Goal: Task Accomplishment & Management: Complete application form

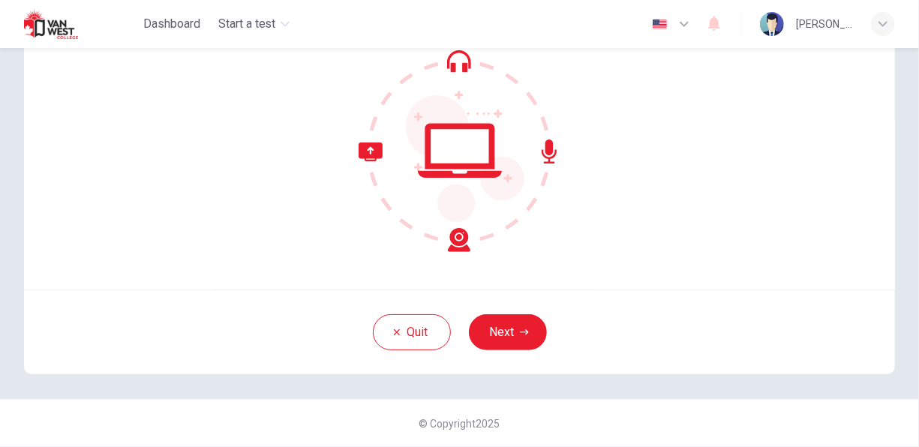
scroll to position [144, 0]
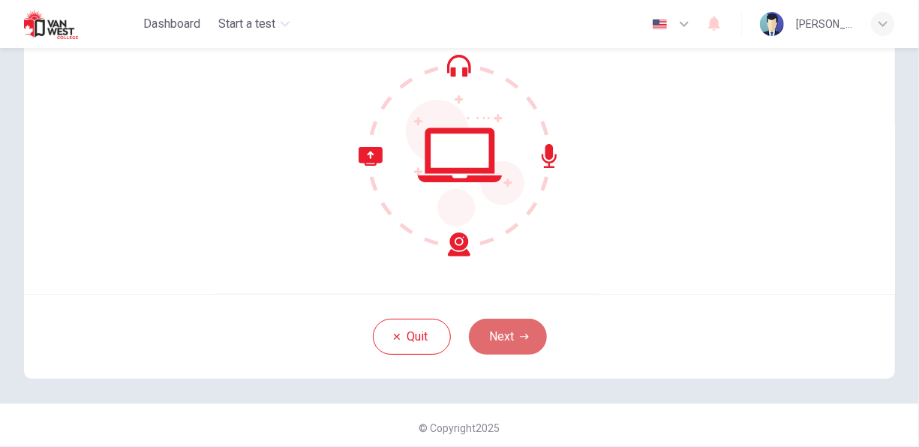
click at [521, 347] on button "Next" at bounding box center [508, 337] width 78 height 36
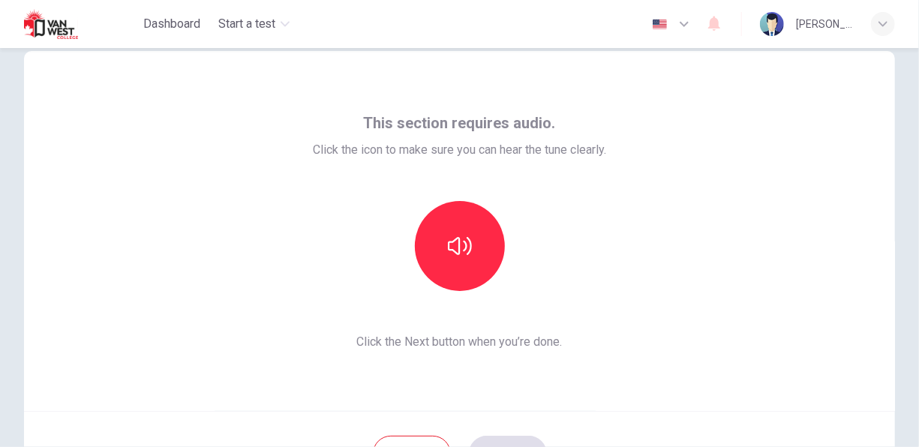
scroll to position [27, 0]
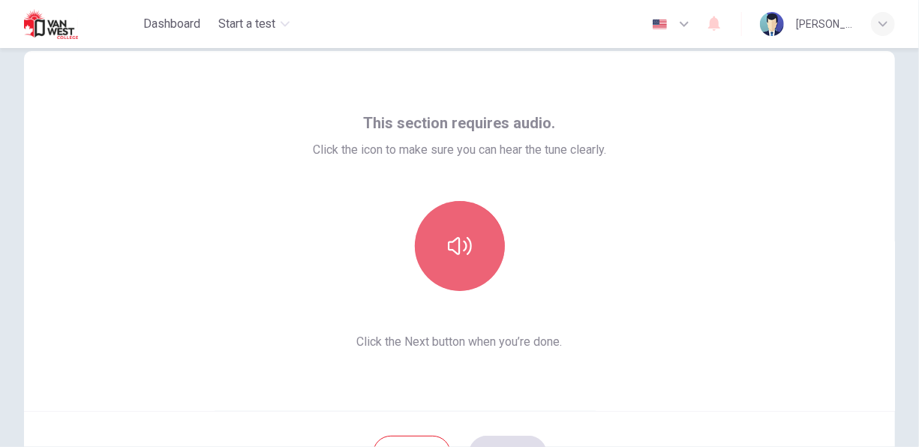
click at [454, 264] on button "button" at bounding box center [460, 246] width 90 height 90
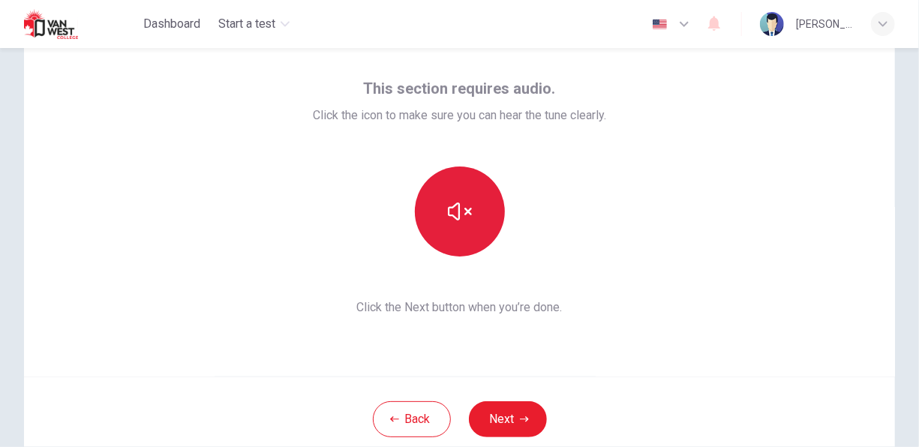
scroll to position [63, 0]
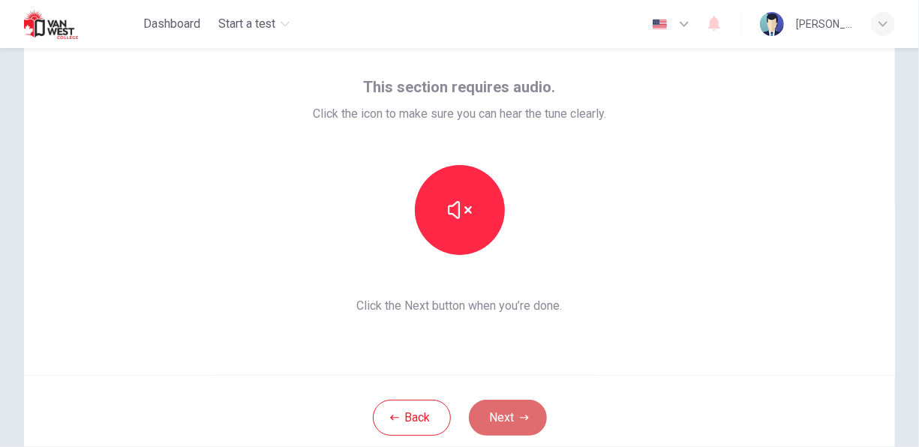
click at [488, 416] on button "Next" at bounding box center [508, 418] width 78 height 36
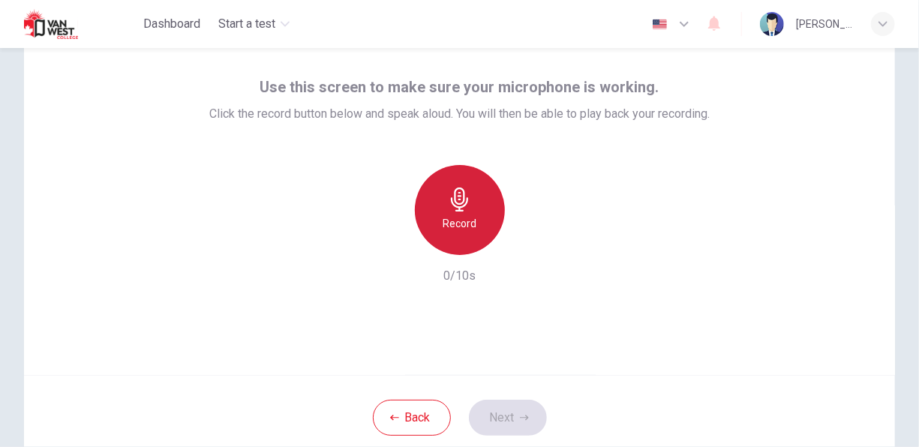
click at [449, 201] on icon "button" at bounding box center [460, 200] width 24 height 24
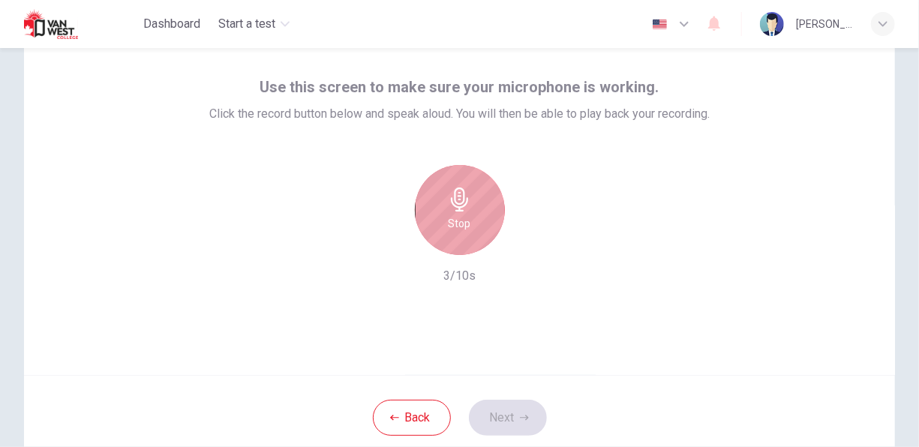
click at [434, 206] on div "Stop" at bounding box center [460, 210] width 90 height 90
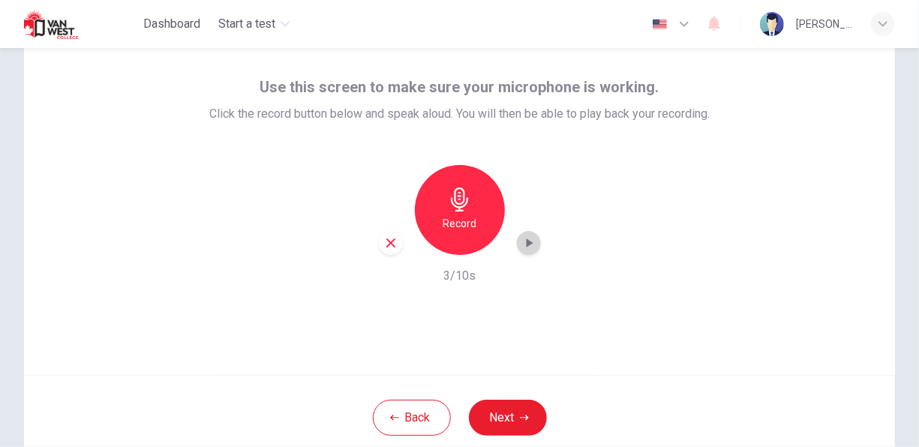
click at [527, 236] on icon "button" at bounding box center [528, 243] width 15 height 15
click at [510, 416] on button "Next" at bounding box center [508, 418] width 78 height 36
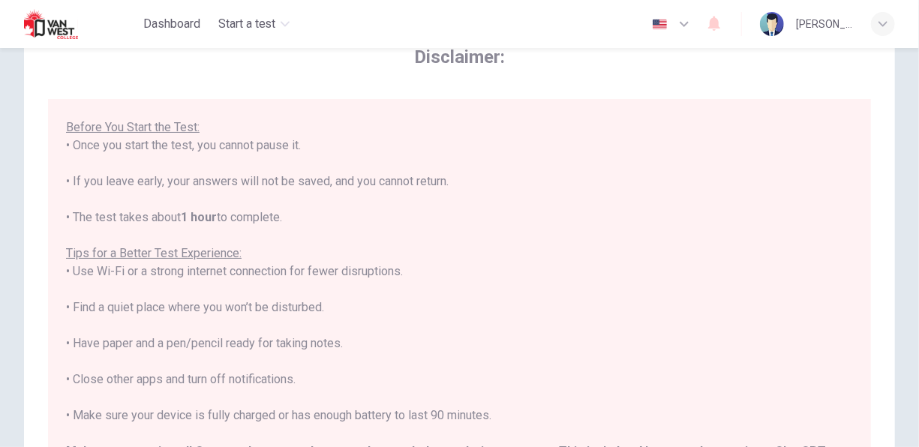
scroll to position [339, 0]
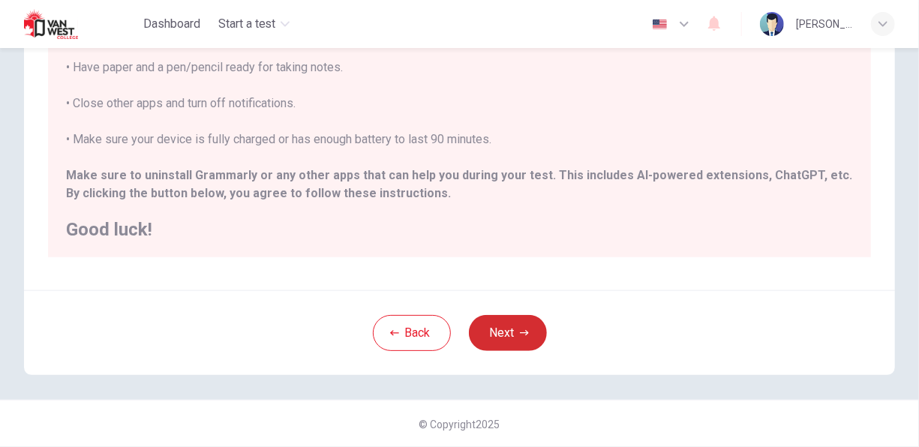
click at [500, 323] on button "Next" at bounding box center [508, 333] width 78 height 36
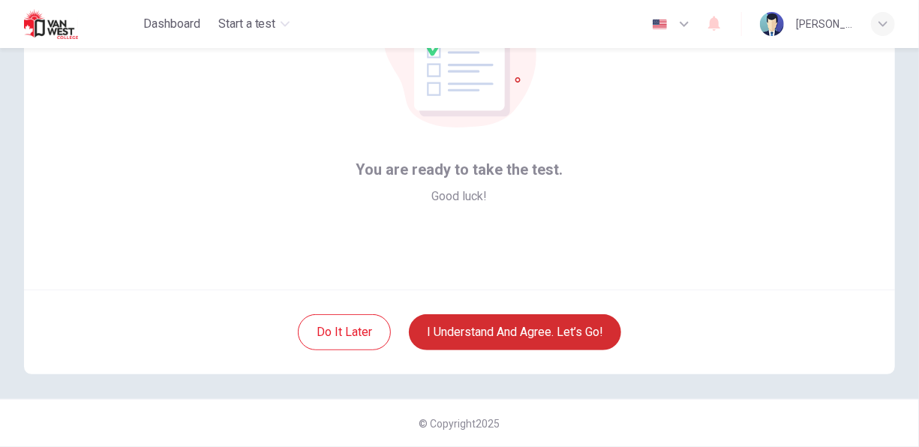
scroll to position [149, 0]
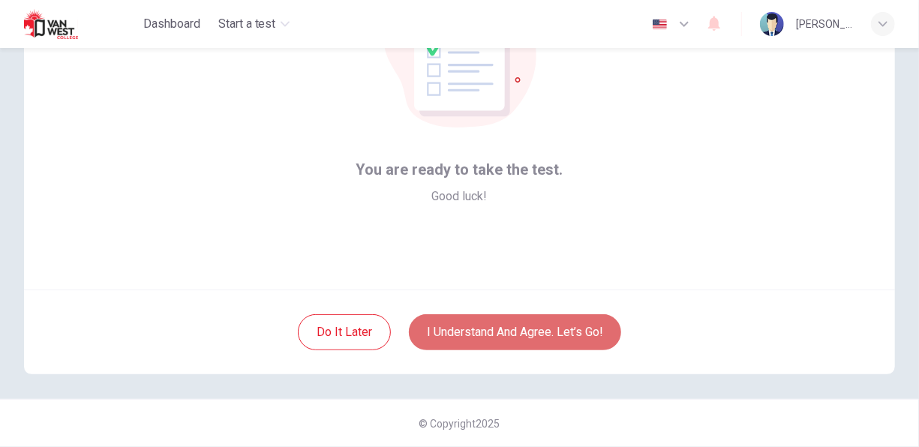
click at [500, 323] on button "I understand and agree. Let’s go!" at bounding box center [515, 332] width 212 height 36
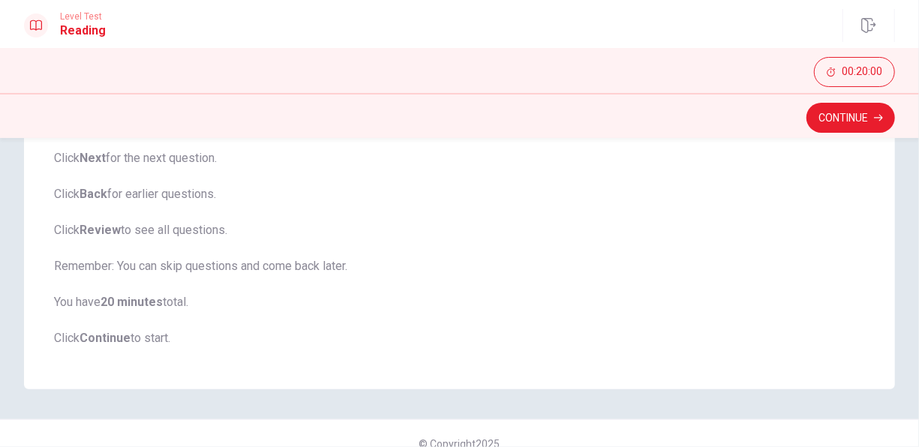
scroll to position [279, 0]
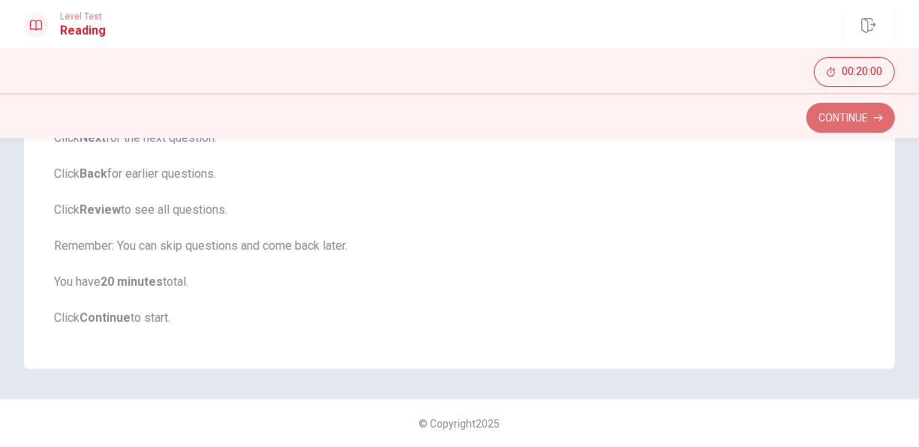
click at [824, 116] on button "Continue" at bounding box center [850, 118] width 89 height 30
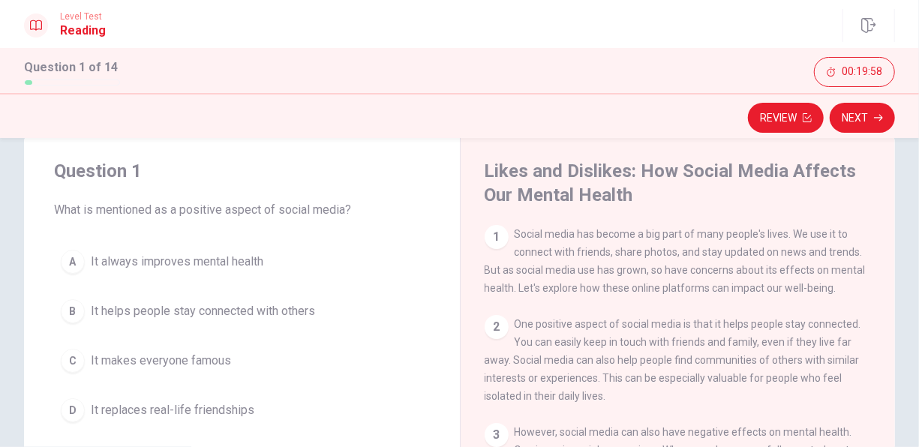
scroll to position [32, 0]
click at [485, 241] on div "1" at bounding box center [497, 238] width 24 height 24
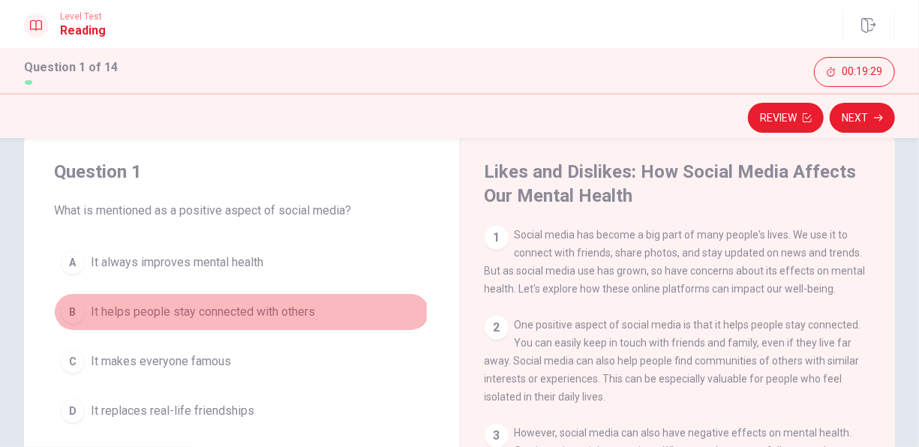
click at [80, 309] on div "B" at bounding box center [73, 312] width 24 height 24
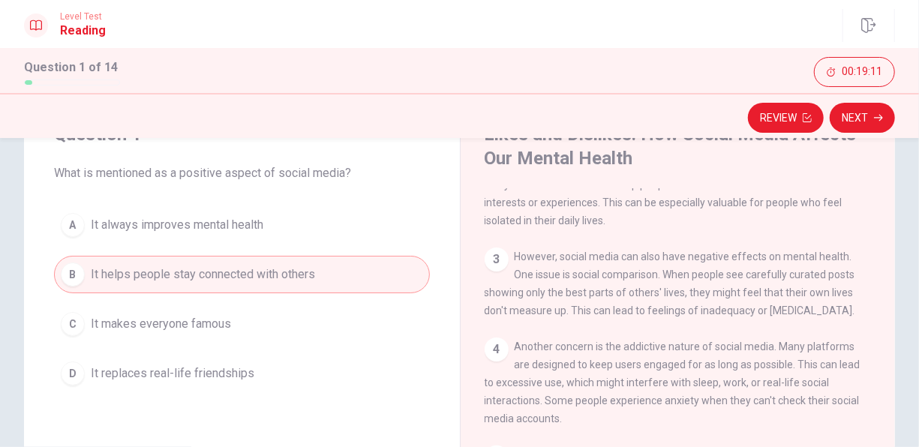
scroll to position [140, 0]
click at [853, 119] on button "Next" at bounding box center [862, 118] width 65 height 30
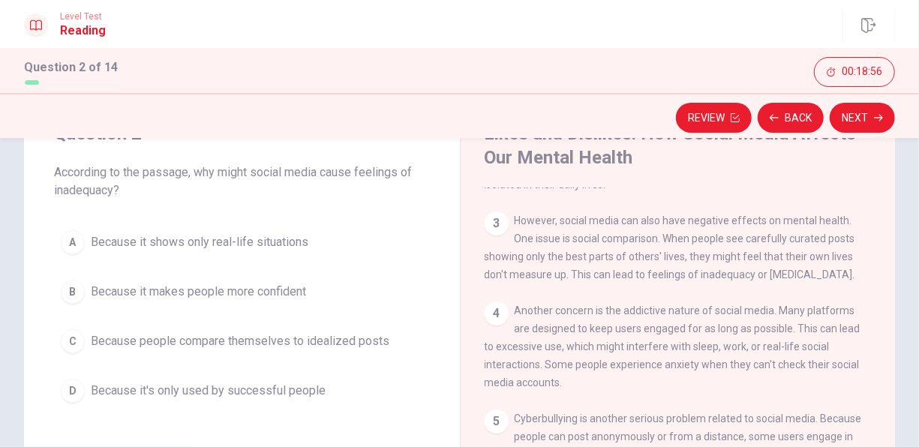
scroll to position [185, 0]
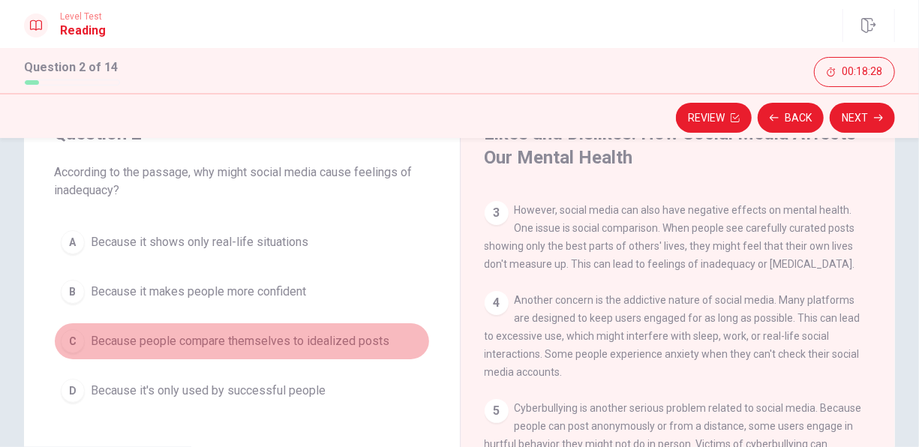
click at [298, 340] on span "Because people compare themselves to idealized posts" at bounding box center [240, 341] width 299 height 18
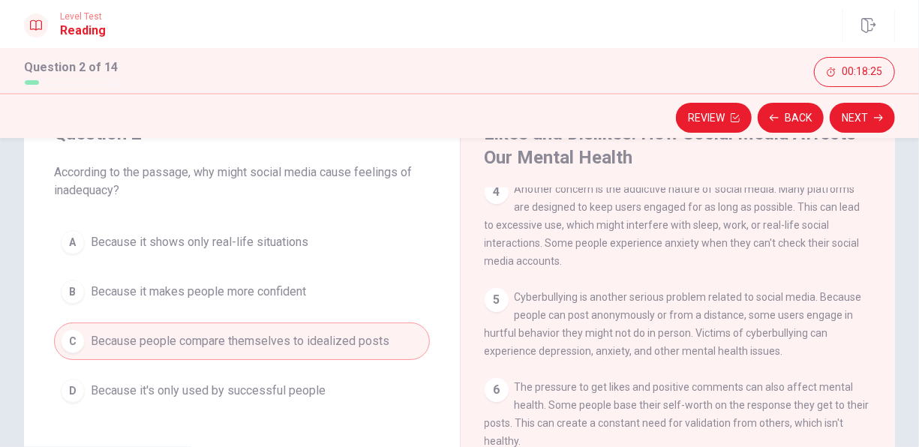
scroll to position [297, 0]
click at [863, 120] on button "Next" at bounding box center [862, 118] width 65 height 30
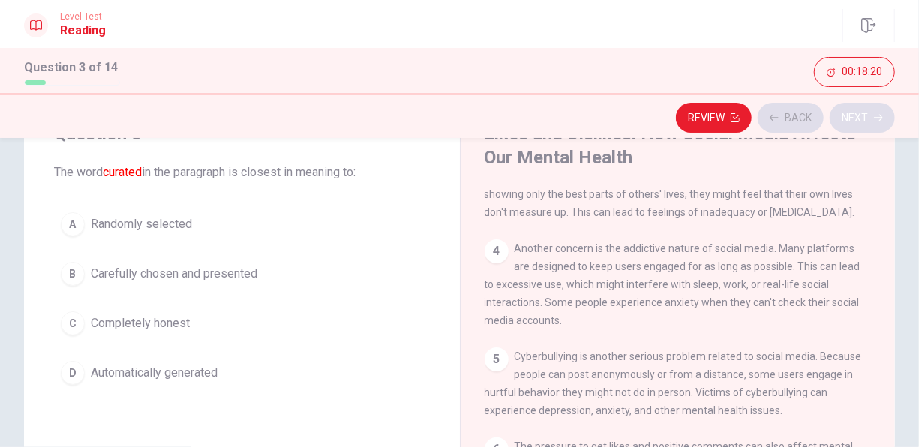
scroll to position [203, 0]
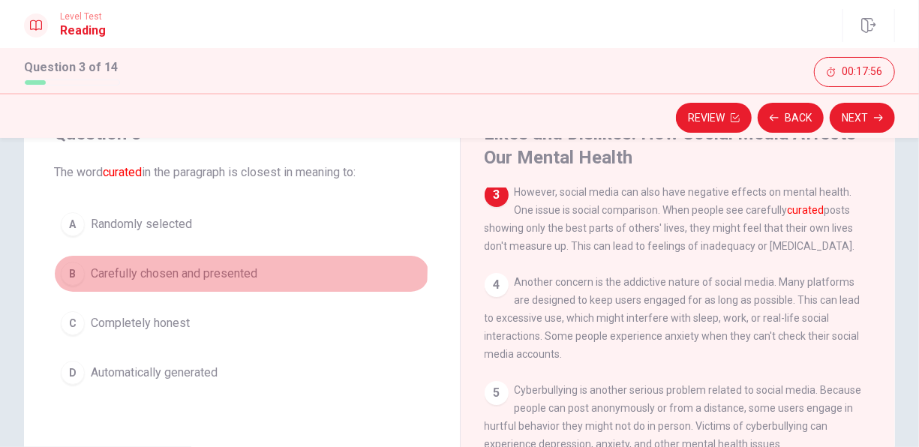
click at [187, 268] on span "Carefully chosen and presented" at bounding box center [174, 274] width 167 height 18
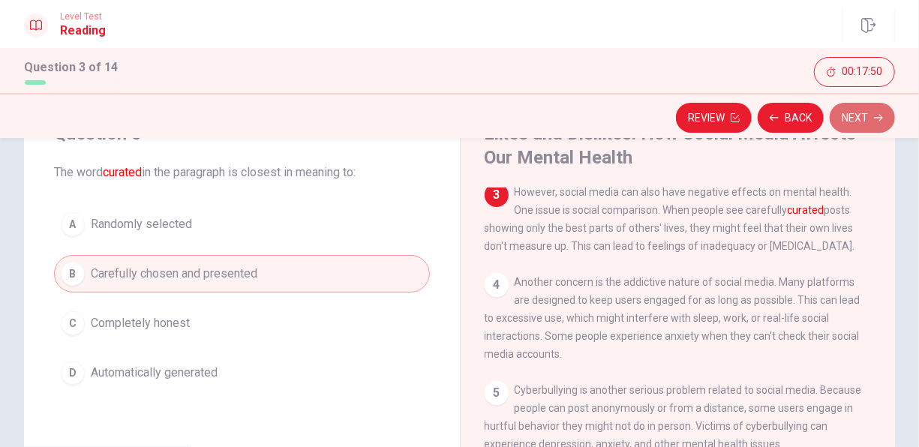
click at [870, 117] on button "Next" at bounding box center [862, 118] width 65 height 30
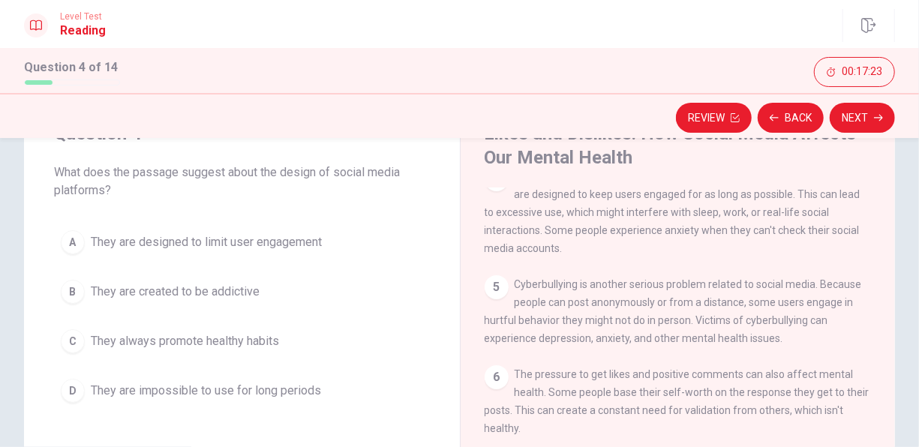
scroll to position [309, 0]
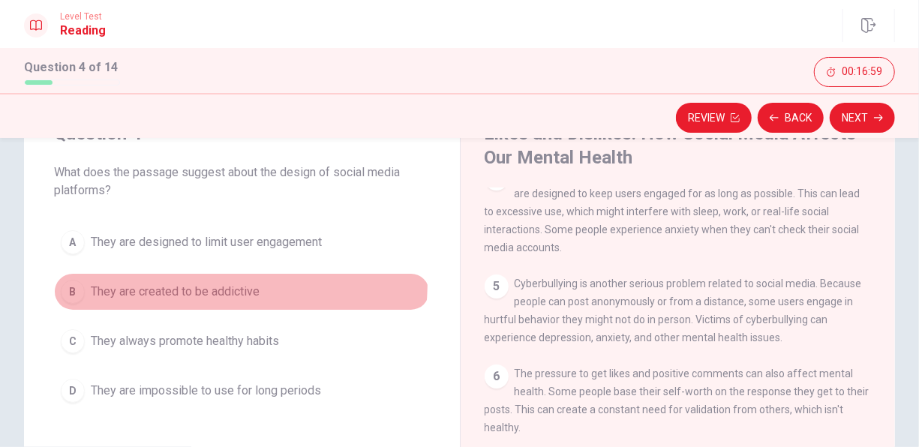
click at [186, 283] on span "They are created to be addictive" at bounding box center [175, 292] width 169 height 18
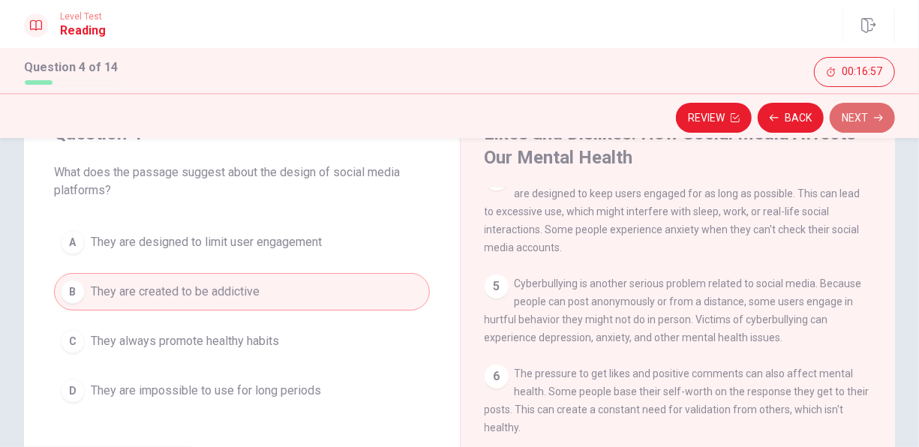
click at [865, 110] on button "Next" at bounding box center [862, 118] width 65 height 30
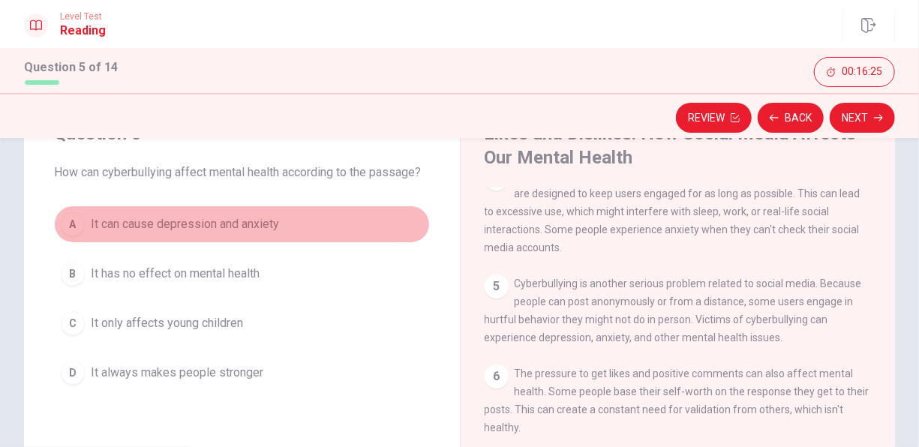
click at [250, 233] on span "It can cause depression and anxiety" at bounding box center [185, 224] width 188 height 18
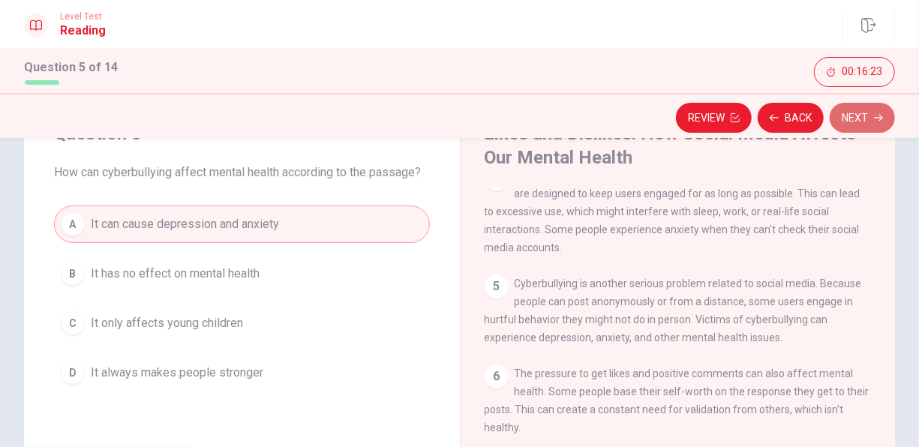
click at [866, 106] on button "Next" at bounding box center [862, 118] width 65 height 30
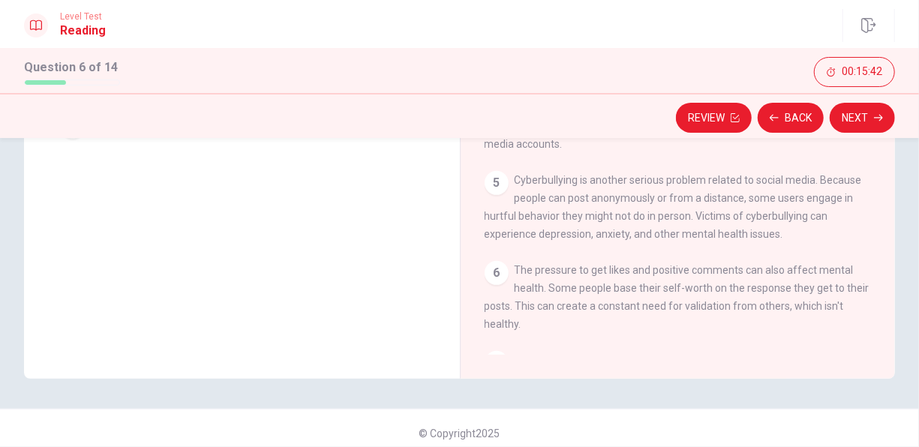
scroll to position [102, 0]
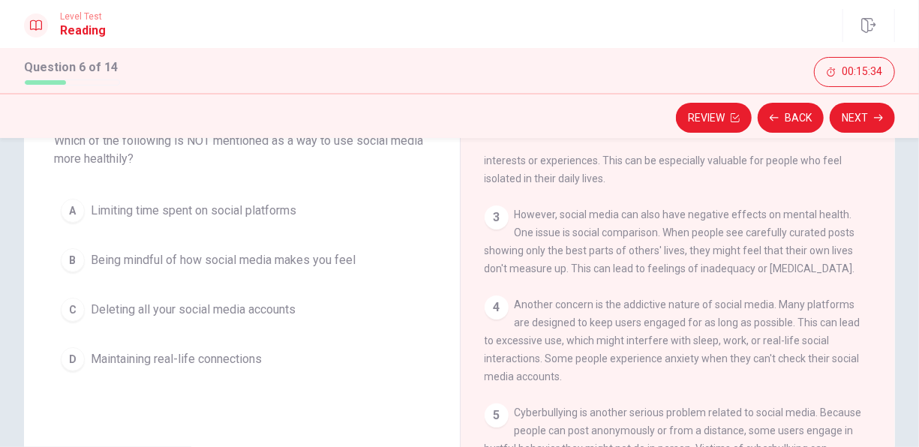
click at [262, 306] on span "Deleting all your social media accounts" at bounding box center [193, 310] width 205 height 18
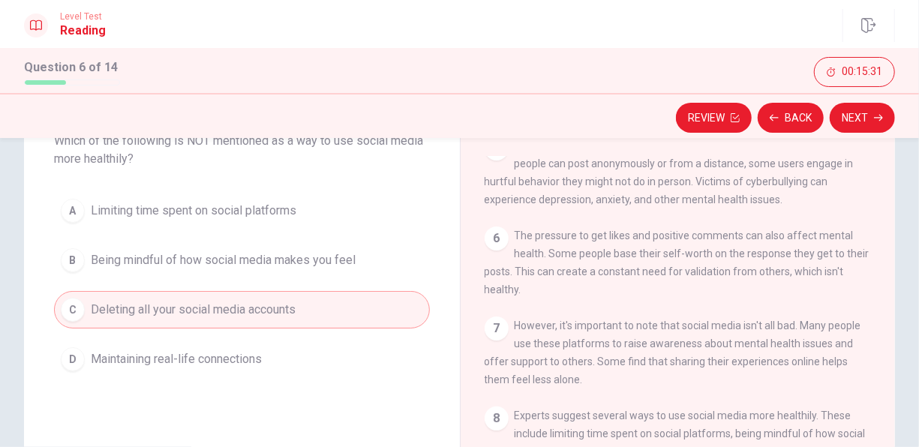
scroll to position [452, 0]
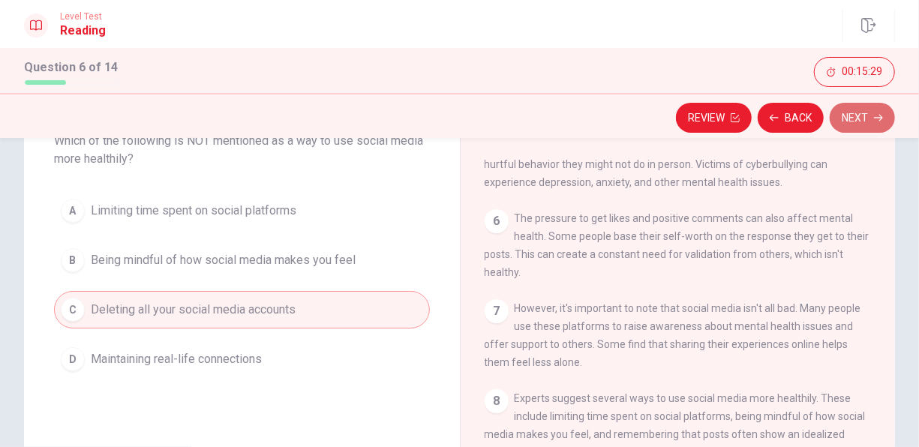
click at [869, 119] on button "Next" at bounding box center [862, 118] width 65 height 30
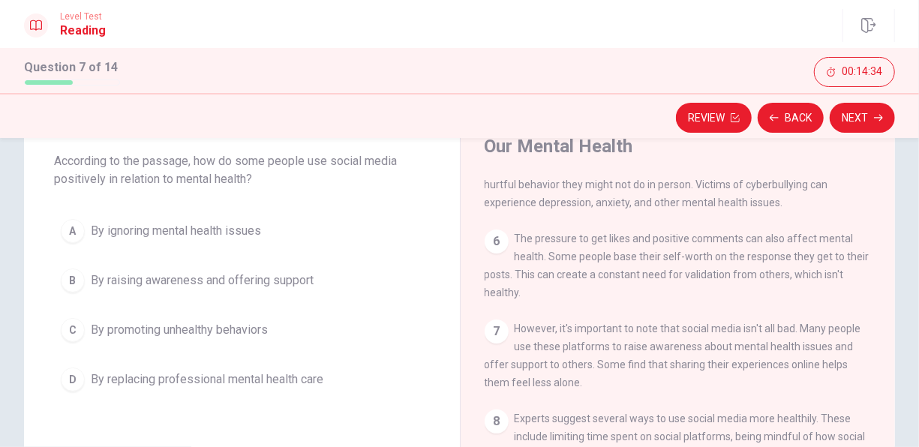
scroll to position [80, 0]
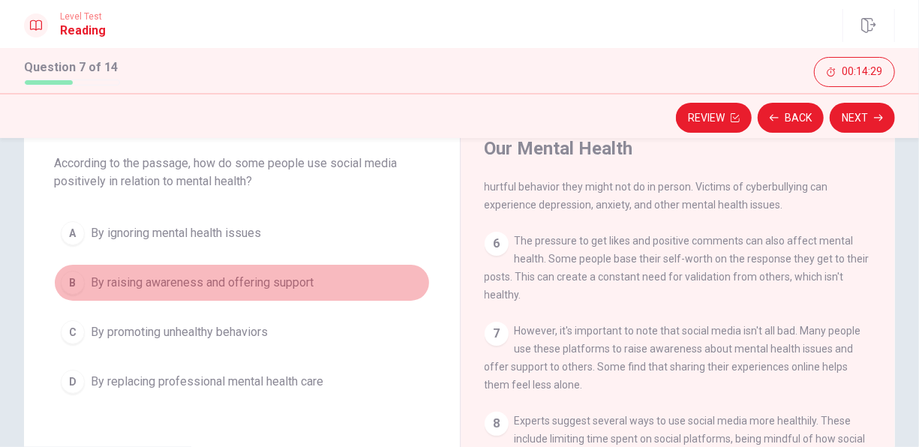
click at [259, 281] on span "By raising awareness and offering support" at bounding box center [202, 283] width 223 height 18
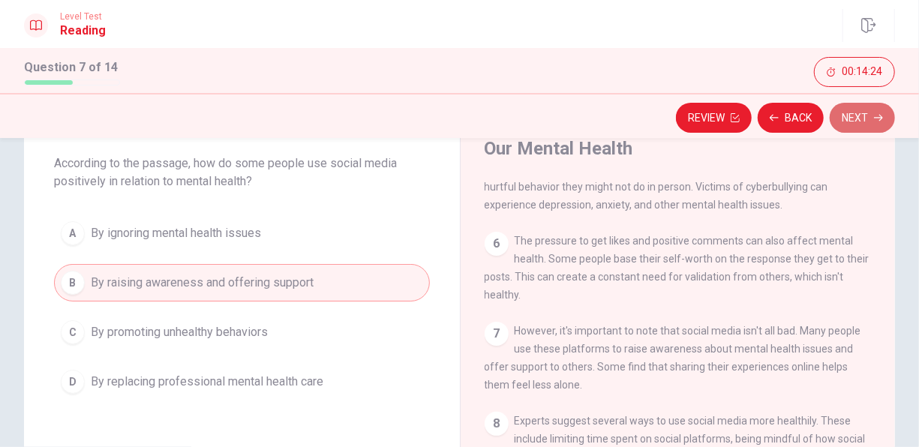
click at [851, 117] on button "Next" at bounding box center [862, 118] width 65 height 30
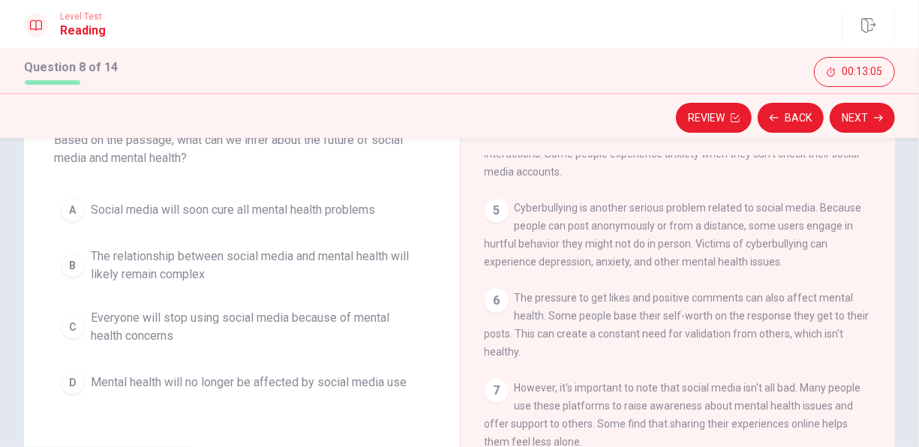
scroll to position [105, 0]
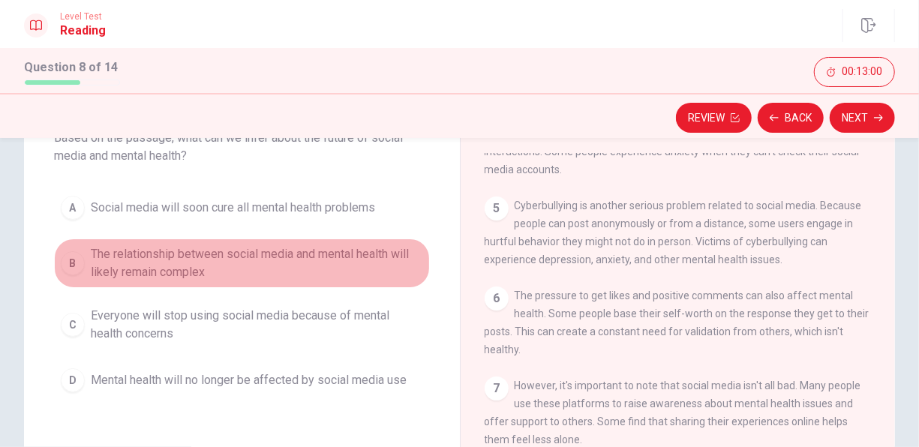
click at [278, 246] on span "The relationship between social media and mental health will likely remain comp…" at bounding box center [257, 263] width 332 height 36
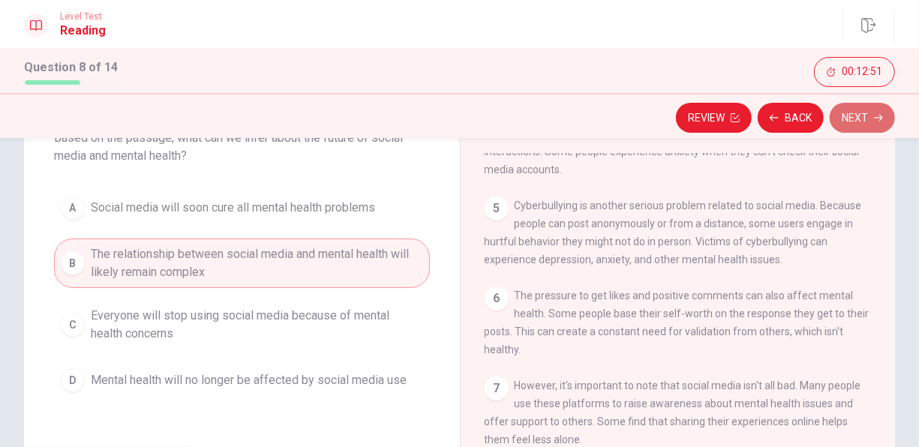
click at [857, 123] on button "Next" at bounding box center [862, 118] width 65 height 30
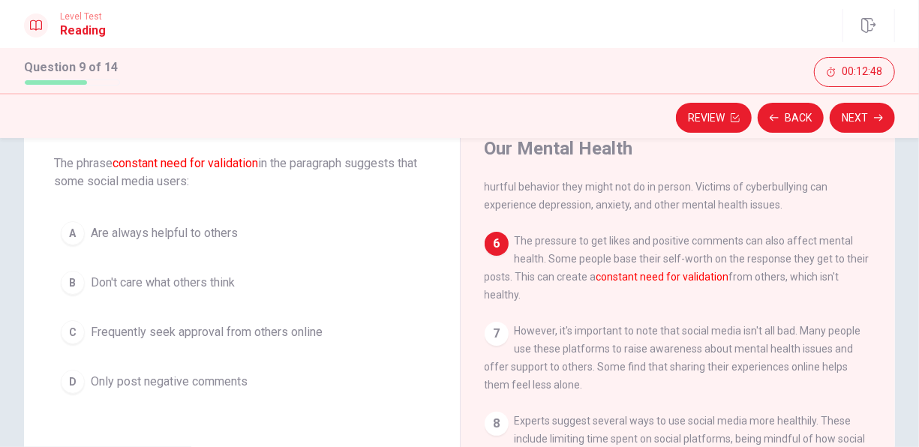
scroll to position [78, 0]
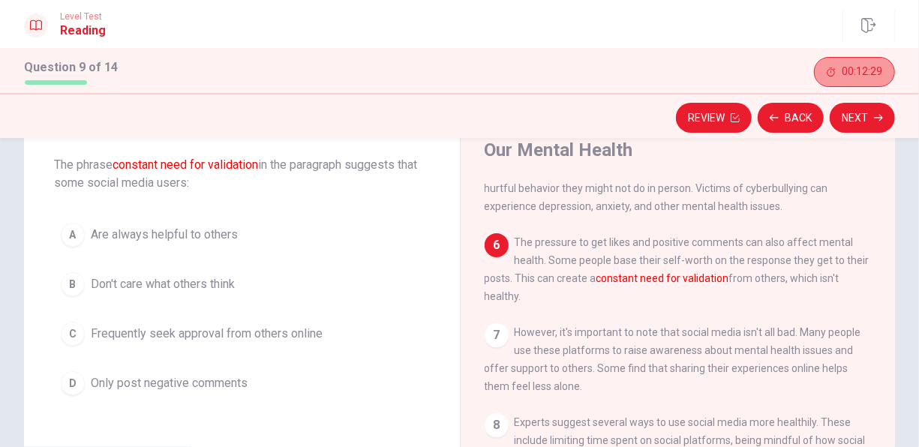
click at [827, 63] on button "00:12:29" at bounding box center [854, 72] width 81 height 30
click at [887, 65] on button "button" at bounding box center [880, 72] width 30 height 30
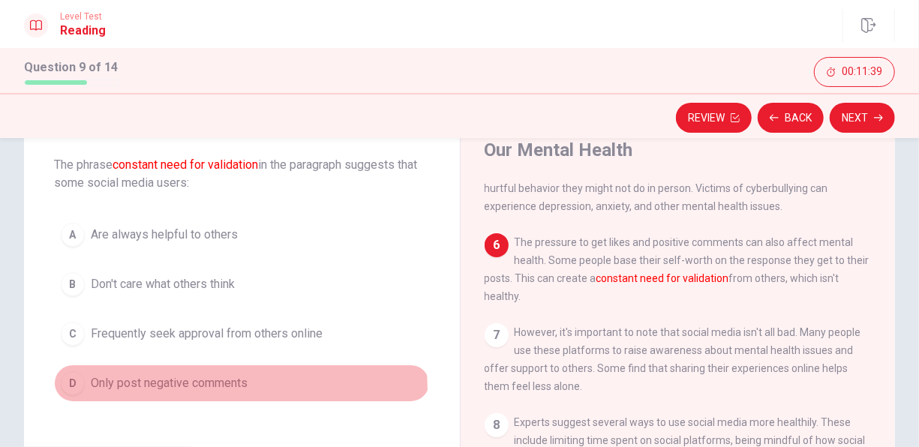
click at [207, 387] on span "Only post negative comments" at bounding box center [169, 383] width 157 height 18
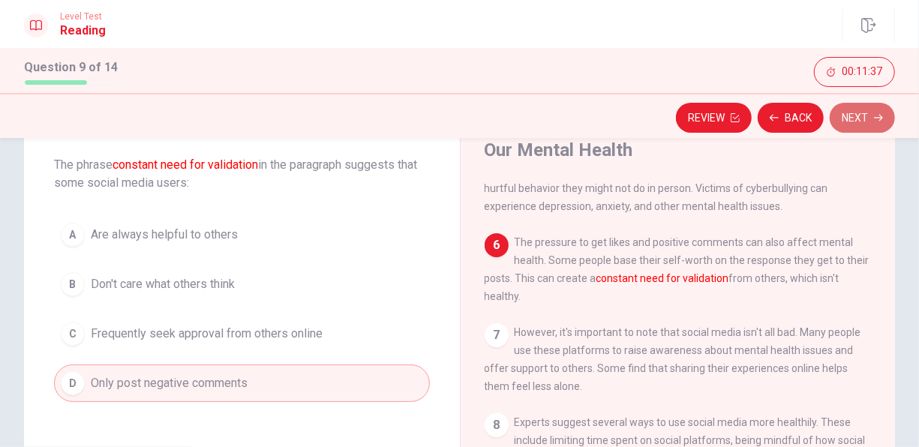
click at [866, 123] on button "Next" at bounding box center [862, 118] width 65 height 30
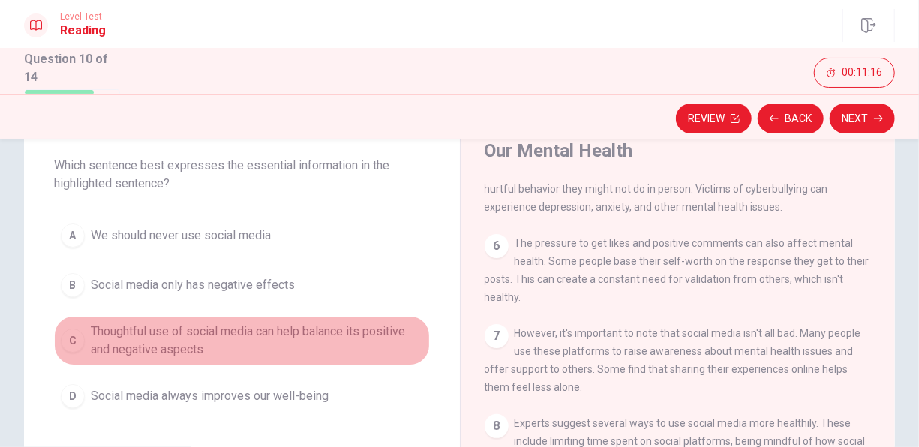
click at [343, 331] on span "Thoughtful use of social media can help balance its positive and negative aspec…" at bounding box center [257, 341] width 332 height 36
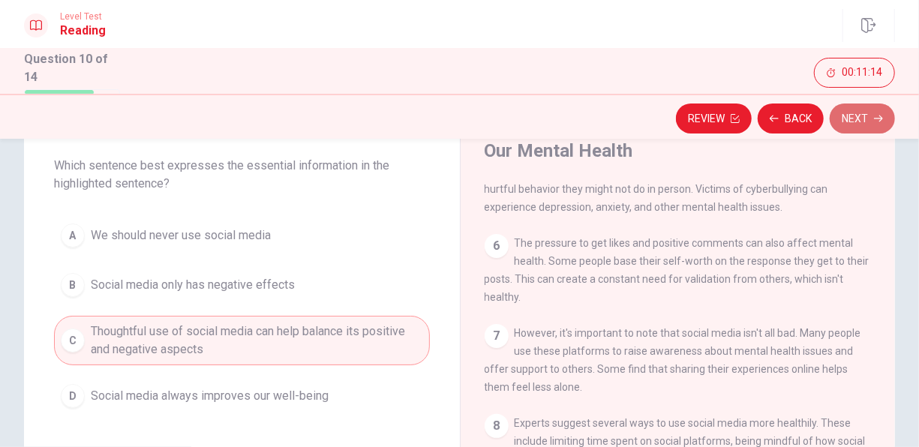
click at [845, 117] on button "Next" at bounding box center [862, 119] width 65 height 30
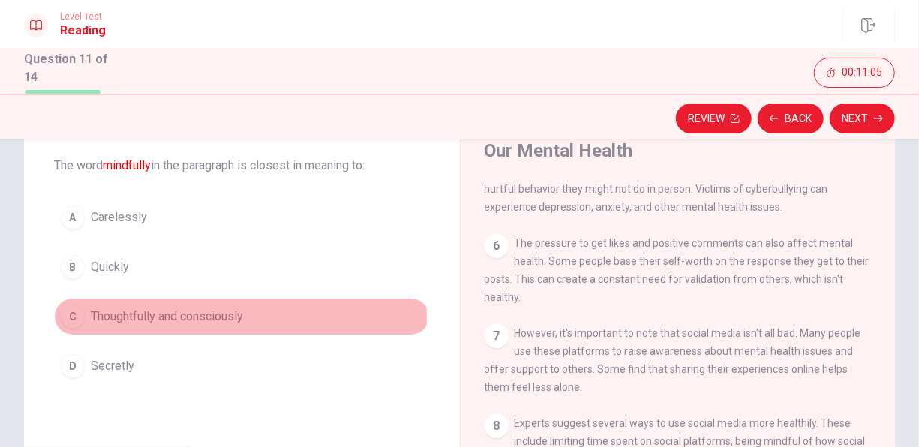
click at [199, 315] on span "Thoughtfully and consciously" at bounding box center [167, 317] width 152 height 18
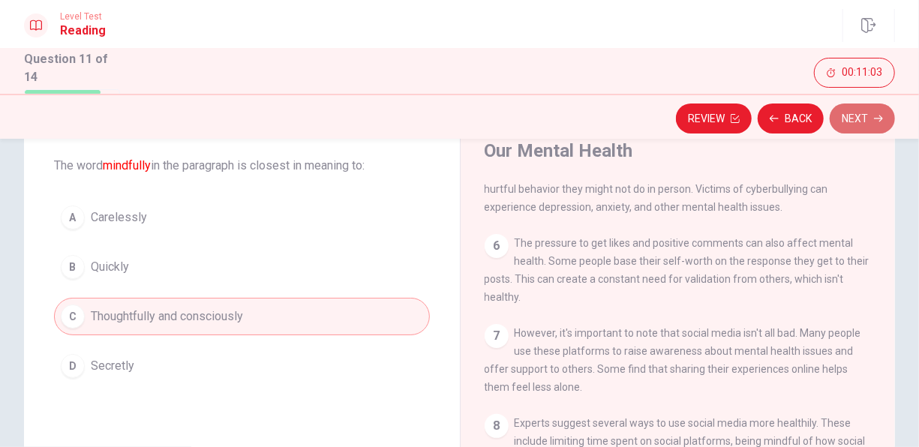
click at [871, 121] on button "Next" at bounding box center [862, 119] width 65 height 30
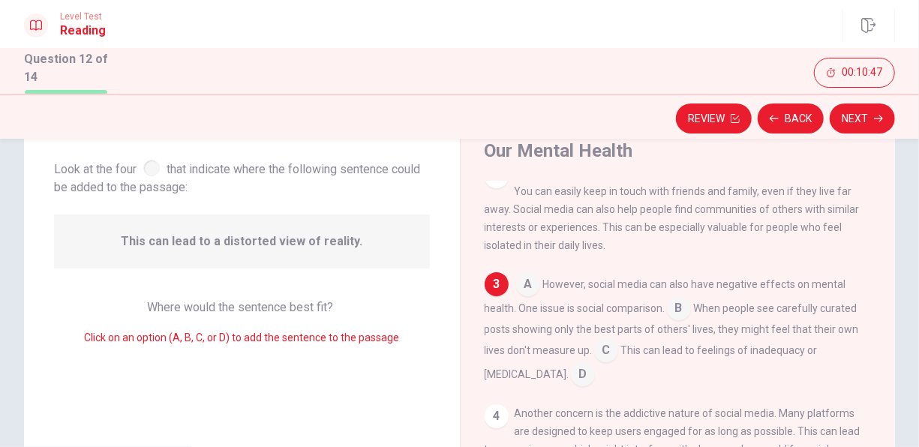
scroll to position [106, 0]
click at [602, 359] on input at bounding box center [606, 353] width 24 height 24
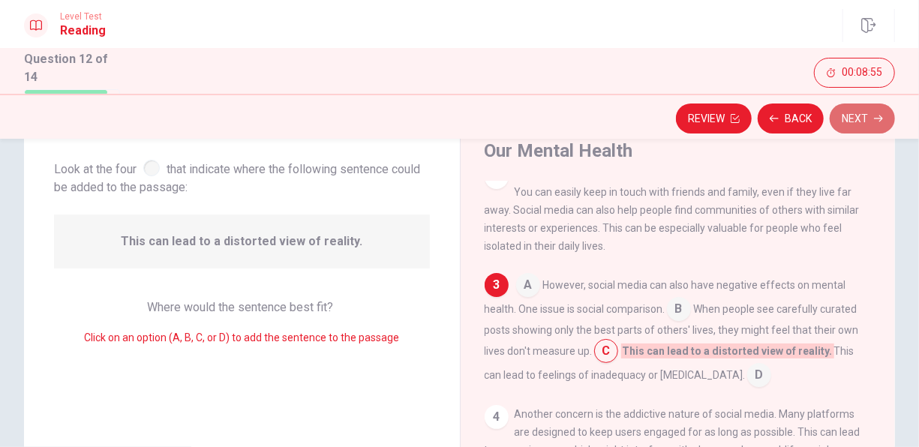
click at [860, 111] on button "Next" at bounding box center [862, 119] width 65 height 30
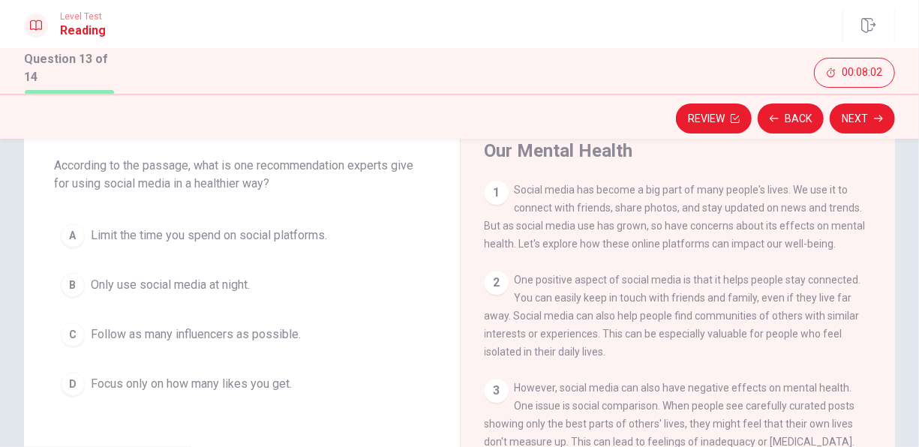
click at [286, 242] on span "Limit the time you spend on social platforms." at bounding box center [209, 236] width 236 height 18
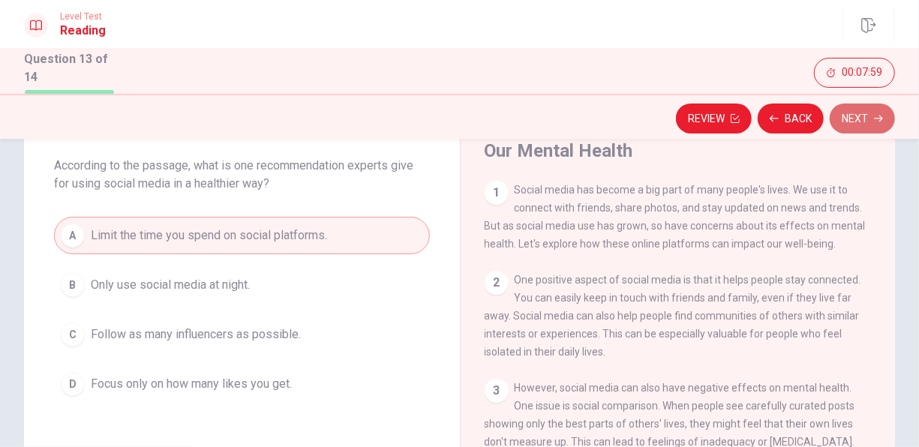
click at [864, 123] on button "Next" at bounding box center [862, 119] width 65 height 30
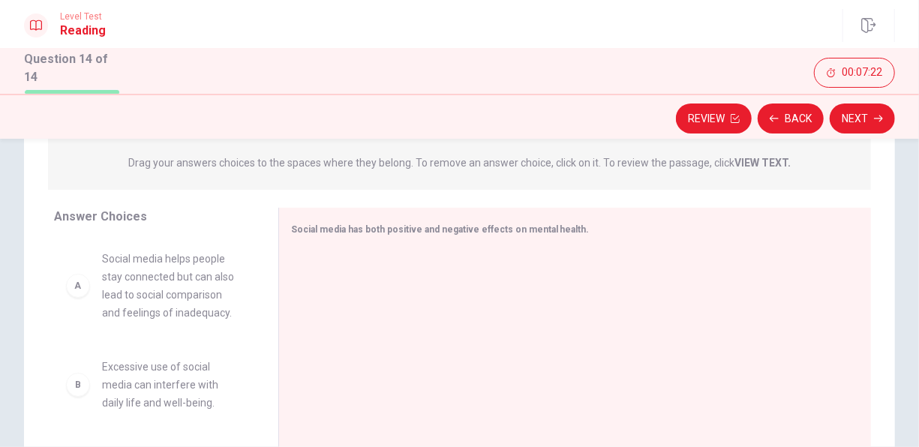
scroll to position [0, 0]
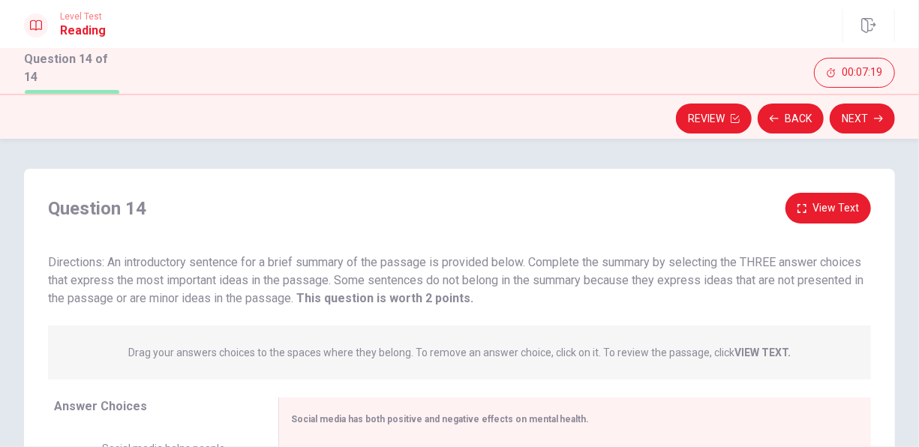
click at [329, 286] on span "Directions: An introductory sentence for a brief summary of the passage is prov…" at bounding box center [455, 280] width 815 height 50
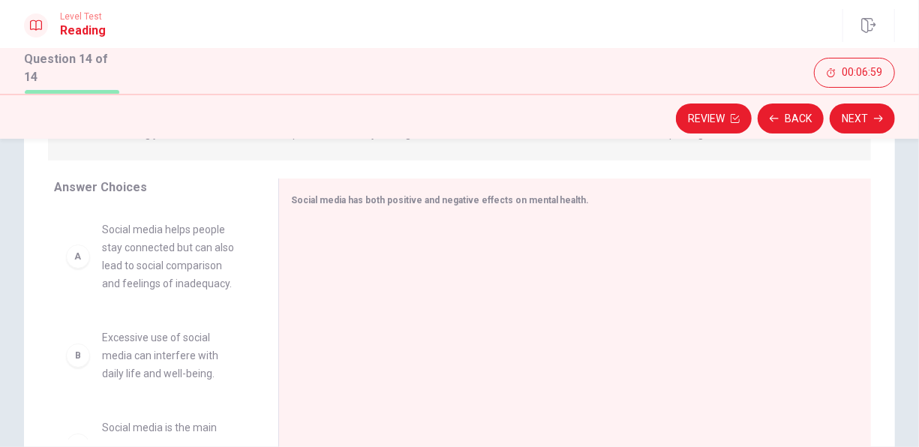
scroll to position [219, 0]
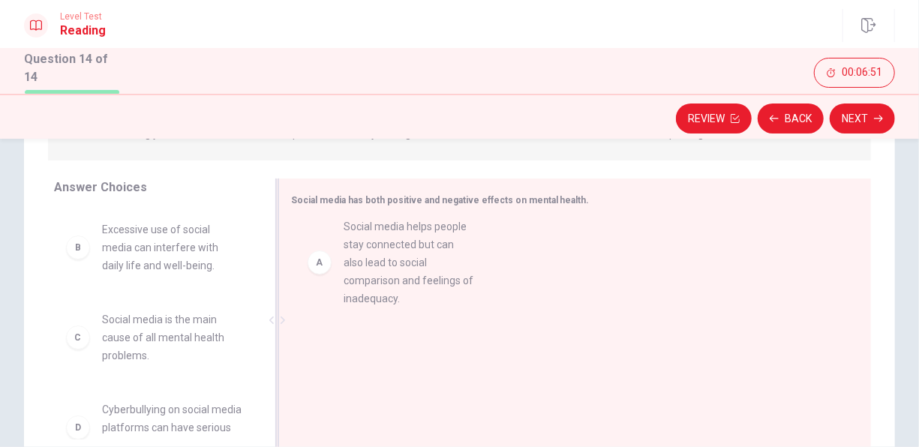
drag, startPoint x: 82, startPoint y: 270, endPoint x: 328, endPoint y: 272, distance: 246.0
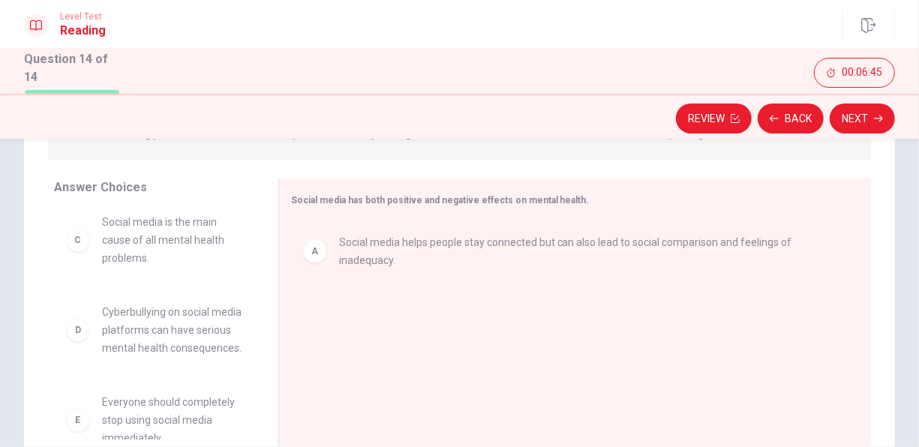
scroll to position [97, 0]
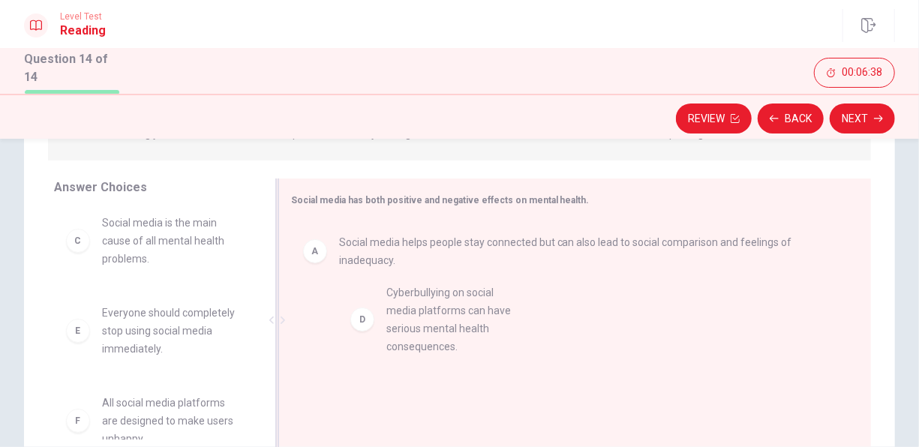
drag, startPoint x: 155, startPoint y: 319, endPoint x: 446, endPoint y: 305, distance: 291.4
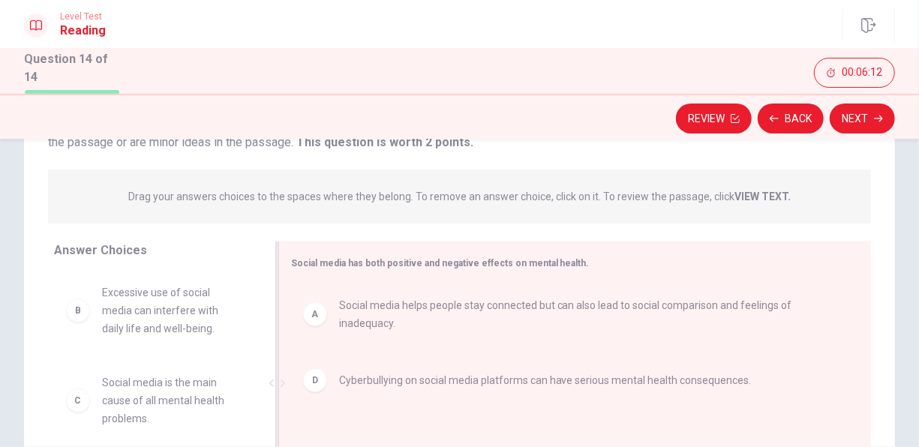
scroll to position [164, 0]
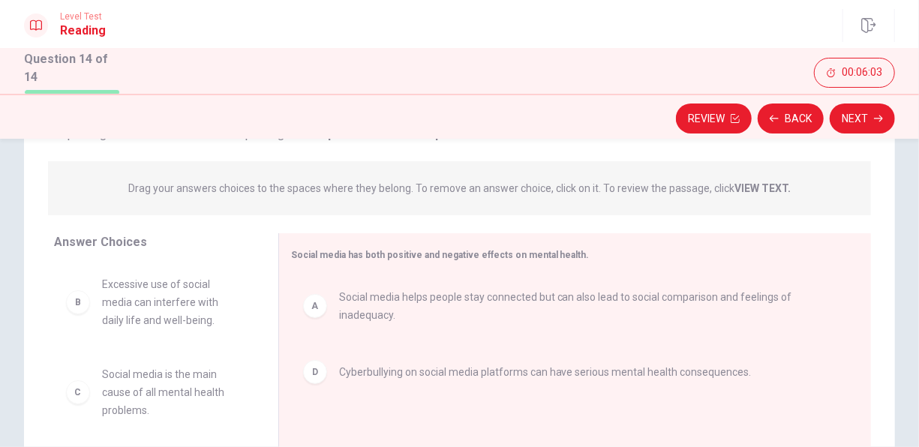
click at [140, 390] on span "Social media is the main cause of all mental health problems." at bounding box center [172, 392] width 140 height 54
click at [772, 120] on icon "button" at bounding box center [774, 118] width 9 height 9
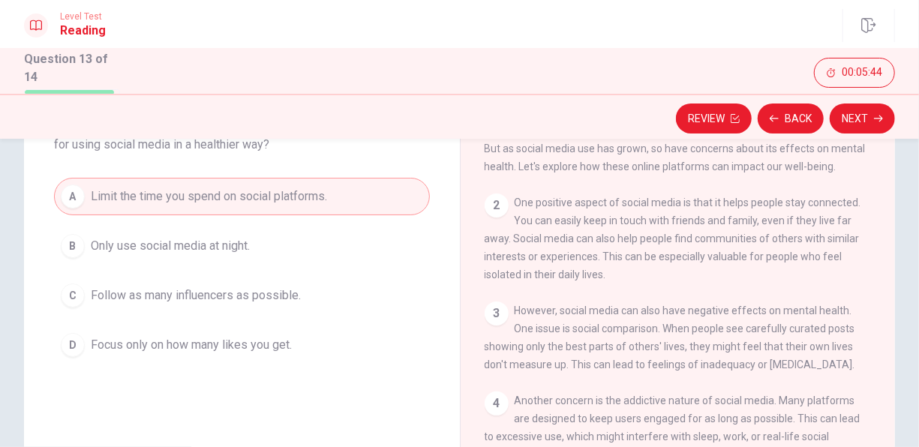
scroll to position [38, 0]
click at [871, 125] on button "Next" at bounding box center [862, 119] width 65 height 30
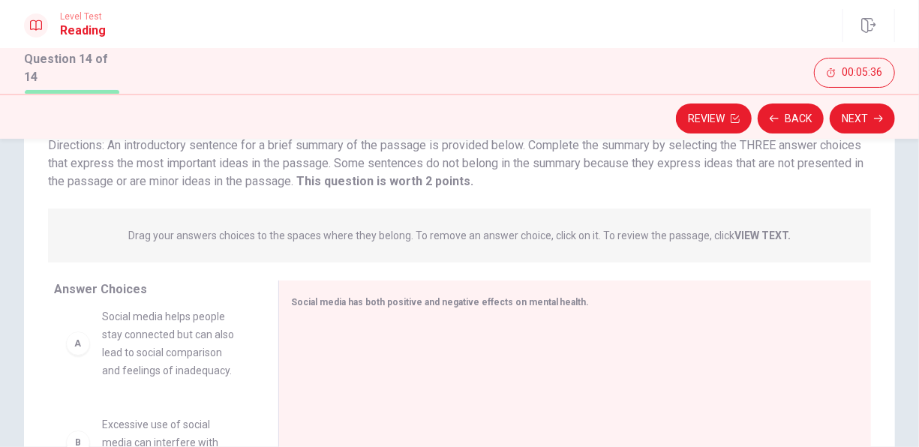
scroll to position [12, 0]
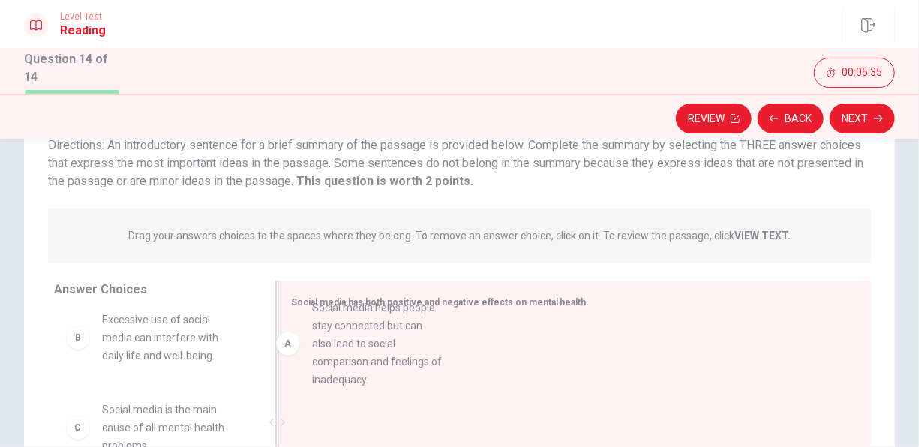
drag, startPoint x: 143, startPoint y: 329, endPoint x: 367, endPoint y: 326, distance: 223.5
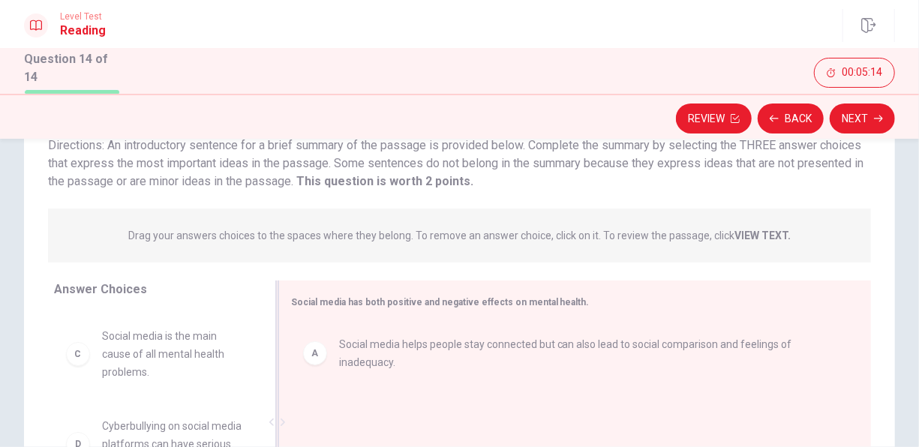
scroll to position [83, 0]
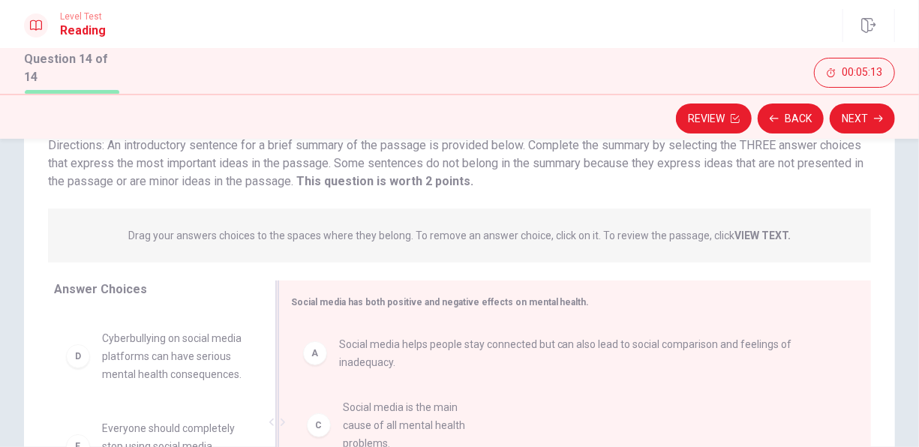
drag, startPoint x: 166, startPoint y: 358, endPoint x: 409, endPoint y: 428, distance: 253.1
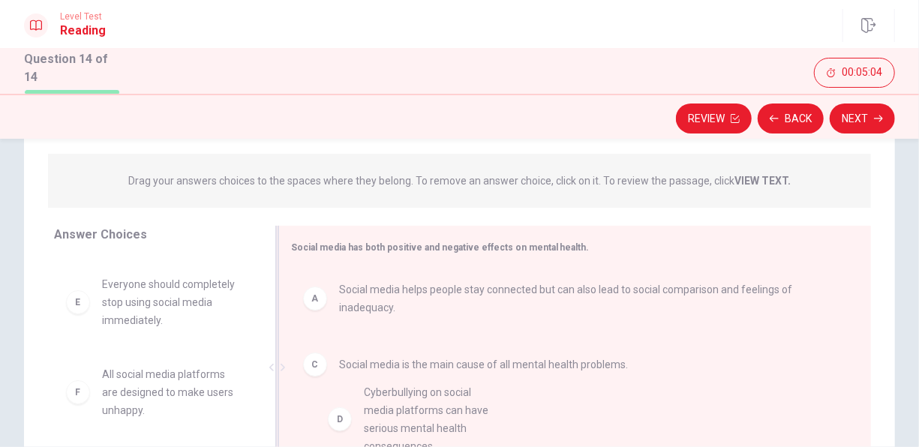
scroll to position [3, 0]
drag, startPoint x: 135, startPoint y: 321, endPoint x: 398, endPoint y: 429, distance: 284.6
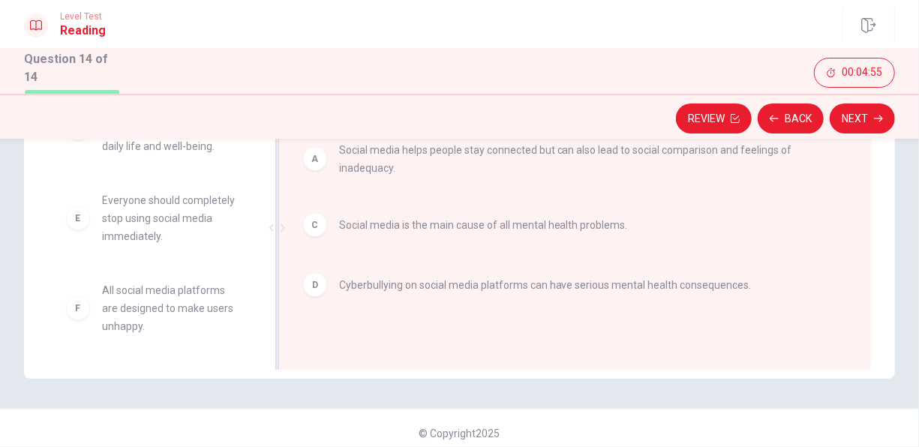
scroll to position [311, 0]
click at [869, 122] on button "Next" at bounding box center [862, 119] width 65 height 30
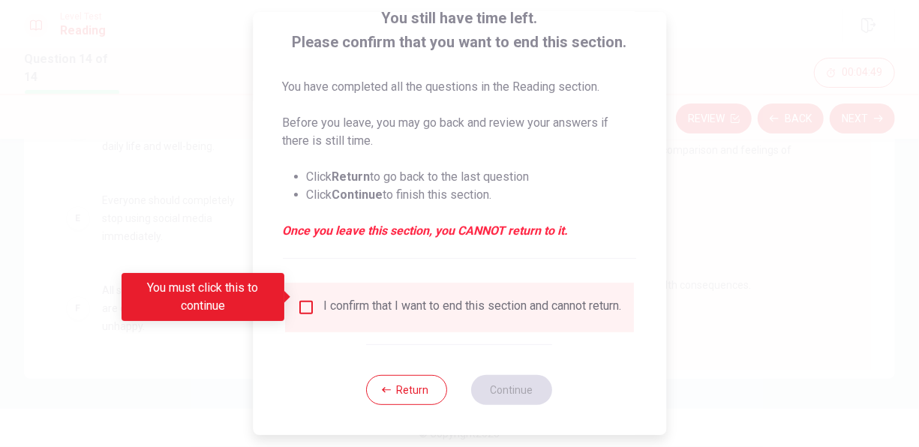
scroll to position [113, 0]
click at [310, 299] on input "You must click this to continue" at bounding box center [306, 308] width 18 height 18
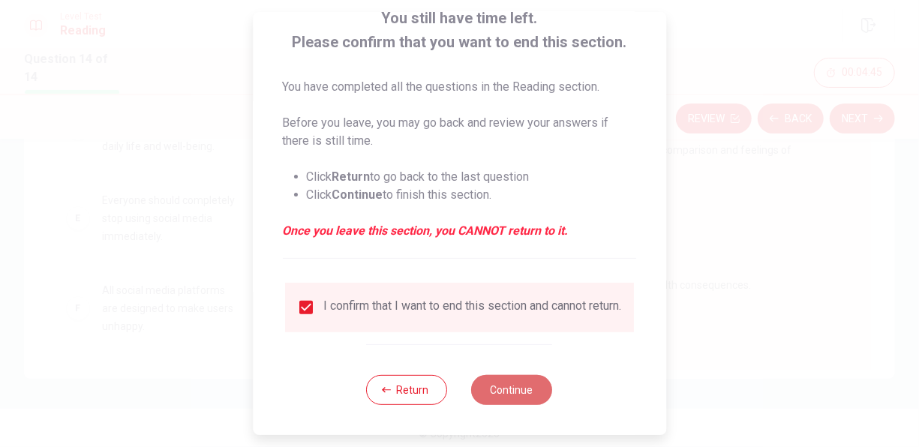
click at [521, 389] on button "Continue" at bounding box center [512, 390] width 81 height 30
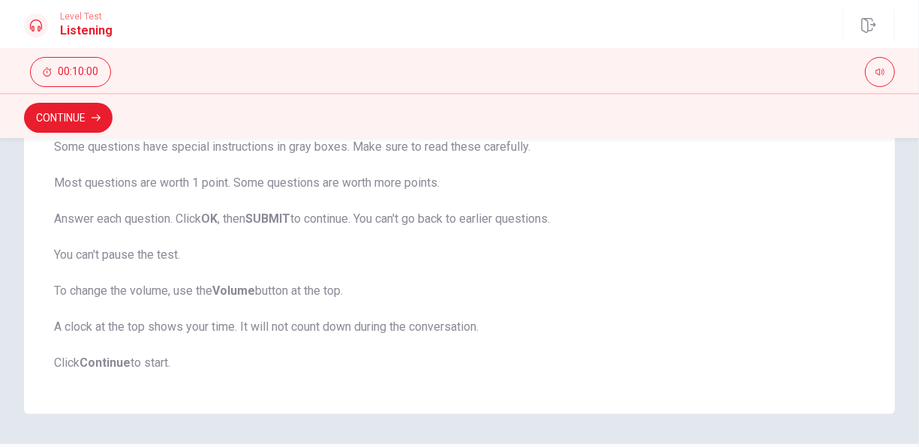
scroll to position [339, 0]
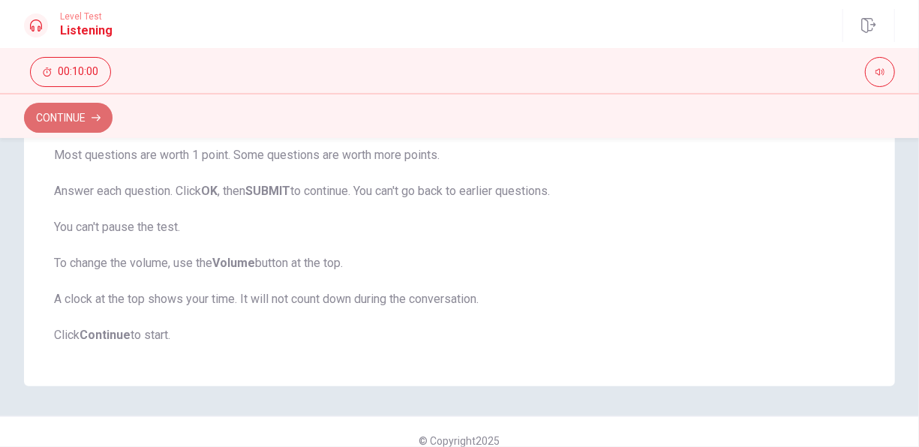
click at [93, 111] on button "Continue" at bounding box center [68, 118] width 89 height 30
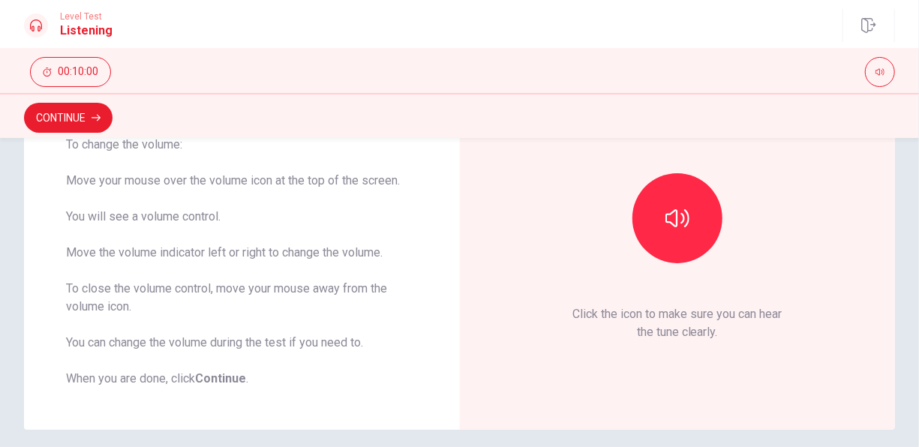
scroll to position [35, 0]
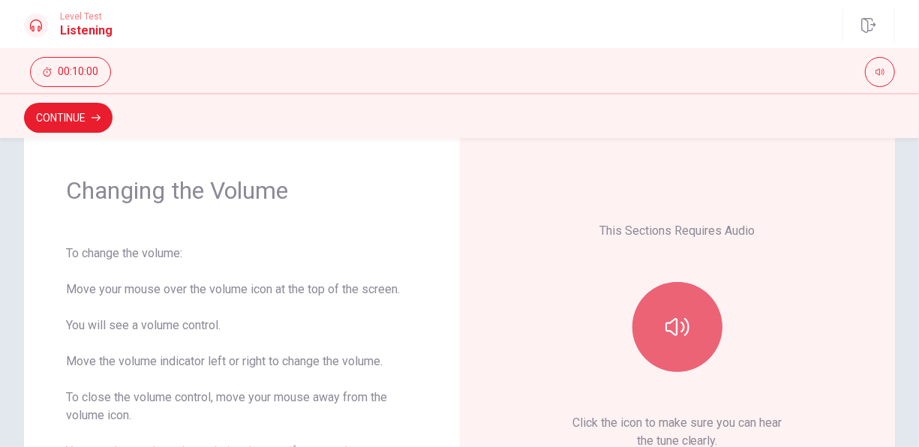
click at [689, 346] on button "button" at bounding box center [677, 327] width 90 height 90
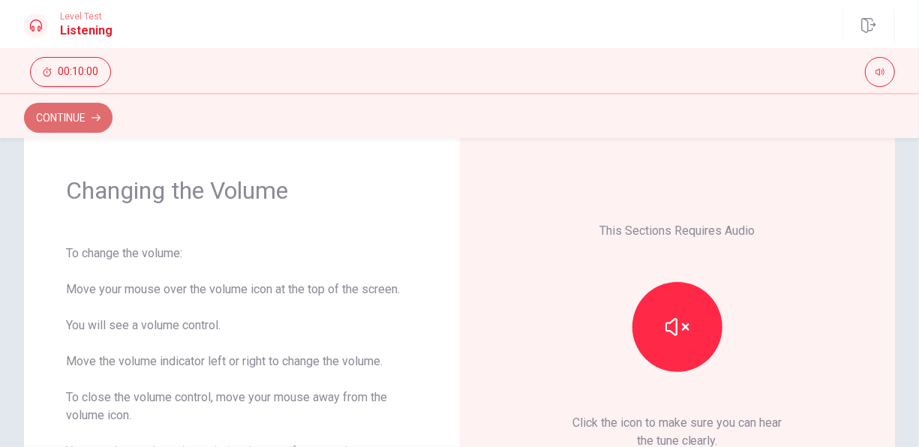
click at [92, 114] on icon "button" at bounding box center [96, 117] width 9 height 9
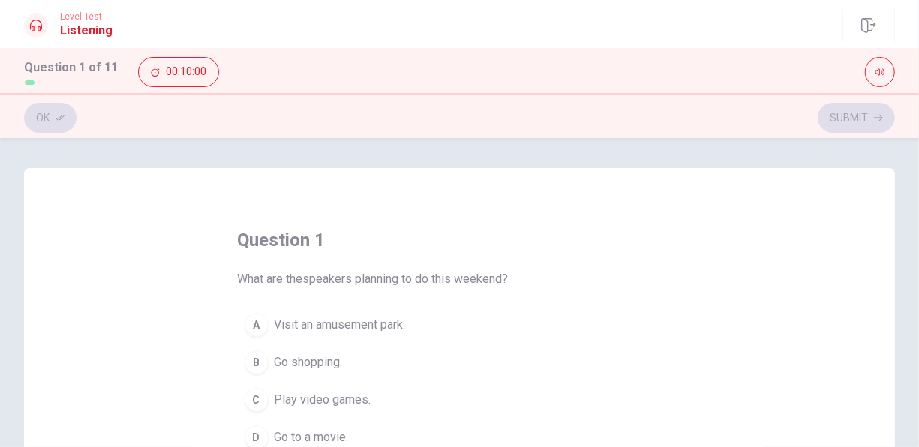
scroll to position [89, 0]
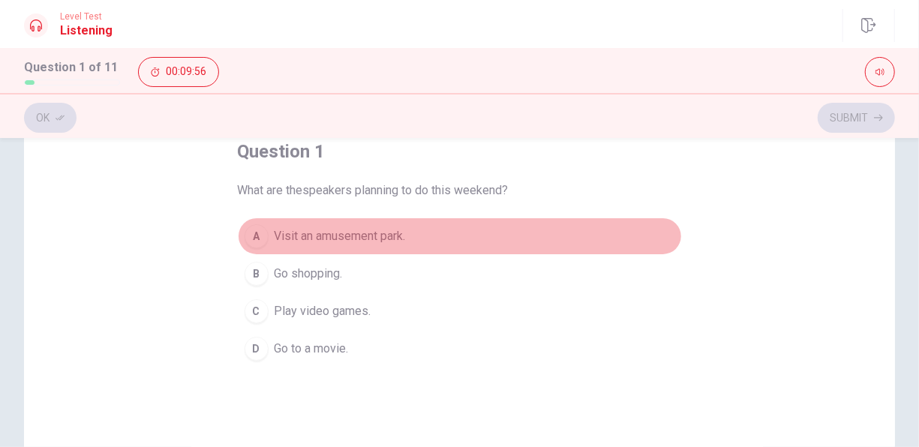
click at [326, 237] on span "Visit an amusement park." at bounding box center [340, 236] width 131 height 18
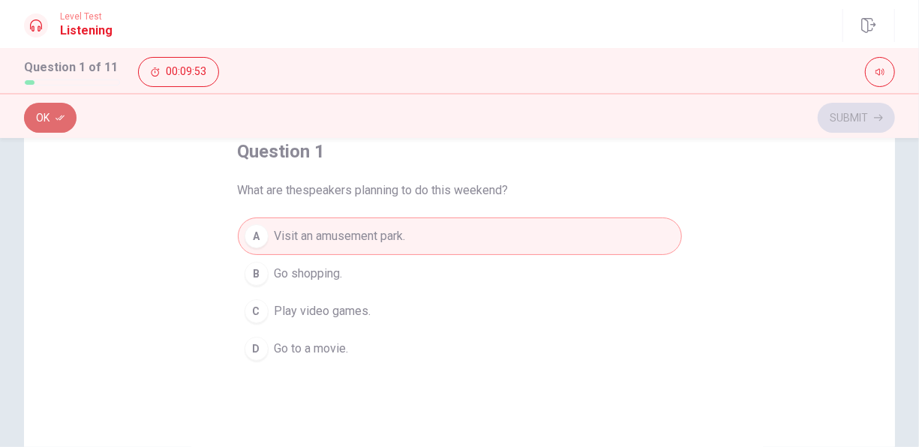
click at [43, 120] on button "Ok" at bounding box center [50, 118] width 53 height 30
click at [841, 119] on button "Submit" at bounding box center [856, 118] width 77 height 30
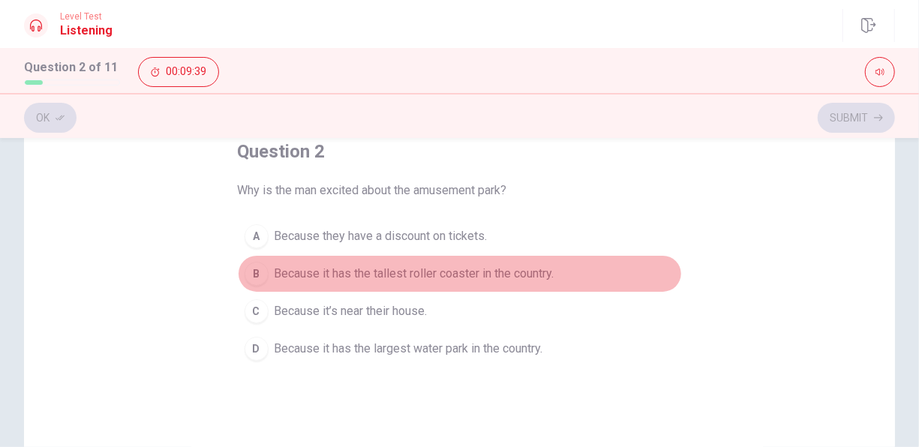
click at [510, 274] on span "Because it has the tallest roller coaster in the country." at bounding box center [415, 274] width 280 height 18
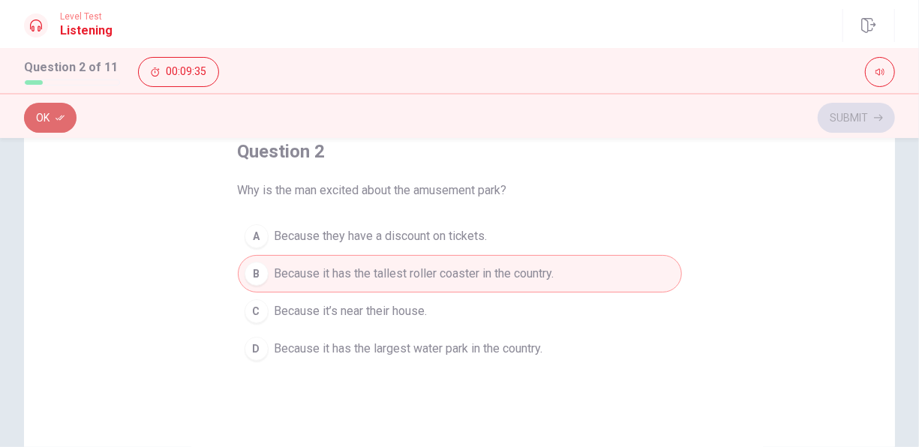
click at [56, 122] on icon "button" at bounding box center [60, 117] width 9 height 9
click at [857, 117] on button "Submit" at bounding box center [856, 118] width 77 height 30
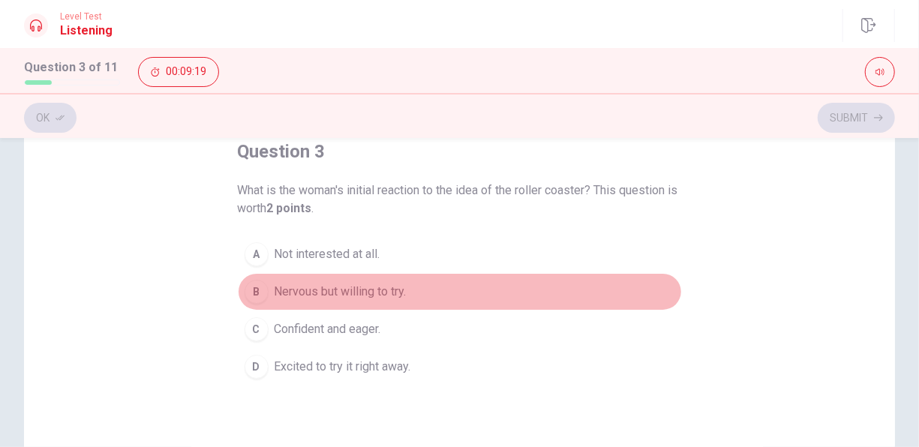
click at [347, 287] on span "Nervous but willing to try." at bounding box center [341, 292] width 132 height 18
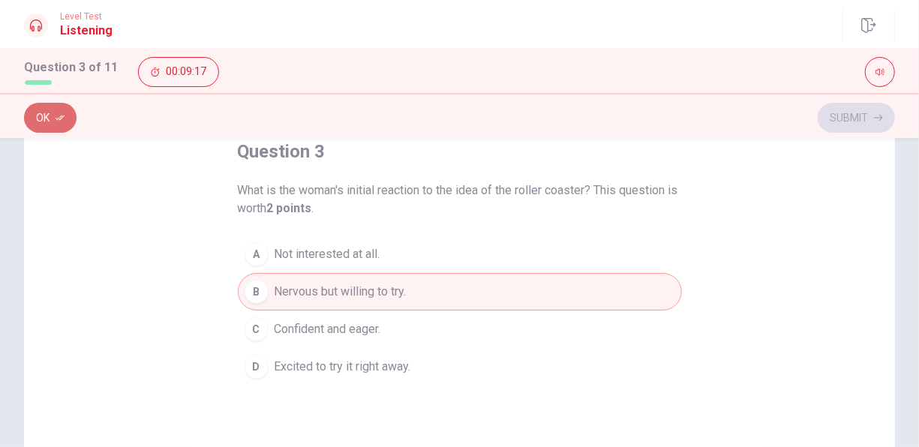
click at [44, 131] on button "Ok" at bounding box center [50, 118] width 53 height 30
click at [843, 121] on button "Submit" at bounding box center [856, 118] width 77 height 30
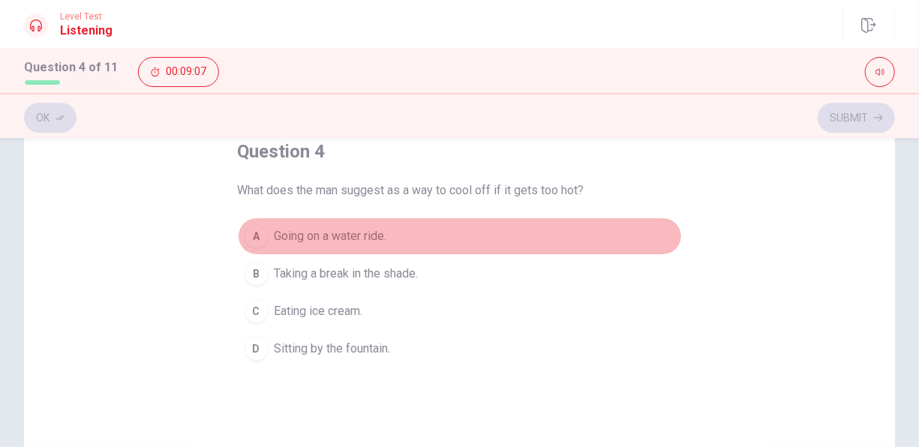
click at [362, 230] on span "Going on a water ride." at bounding box center [331, 236] width 113 height 18
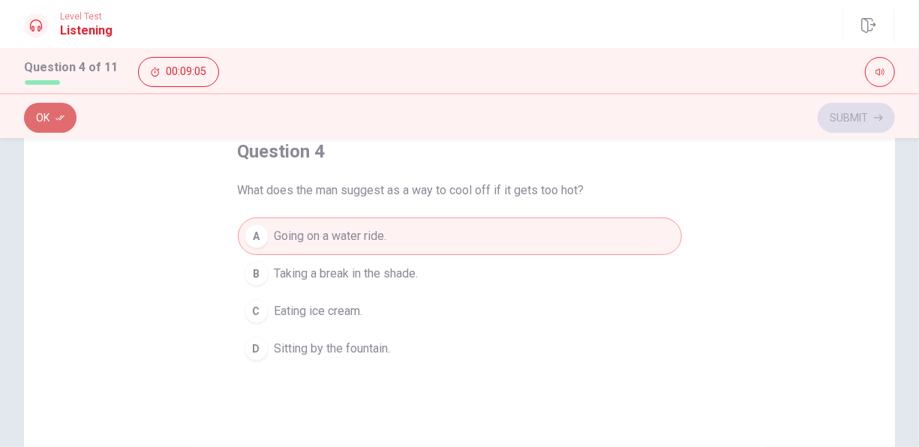
click at [55, 131] on button "Ok" at bounding box center [50, 118] width 53 height 30
click at [850, 114] on button "Submit" at bounding box center [856, 118] width 77 height 30
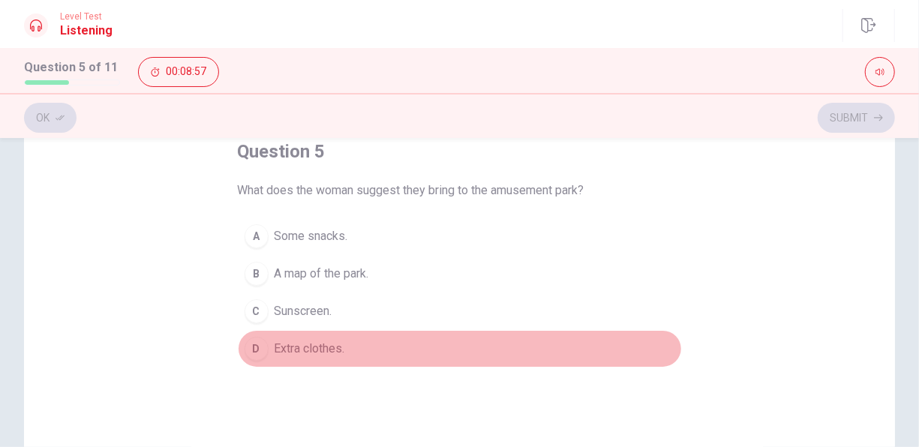
click at [304, 350] on span "Extra clothes." at bounding box center [310, 349] width 71 height 18
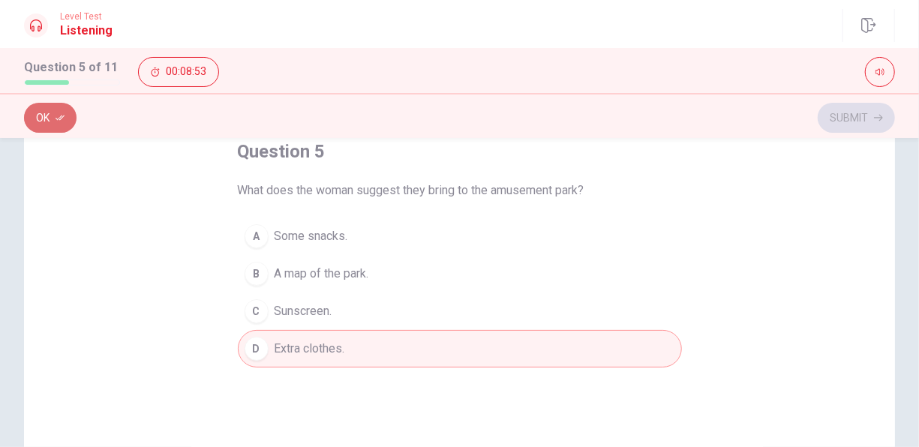
click at [58, 110] on button "Ok" at bounding box center [50, 118] width 53 height 30
click at [844, 116] on button "Submit" at bounding box center [856, 118] width 77 height 30
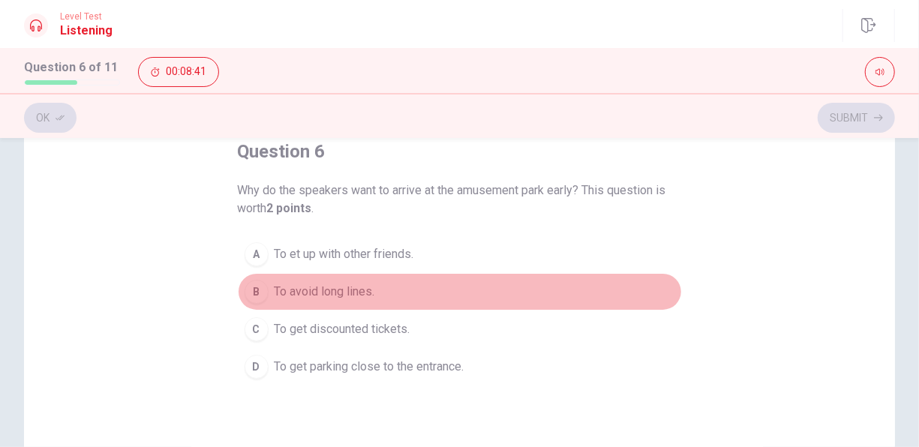
click at [343, 296] on span "To avoid long lines." at bounding box center [325, 292] width 101 height 18
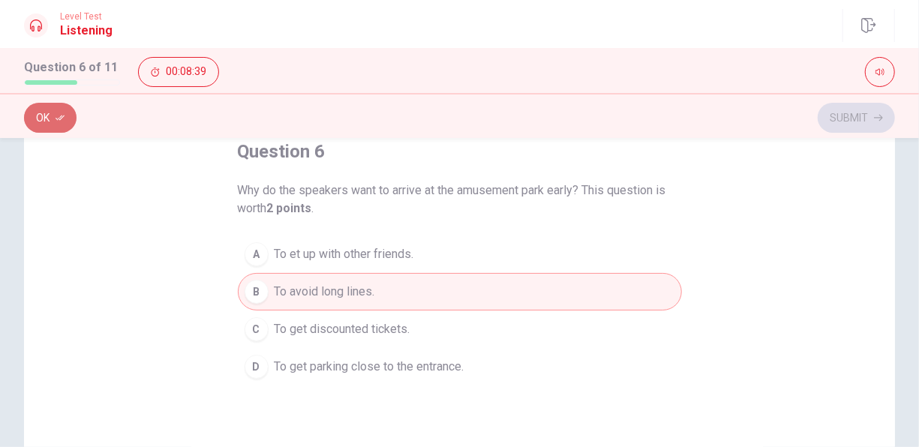
click at [62, 116] on icon "button" at bounding box center [60, 117] width 9 height 9
click at [871, 115] on button "Submit" at bounding box center [856, 118] width 77 height 30
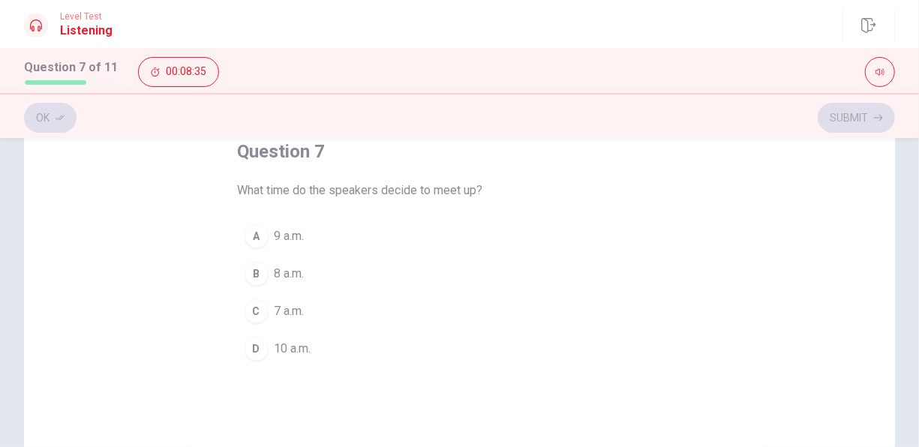
click at [298, 233] on span "9 a.m." at bounding box center [290, 236] width 30 height 18
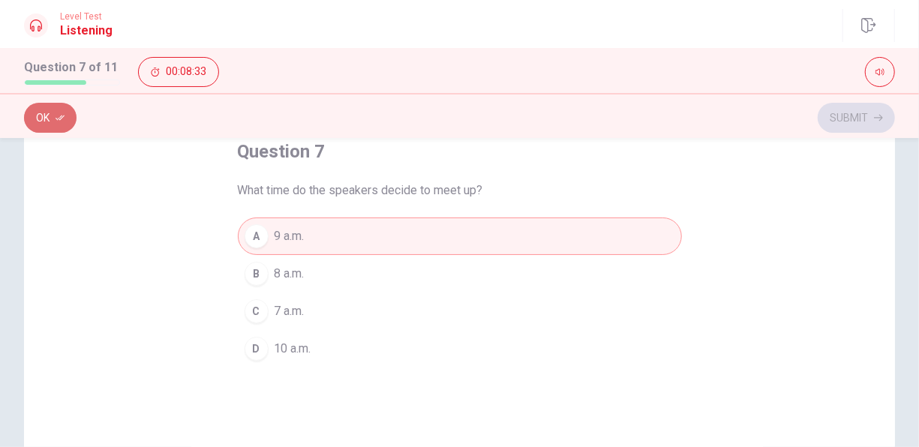
click at [41, 125] on button "Ok" at bounding box center [50, 118] width 53 height 30
click at [859, 126] on button "Submit" at bounding box center [856, 118] width 77 height 30
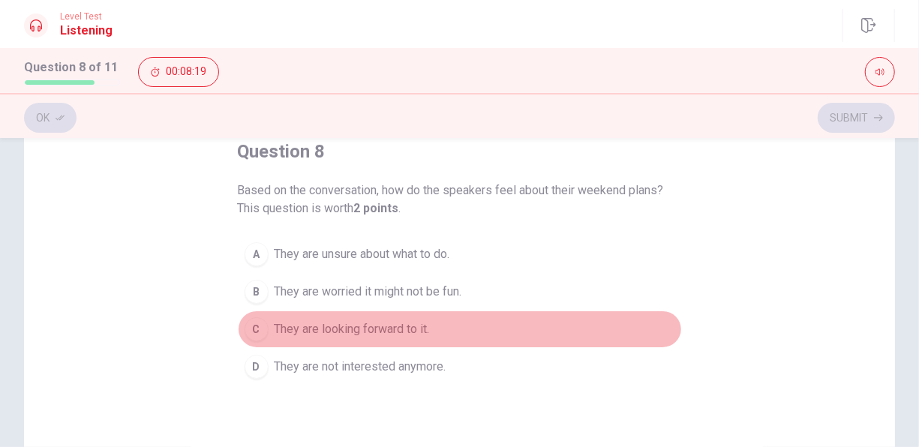
click at [359, 321] on span "They are looking forward to it." at bounding box center [352, 329] width 155 height 18
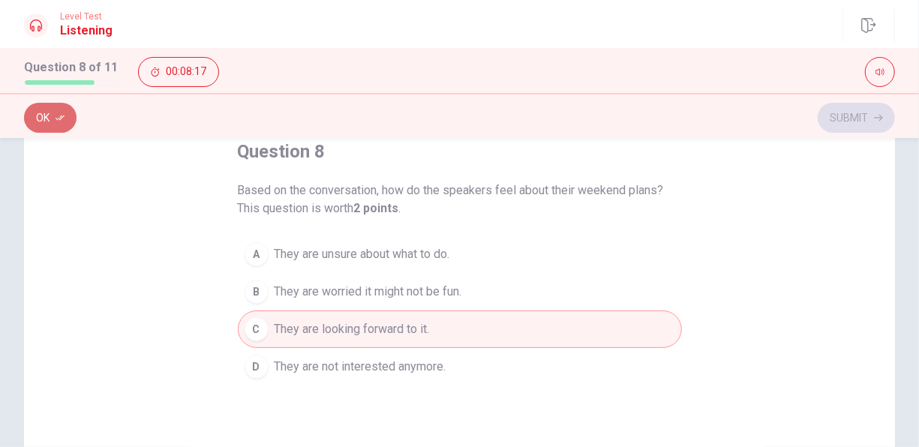
click at [59, 117] on icon "button" at bounding box center [60, 117] width 9 height 9
click at [866, 116] on button "Submit" at bounding box center [856, 118] width 77 height 30
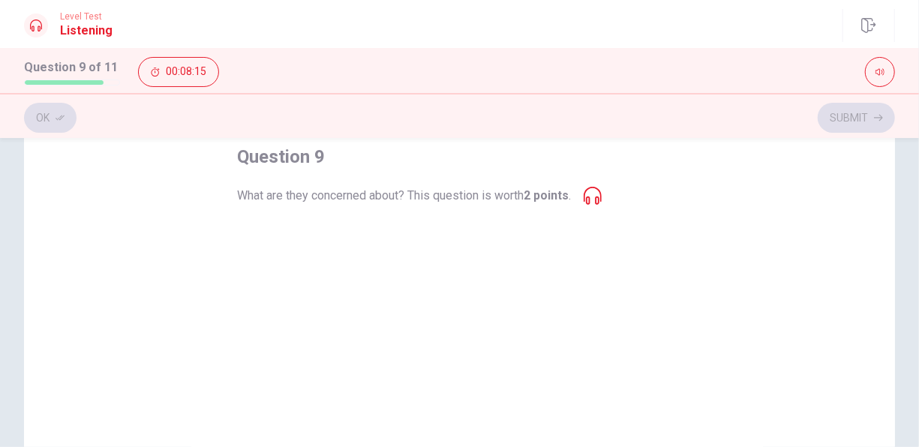
scroll to position [82, 0]
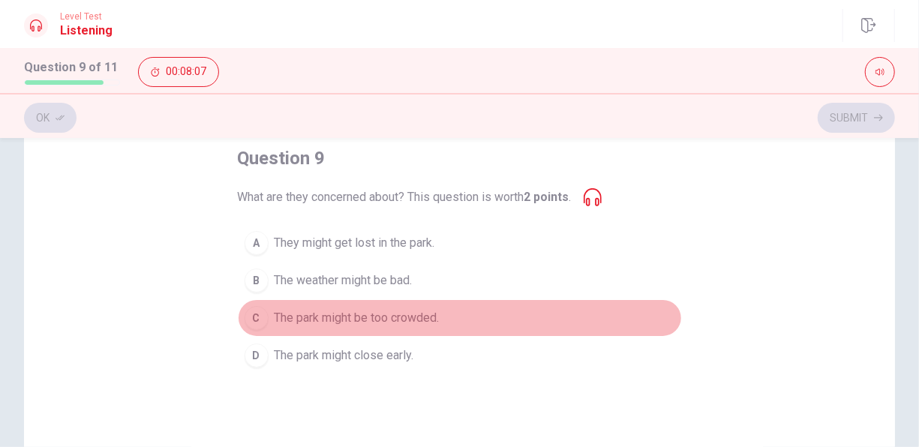
click at [389, 326] on button "C The park might be too crowded." at bounding box center [460, 318] width 444 height 38
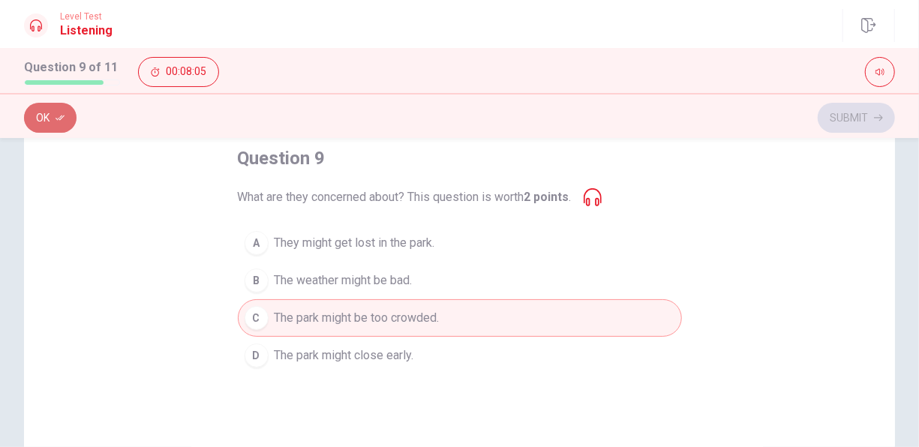
click at [57, 113] on icon "button" at bounding box center [60, 117] width 9 height 9
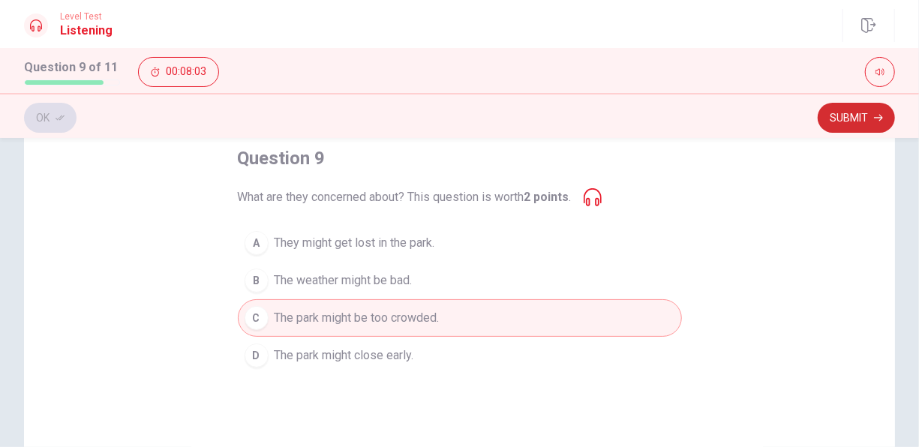
click at [833, 117] on button "Submit" at bounding box center [856, 118] width 77 height 30
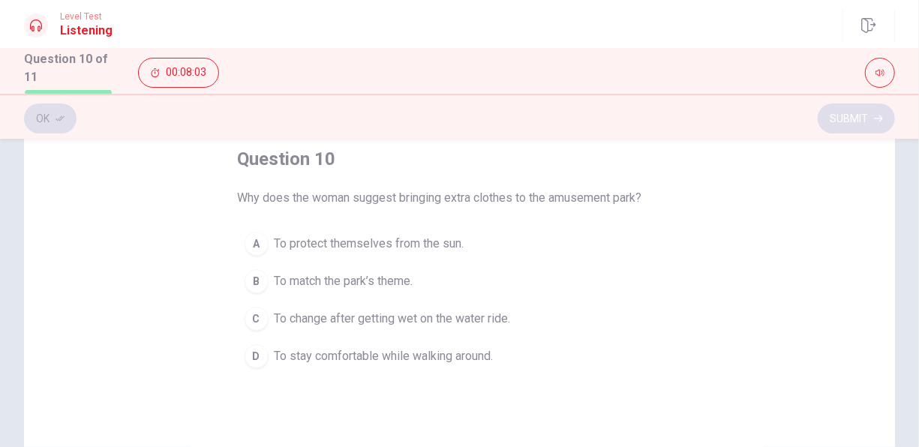
click at [833, 117] on div "Ok Submit" at bounding box center [459, 118] width 871 height 29
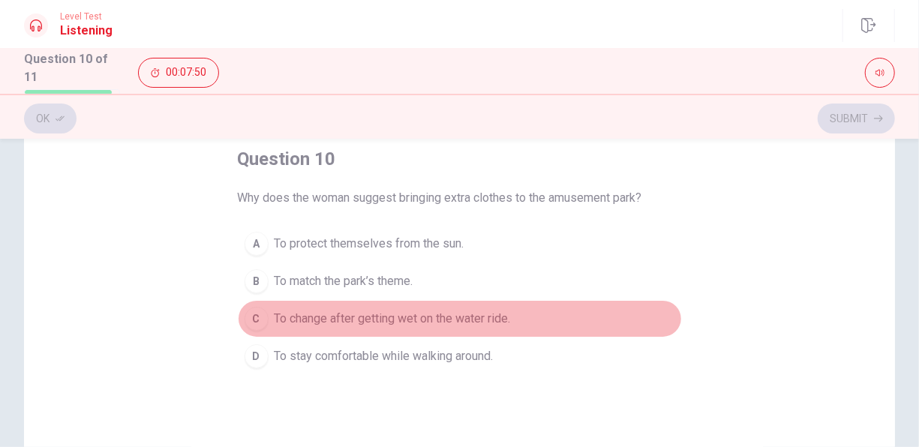
click at [451, 306] on button "C To change after getting wet on the water ride." at bounding box center [460, 319] width 444 height 38
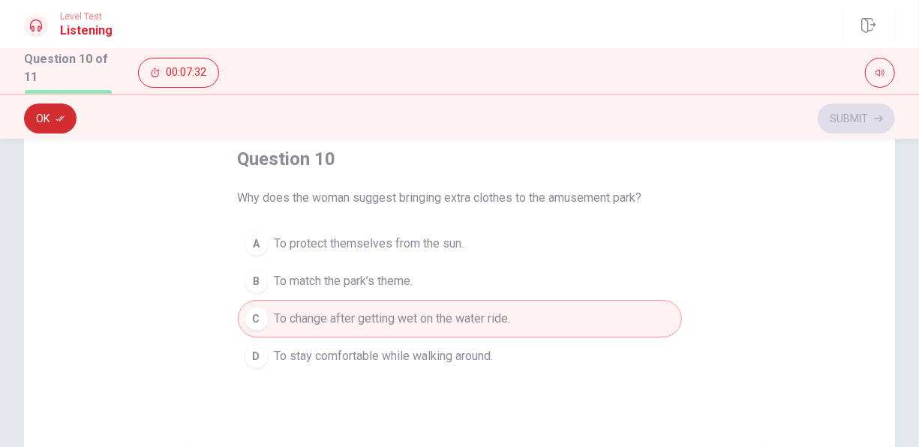
click at [39, 117] on button "Ok" at bounding box center [50, 119] width 53 height 30
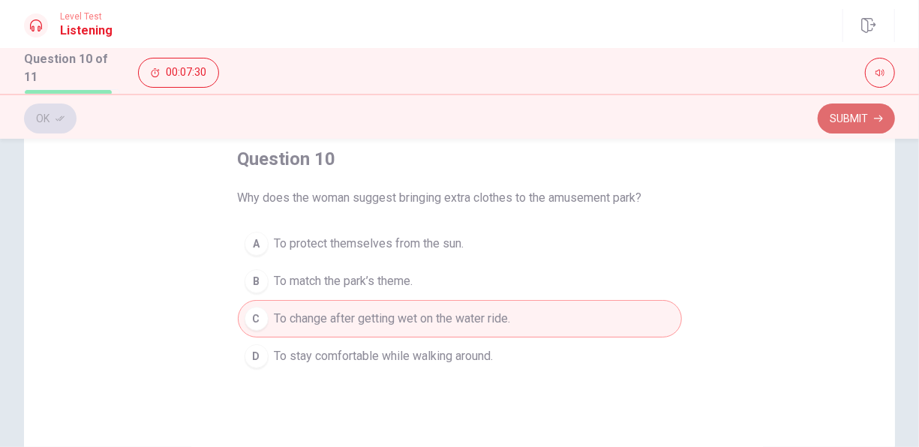
click at [854, 110] on button "Submit" at bounding box center [856, 119] width 77 height 30
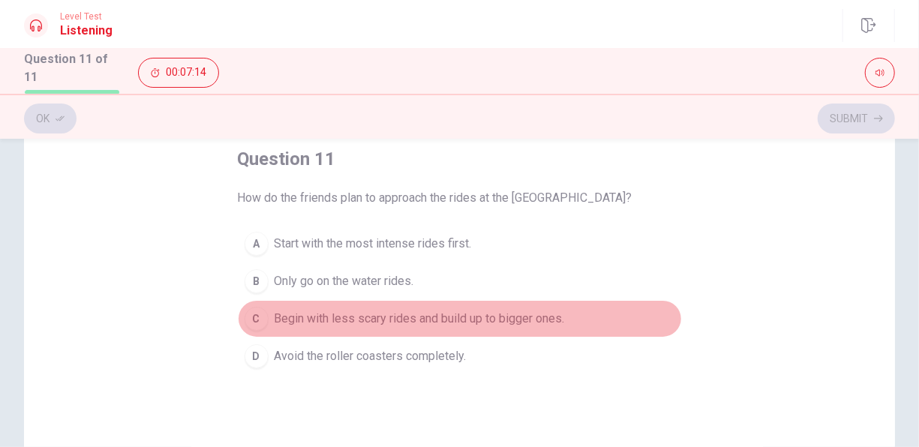
click at [400, 325] on span "Begin with less scary rides and build up to bigger ones." at bounding box center [420, 319] width 290 height 18
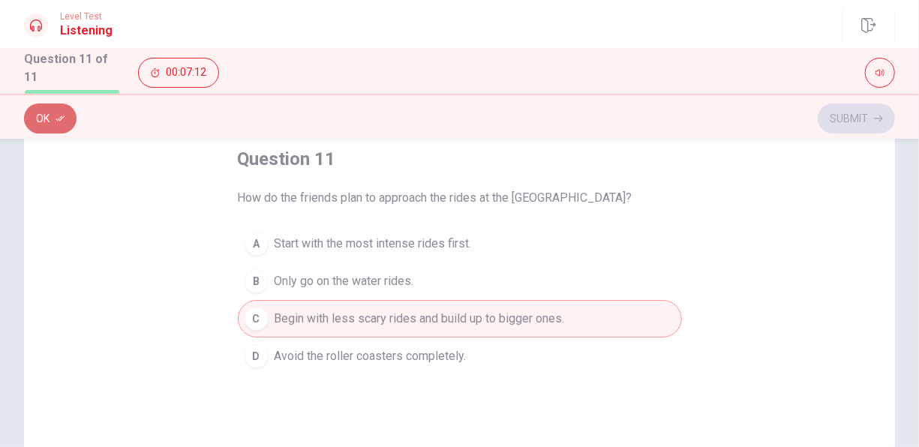
click at [44, 111] on button "Ok" at bounding box center [50, 119] width 53 height 30
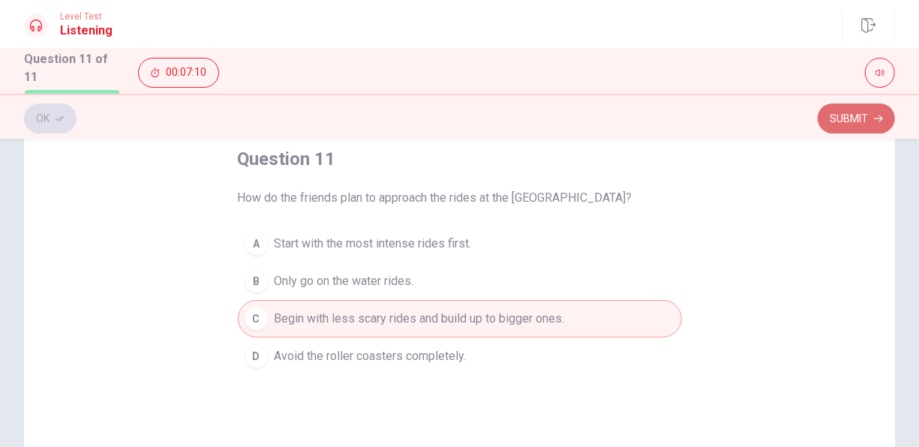
click at [844, 108] on button "Submit" at bounding box center [856, 119] width 77 height 30
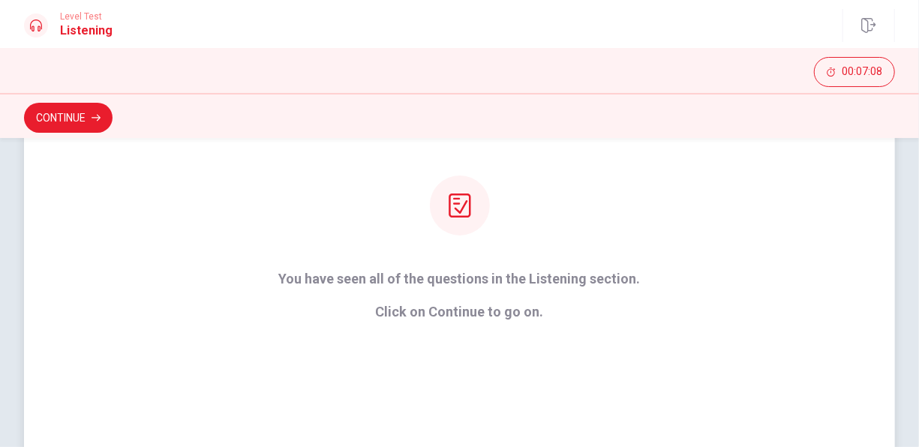
scroll to position [192, 0]
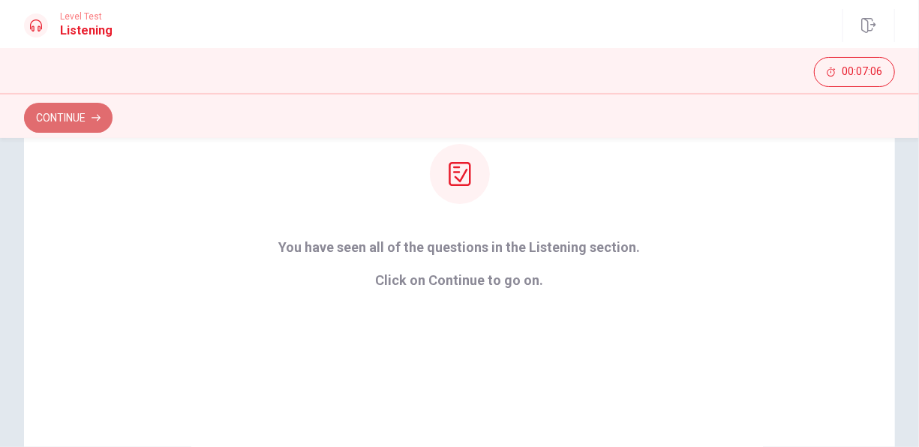
click at [76, 122] on button "Continue" at bounding box center [68, 118] width 89 height 30
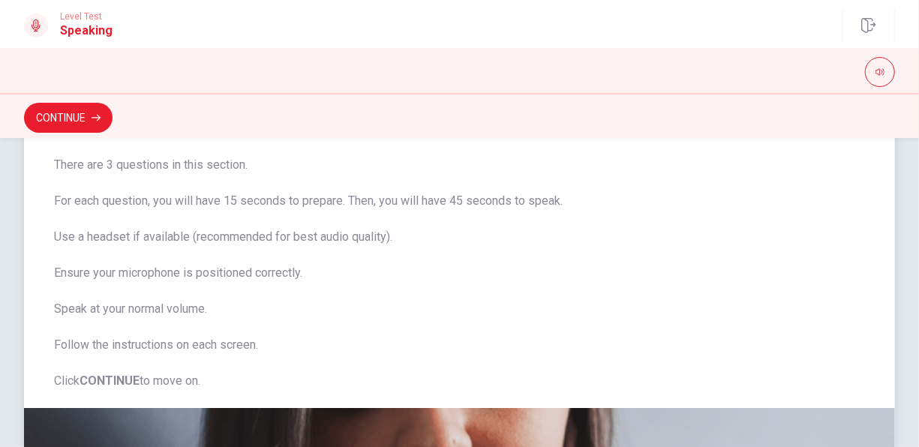
scroll to position [0, 0]
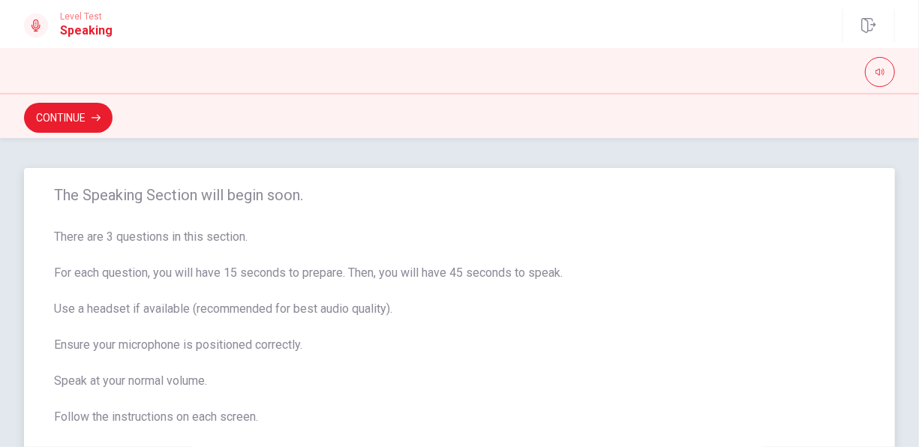
click at [285, 213] on div "The Speaking Section will begin soon. There are 3 questions in this section. Fo…" at bounding box center [459, 324] width 871 height 312
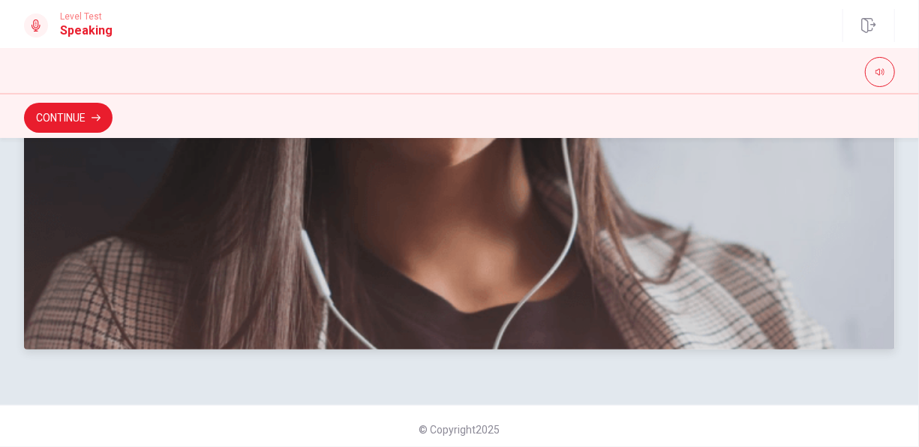
scroll to position [516, 0]
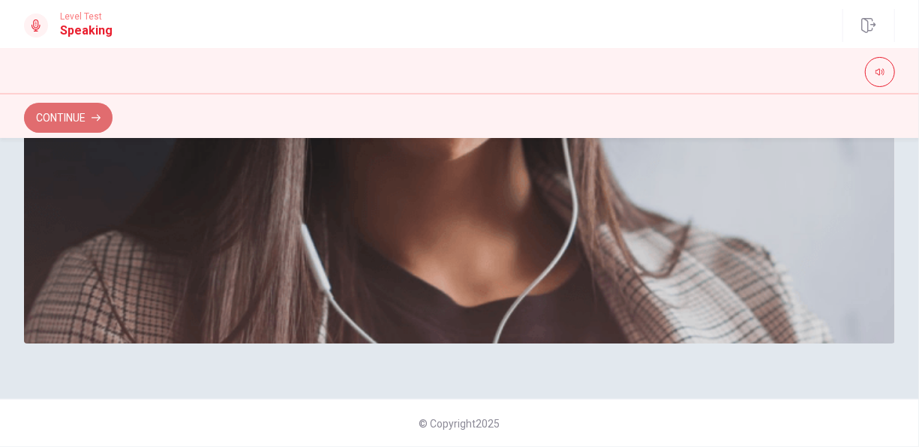
click at [85, 106] on button "Continue" at bounding box center [68, 118] width 89 height 30
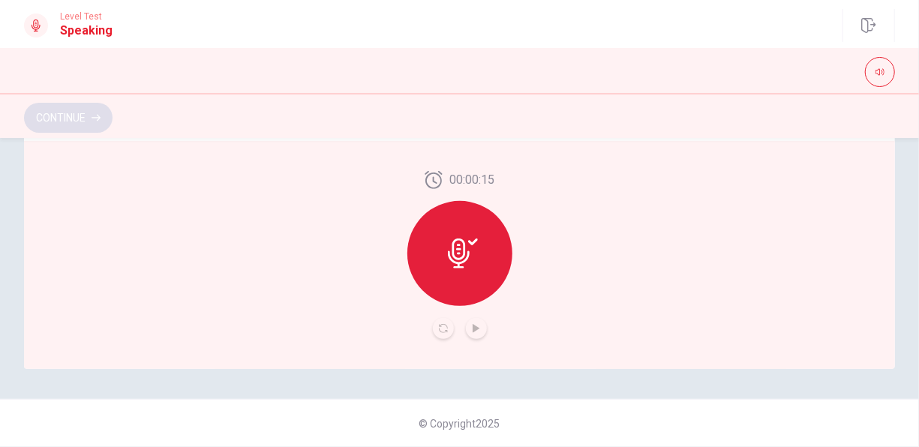
scroll to position [453, 0]
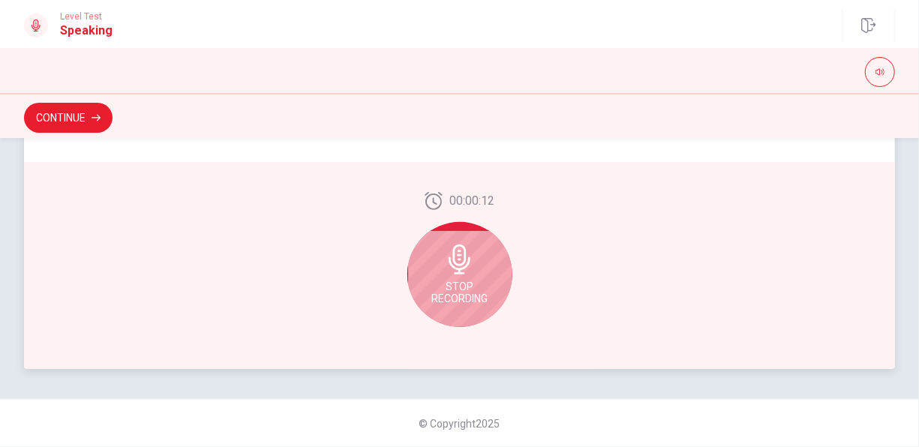
click at [453, 257] on icon at bounding box center [460, 260] width 30 height 30
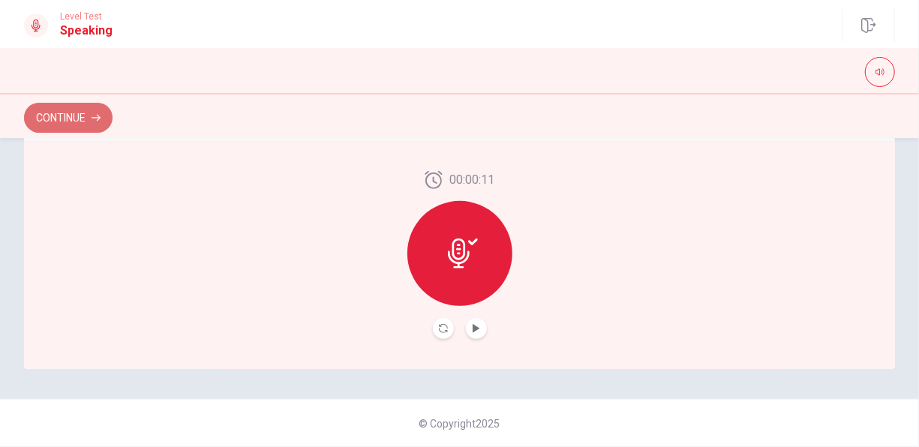
click at [98, 117] on icon "button" at bounding box center [96, 118] width 9 height 7
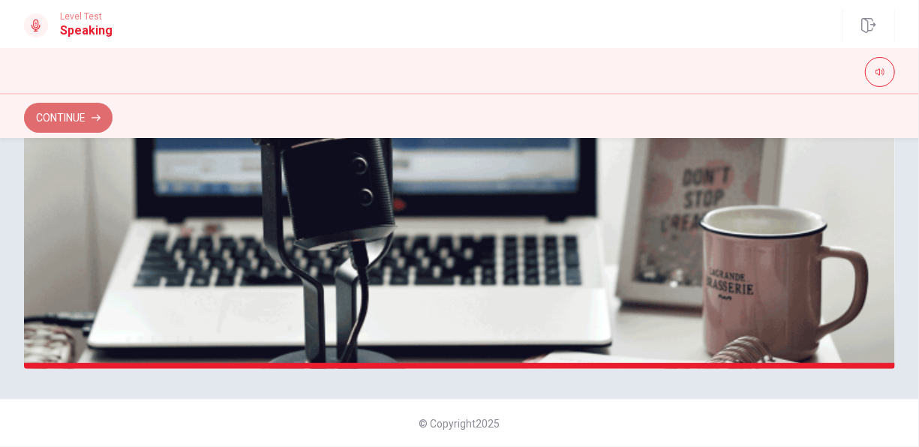
click at [85, 111] on button "Continue" at bounding box center [68, 118] width 89 height 30
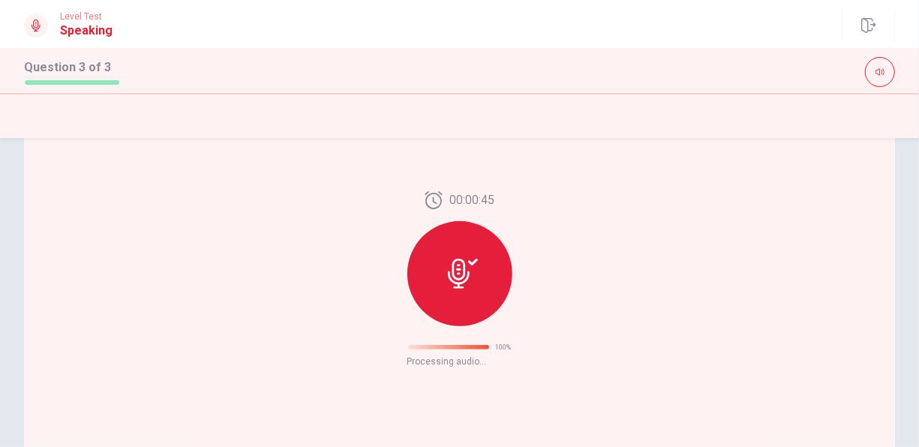
scroll to position [189, 0]
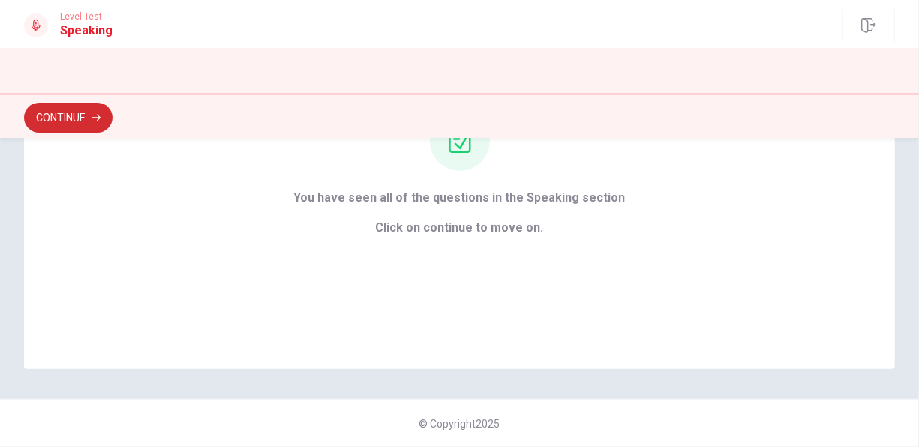
click at [63, 114] on button "Continue" at bounding box center [68, 118] width 89 height 30
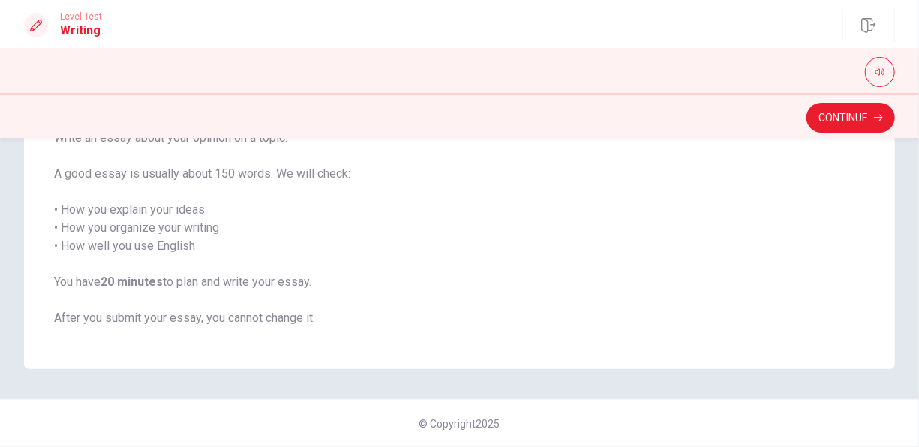
scroll to position [0, 0]
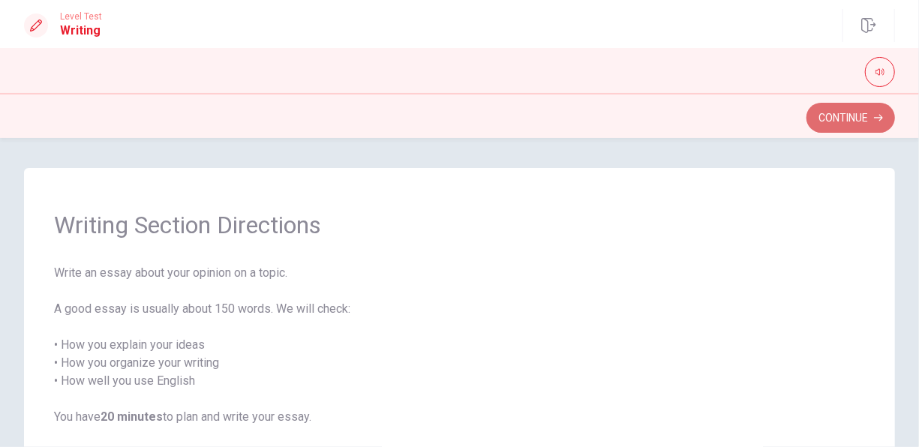
click at [814, 116] on button "Continue" at bounding box center [850, 118] width 89 height 30
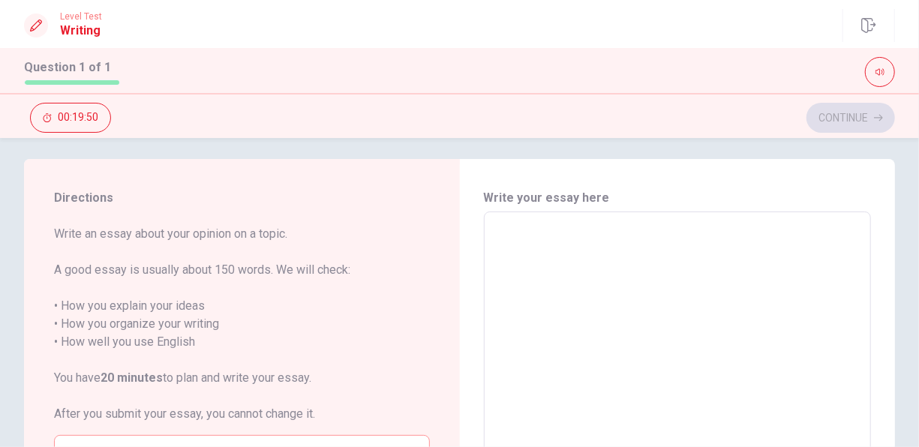
scroll to position [11, 0]
click at [586, 250] on textarea at bounding box center [677, 417] width 367 height 390
type textarea "i"
type textarea "x"
type textarea "i"
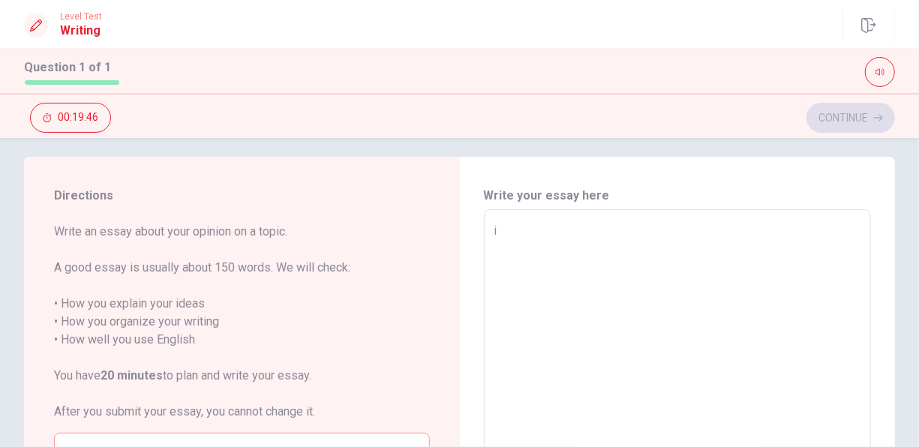
type textarea "x"
type textarea "i"
type textarea "x"
type textarea "I"
type textarea "x"
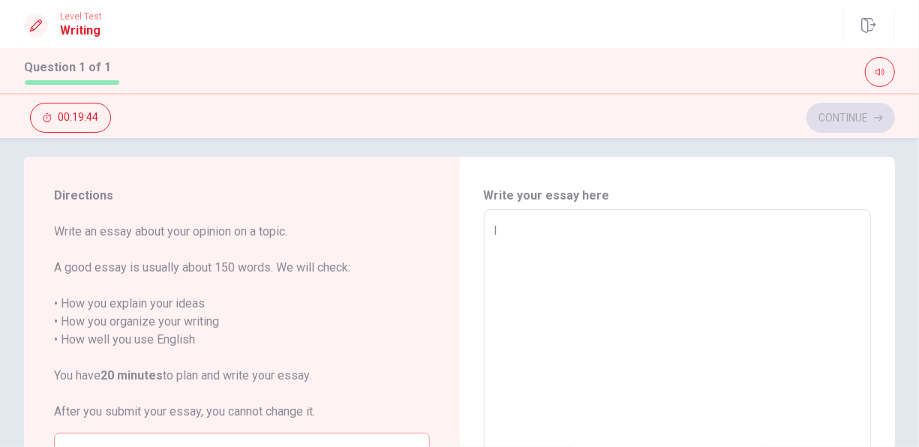
type textarea "I"
type textarea "x"
type textarea "I t"
type textarea "x"
type textarea "I th"
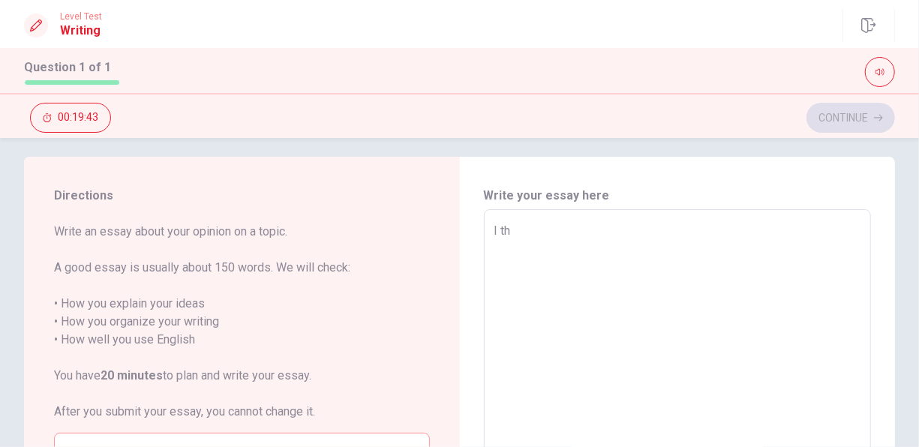
type textarea "x"
type textarea "I thi"
type textarea "x"
type textarea "I thin"
type textarea "x"
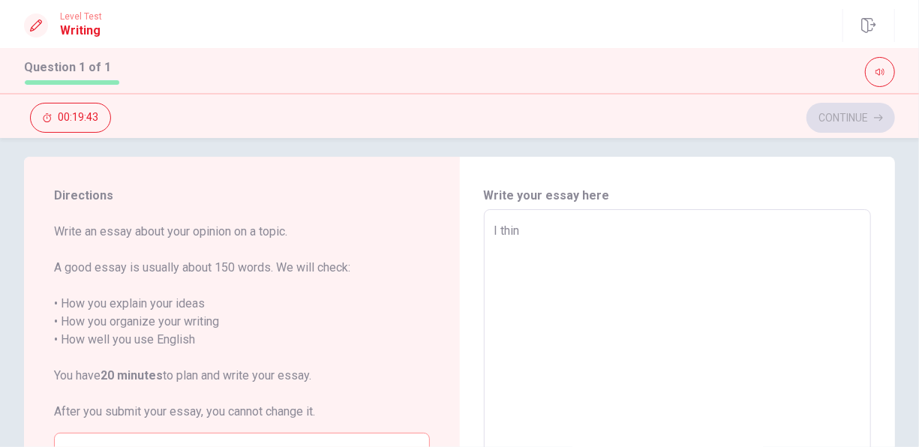
type textarea "I think"
type textarea "x"
type textarea "I think"
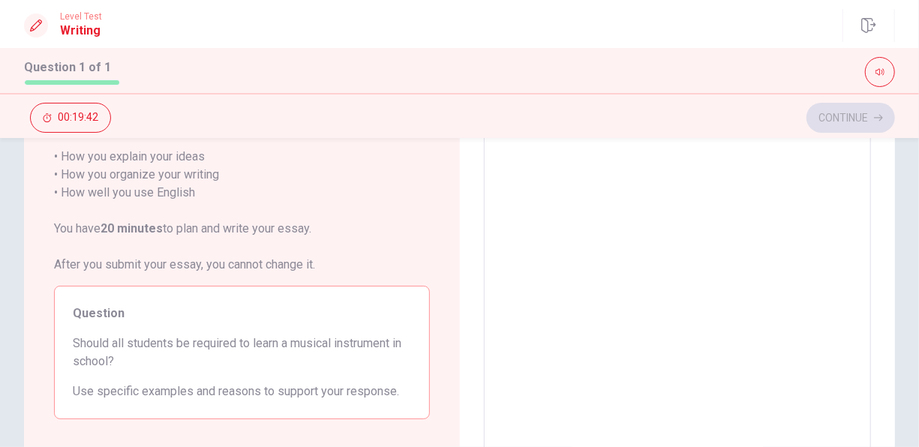
scroll to position [161, 0]
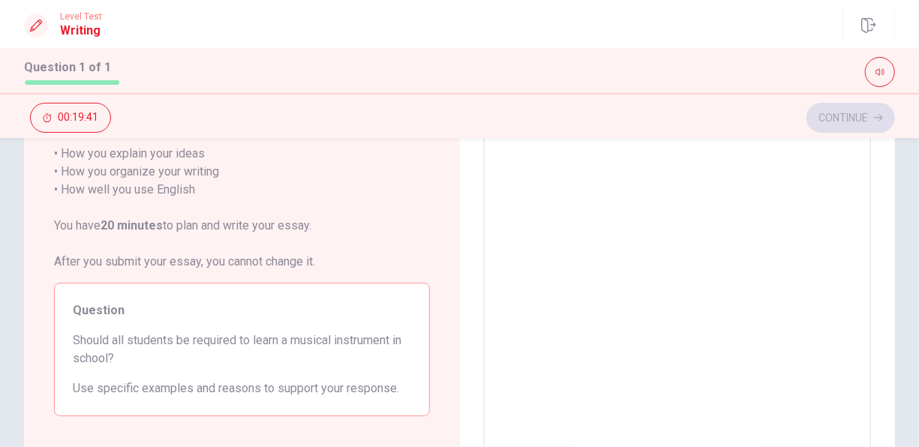
type textarea "x"
type textarea "I think a"
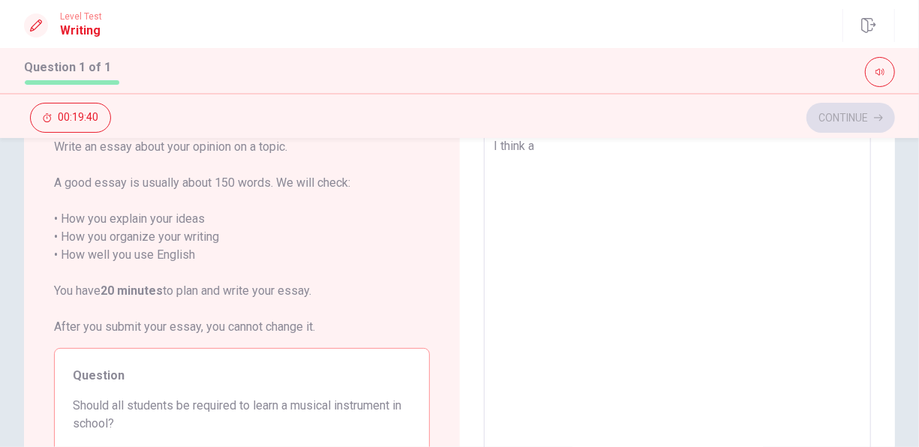
type textarea "x"
type textarea "I think al"
type textarea "x"
type textarea "I think all"
type textarea "x"
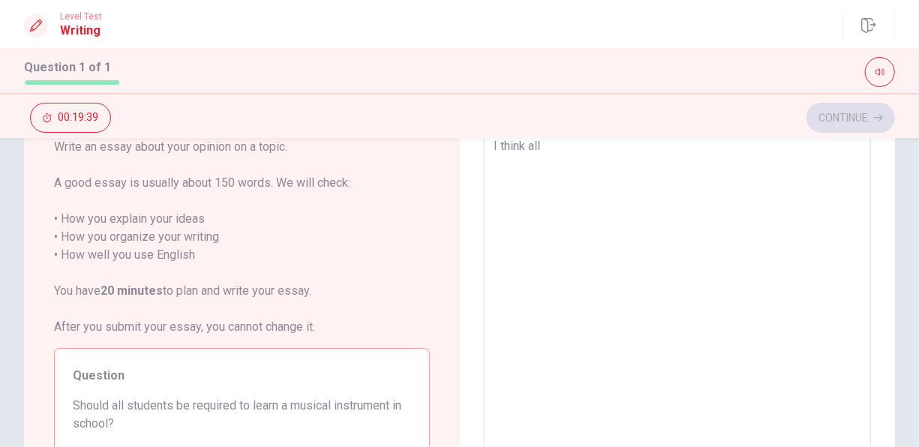
type textarea "I think all"
type textarea "x"
type textarea "I think all s"
type textarea "x"
type textarea "I think all st"
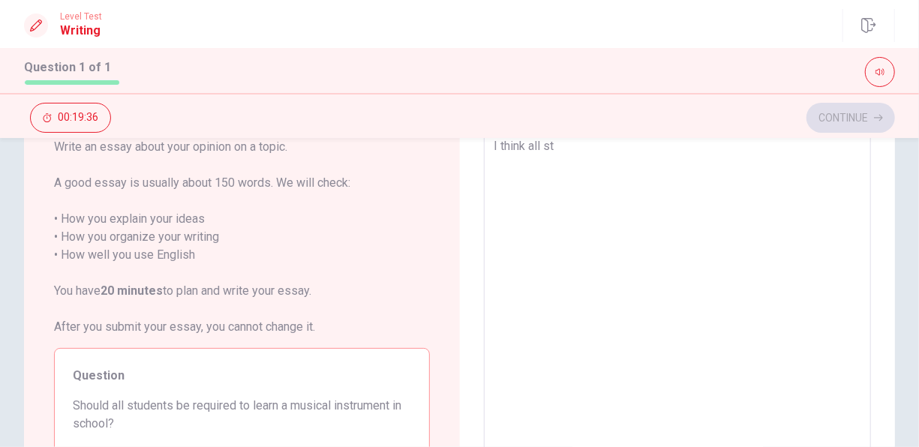
type textarea "x"
type textarea "I think all stu"
type textarea "x"
type textarea "I think all stud"
type textarea "x"
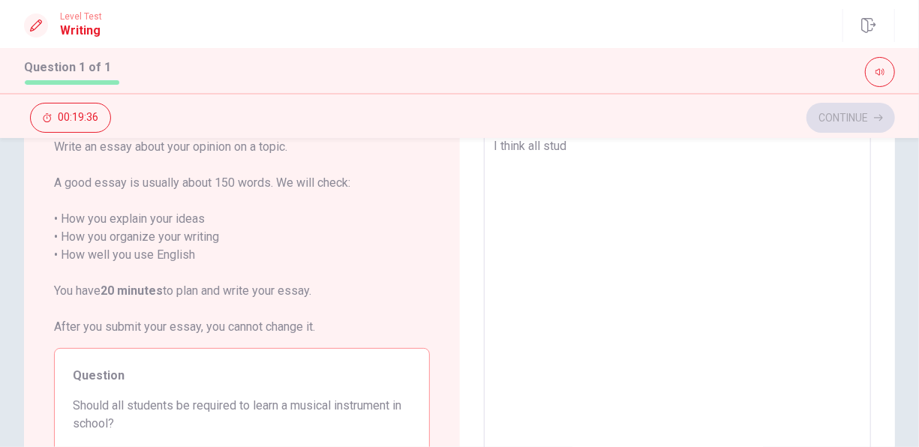
type textarea "I think all stude"
type textarea "x"
type textarea "I think all studen"
type textarea "x"
type textarea "I think all student"
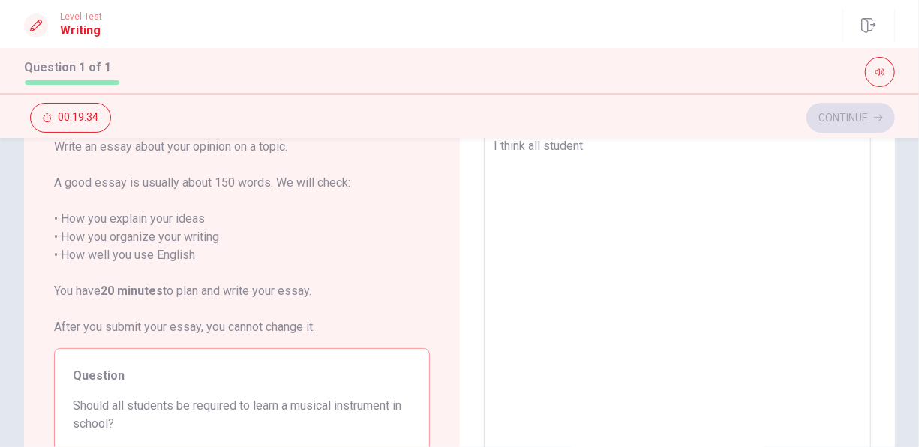
type textarea "x"
type textarea "I think all students"
type textarea "x"
type textarea "I think all students"
type textarea "x"
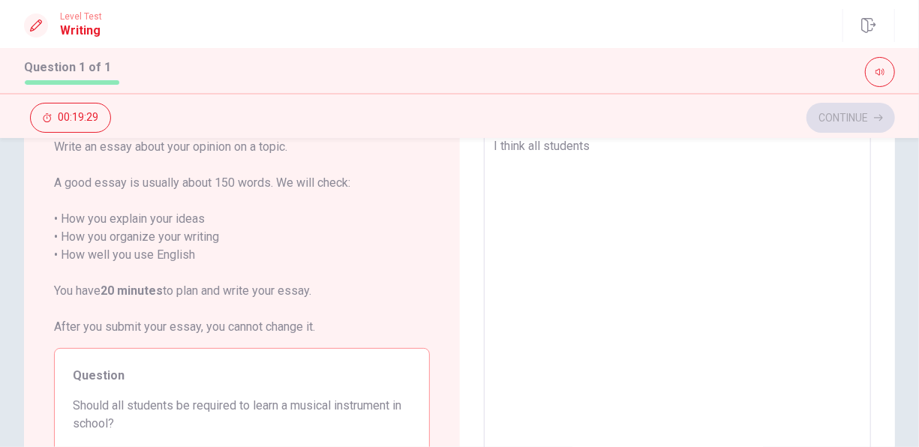
type textarea "I think all students s"
type textarea "x"
type textarea "I think all students sh"
type textarea "x"
type textarea "I think all students sho"
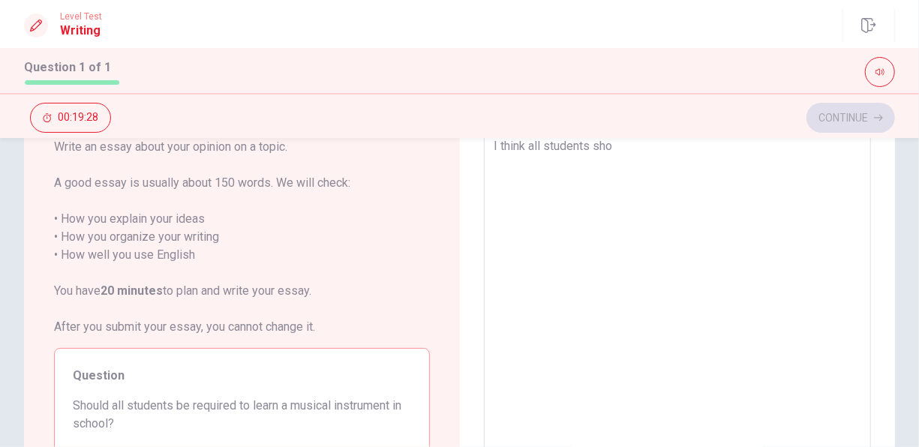
type textarea "x"
type textarea "I think all students shou"
type textarea "x"
type textarea "I think all students shoul"
type textarea "x"
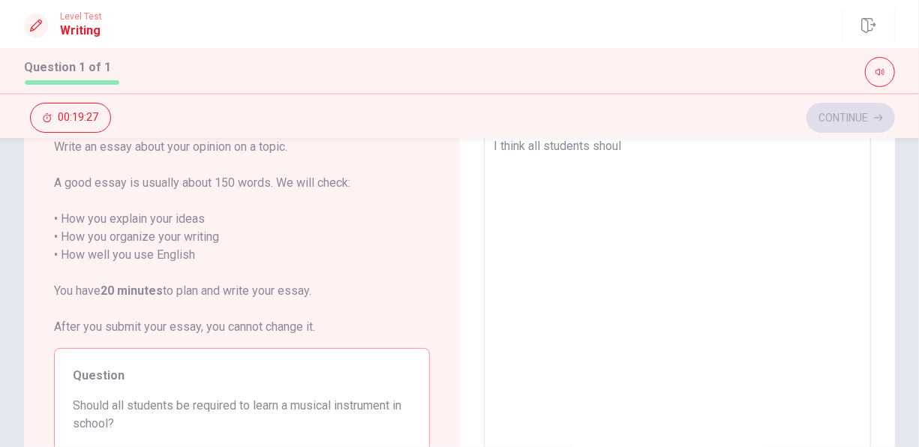
type textarea "I think all students should"
type textarea "x"
type textarea "I think all students should"
type textarea "x"
type textarea "I think all students should b"
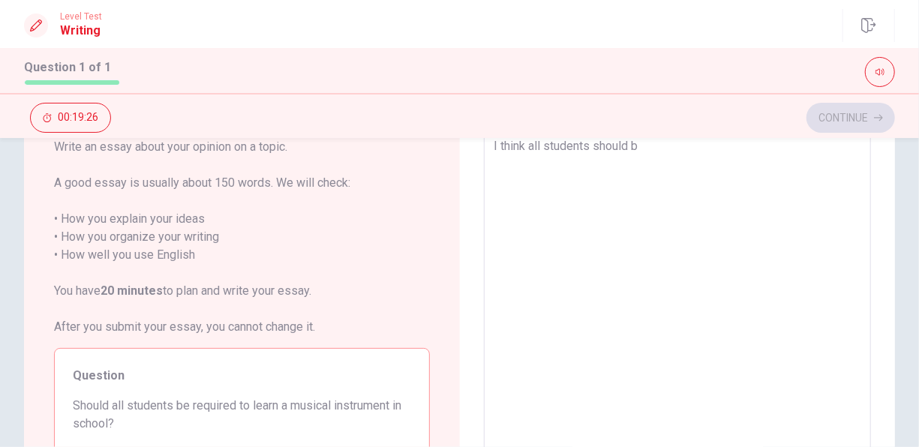
type textarea "x"
type textarea "I think all students should be"
type textarea "x"
type textarea "I think all students should be"
type textarea "x"
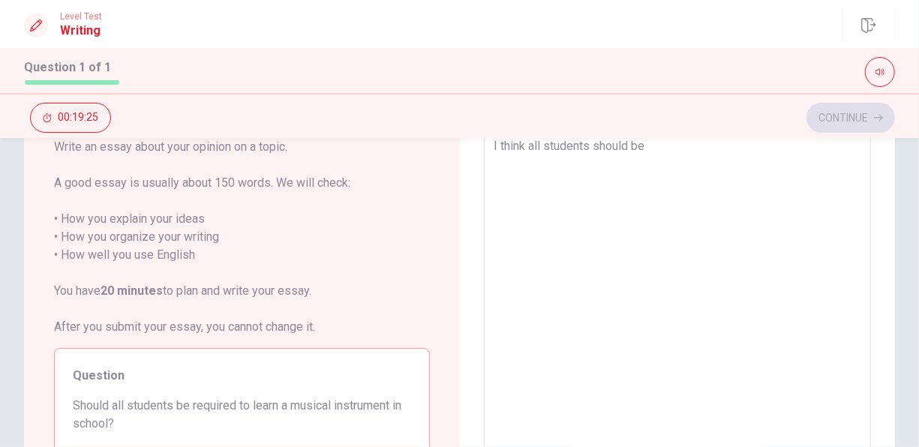
type textarea "I think all students should be r"
type textarea "x"
type textarea "I think all students should be re"
type textarea "x"
type textarea "I think all students should be req"
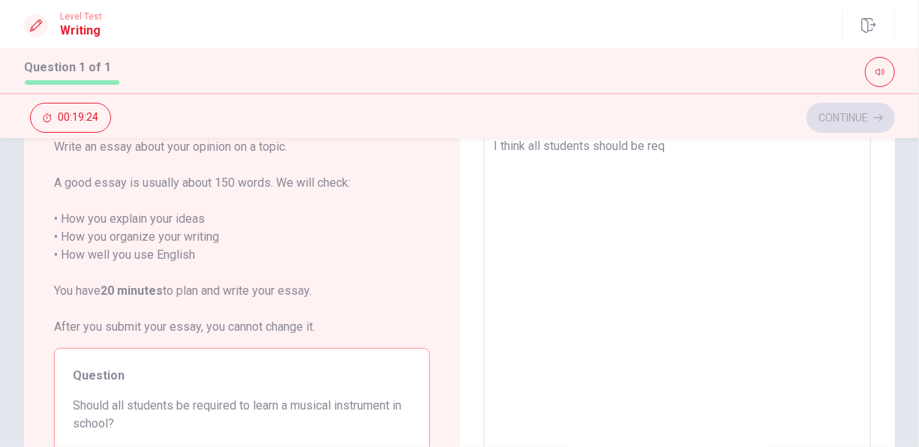
type textarea "x"
type textarea "I think all students should be requ"
type textarea "x"
type textarea "I think all students should be requi"
type textarea "x"
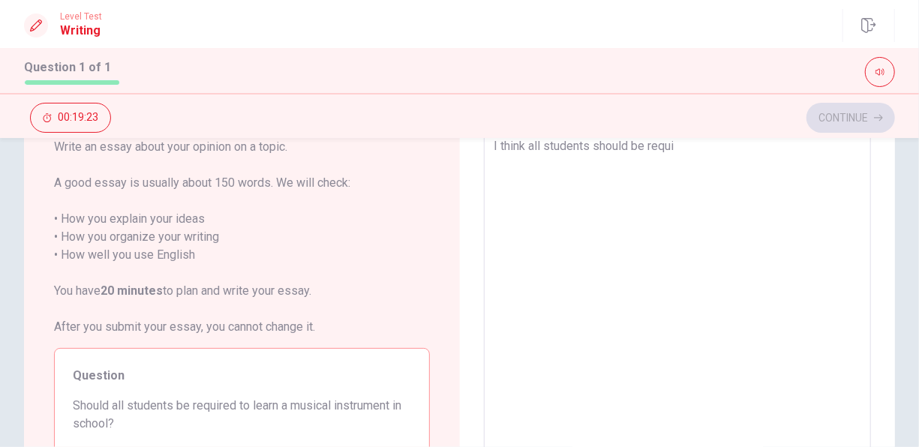
type textarea "I think all students should be requir"
type textarea "x"
type textarea "I think all students should be require"
type textarea "x"
type textarea "I think all students should be required"
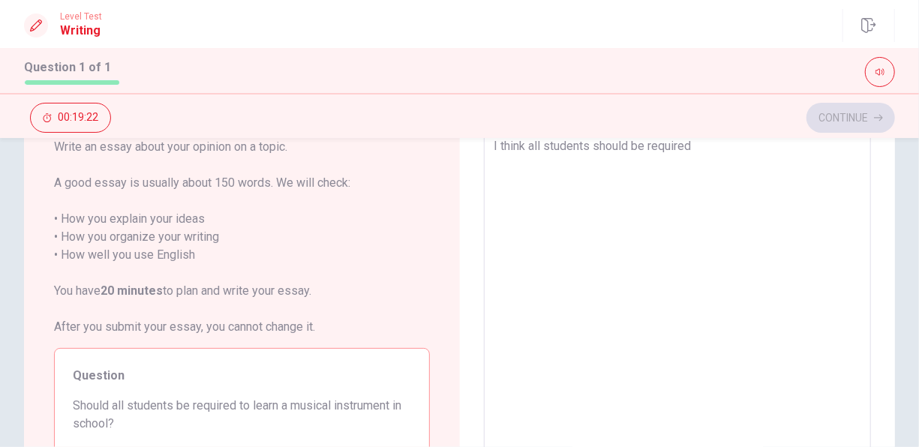
type textarea "x"
type textarea "I think all students should be required"
type textarea "x"
type textarea "I think all students should be required t"
type textarea "x"
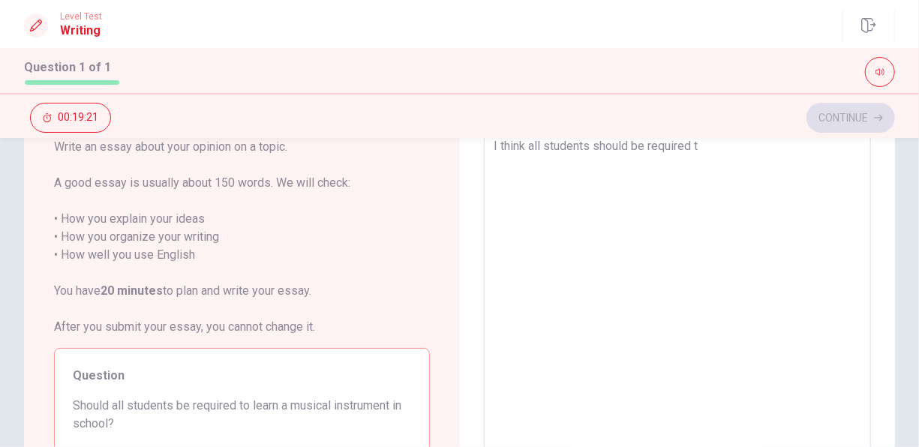
type textarea "I think all students should be required to"
type textarea "x"
type textarea "I think all students should be required to"
type textarea "x"
type textarea "I think all students should be required to l"
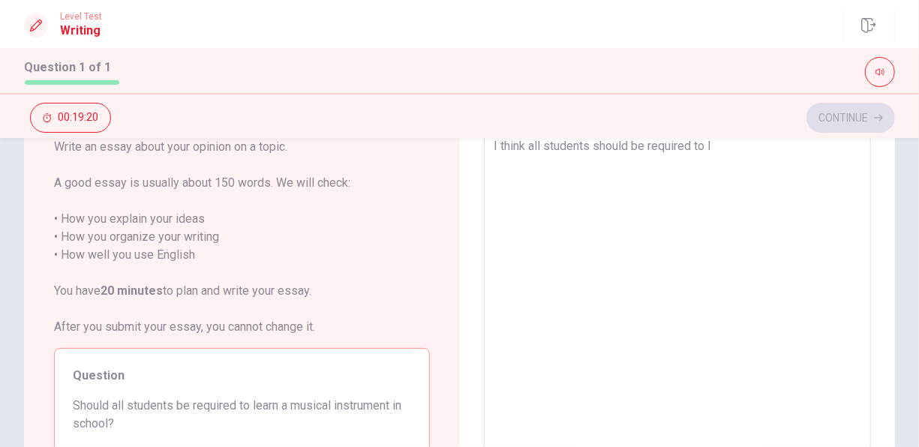
type textarea "x"
type textarea "I think all students should be required to le"
type textarea "x"
type textarea "I think all students should be required to lea"
type textarea "x"
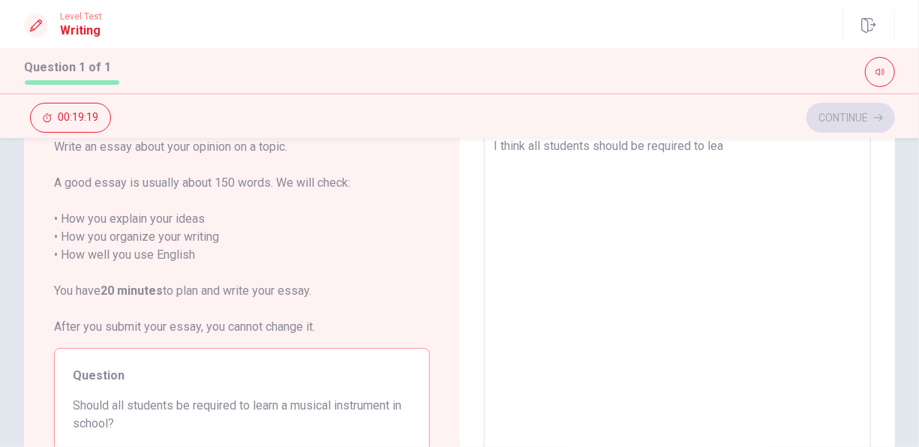
type textarea "I think all students should be required to [PERSON_NAME]"
type textarea "x"
type textarea "I think all students should be required to learn"
type textarea "x"
type textarea "I think all students should be required to learn"
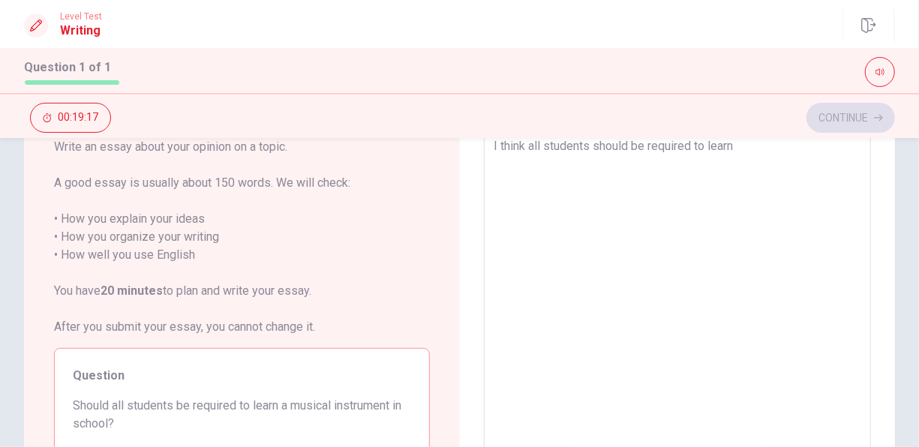
type textarea "x"
type textarea "I think all students should be required to learn i"
type textarea "x"
type textarea "I think all students should be required to learn in"
type textarea "x"
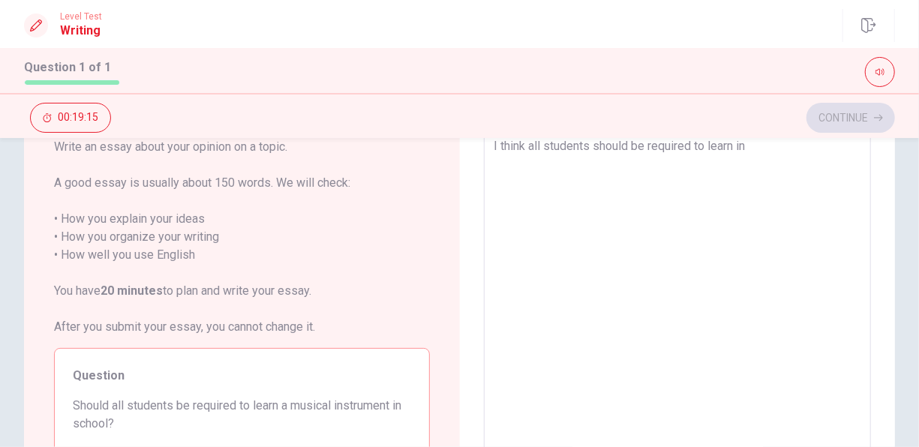
type textarea "I think all students should be required to learn ins"
type textarea "x"
type textarea "I think all students should be required to learn inst"
type textarea "x"
type textarea "I think all students should be required to learn instr"
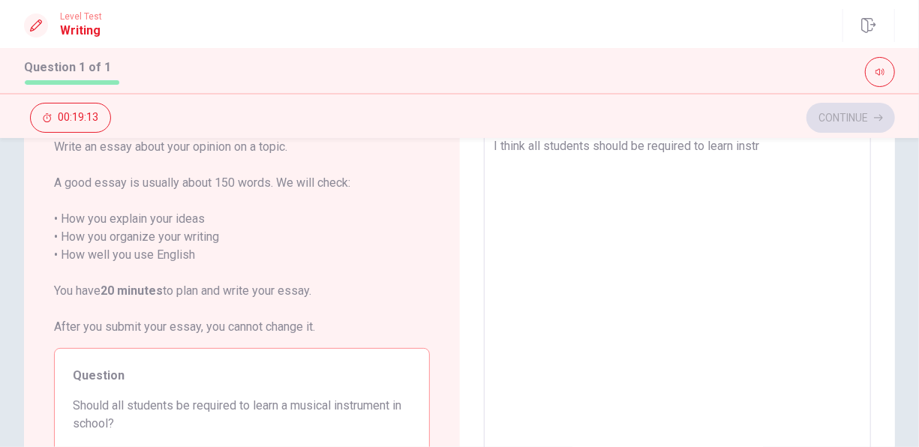
type textarea "x"
type textarea "I think all students should be required to learn instru"
type textarea "x"
type textarea "I think all students should be required to learn instrum"
type textarea "x"
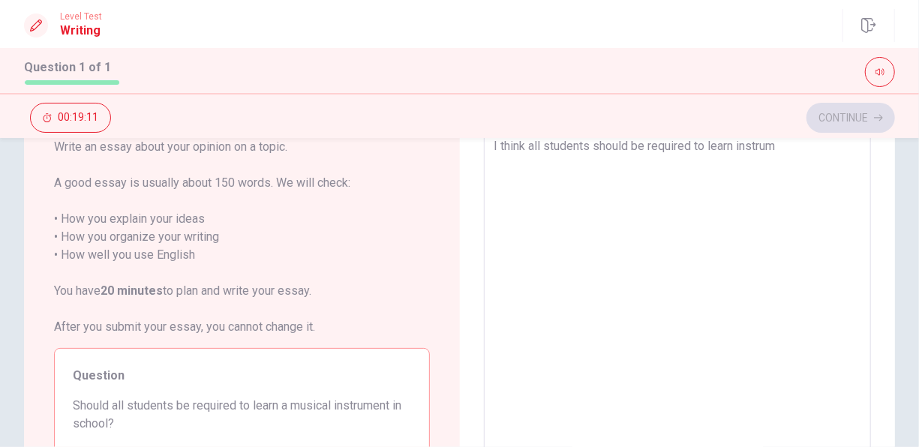
type textarea "I think all students should be required to learn instrume"
type textarea "x"
type textarea "I think all students should be required to learn instrumen"
type textarea "x"
type textarea "I think all students should be required to learn instrument"
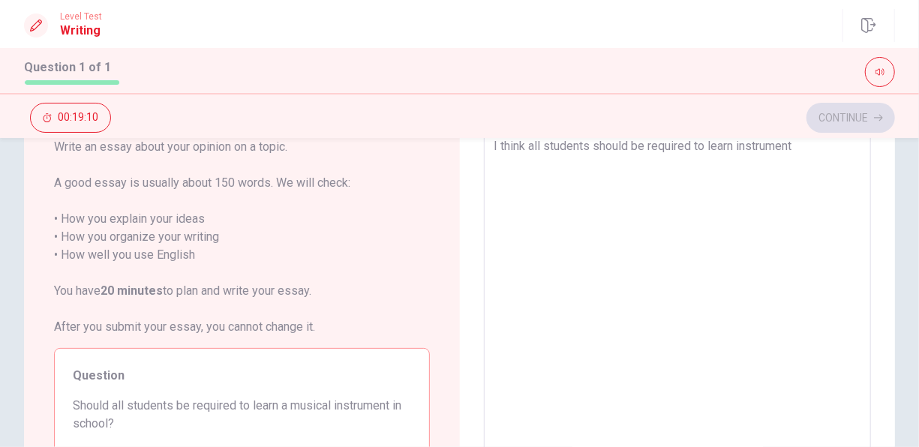
type textarea "x"
type textarea "I think all students should be required to learn instrument"
type textarea "x"
type textarea "I think all students should be required to learn instrument i"
type textarea "x"
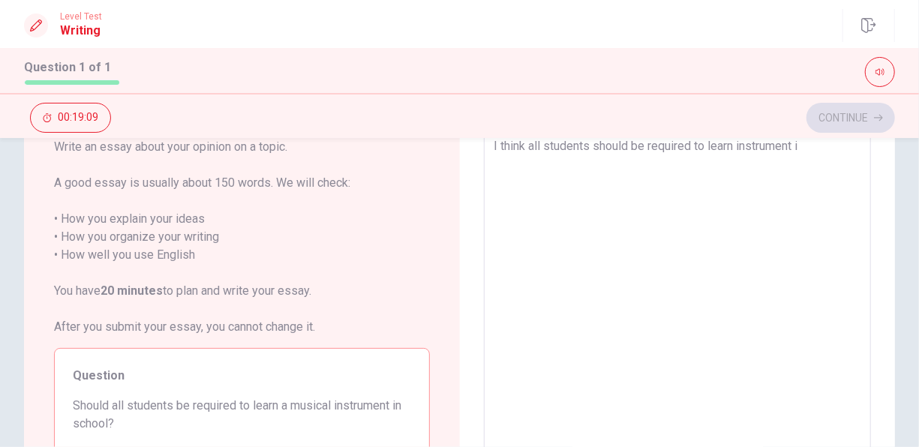
type textarea "I think all students should be required to learn instrument in"
type textarea "x"
type textarea "I think all students should be required to learn instrument in"
type textarea "x"
type textarea "I think all students should be required to learn instrument in s"
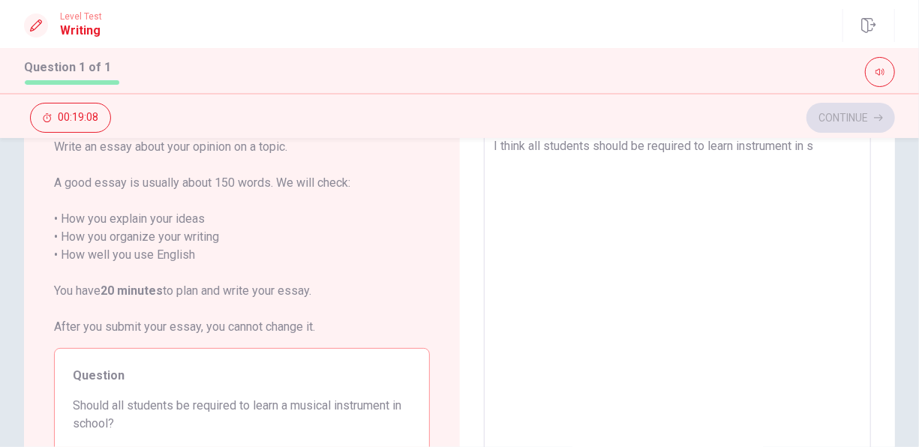
type textarea "x"
type textarea "I think all students should be required to learn instrument in [GEOGRAPHIC_DATA]"
type textarea "x"
type textarea "I think all students should be required to learn instrument in sch"
type textarea "x"
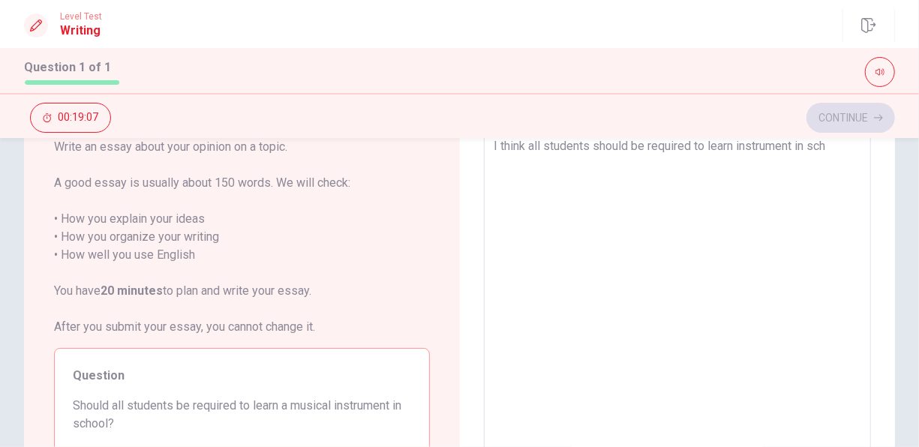
type textarea "I think all students should be required to learn instrument in scho"
type textarea "x"
type textarea "I think all students should be required to learn instrument in schoo"
type textarea "x"
type textarea "I think all students should be required to learn instrument in school"
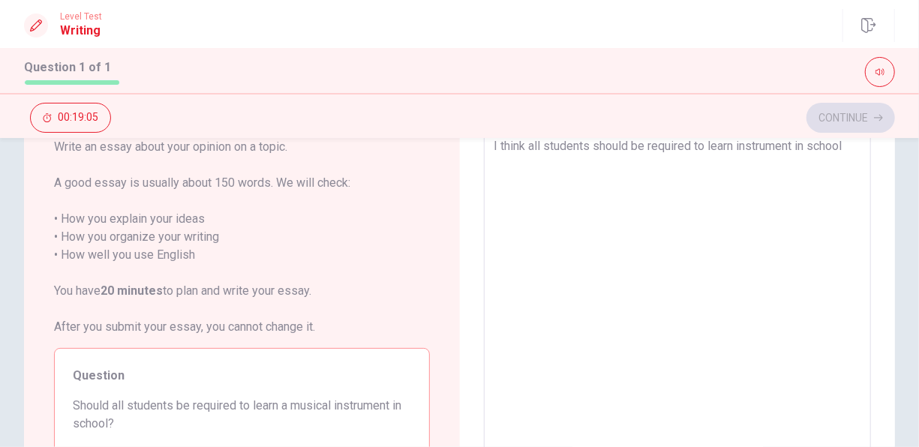
type textarea "x"
type textarea "I think all students should be required to learn instrument in school,"
type textarea "x"
type textarea "I think all students should be required to learn instrument in school"
type textarea "x"
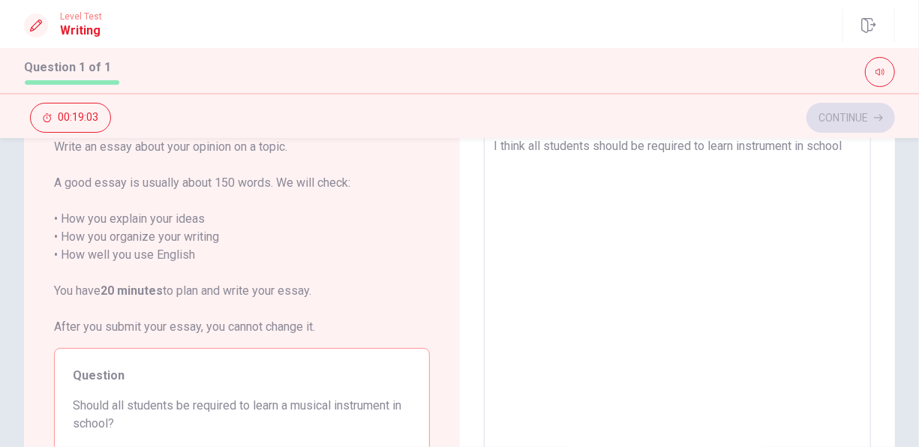
type textarea "I think all students should be required to learn instrument in school."
type textarea "x"
type textarea "I think all students should be required to learn instrument in school."
type textarea "x"
type textarea "I think all students should be required to learn instrument in school. b"
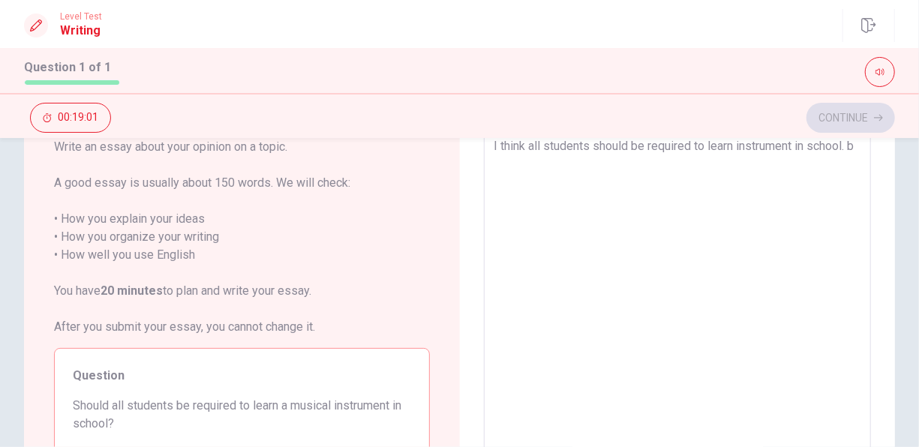
type textarea "x"
type textarea "I think all students should be required to learn instrument in school. be"
type textarea "x"
type textarea "I think all students should be required to learn instrument in school. bec"
type textarea "x"
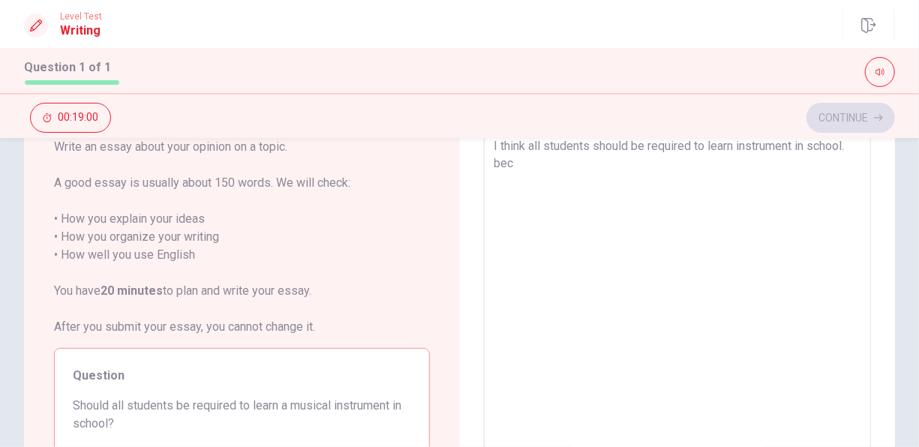
type textarea "I think all students should be required to learn instrument in school. beca"
type textarea "x"
type textarea "I think all students should be required to learn instrument in school. becau"
type textarea "x"
type textarea "I think all students should be required to learn instrument in school. becaus"
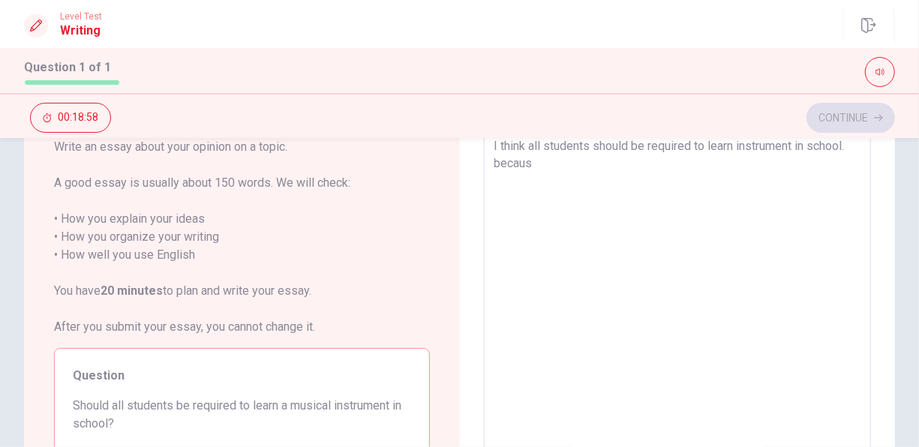
type textarea "x"
type textarea "I think all students should be required to learn instrument in school. because"
type textarea "x"
type textarea "I think all students should be required to learn instrument in school. because"
type textarea "x"
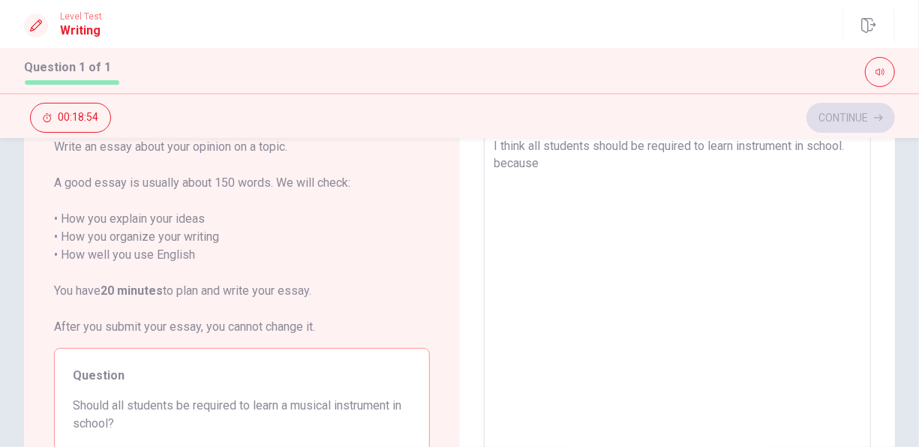
type textarea "I think all students should be required to learn instrument in school. because"
type textarea "x"
type textarea "I think all students should be required to learn instrument in school. becaus"
type textarea "x"
type textarea "I think all students should be required to learn instrument in school. becau"
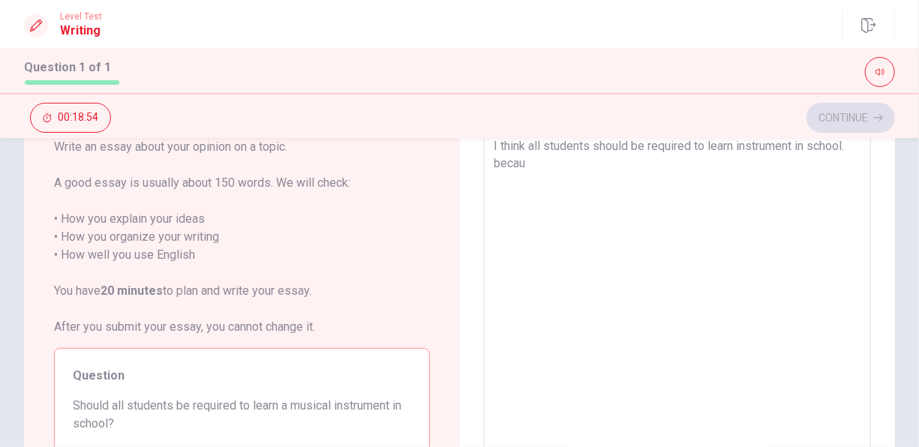
type textarea "x"
type textarea "I think all students should be required to learn instrument in school. beca"
type textarea "x"
type textarea "I think all students should be required to learn instrument in school. bec"
type textarea "x"
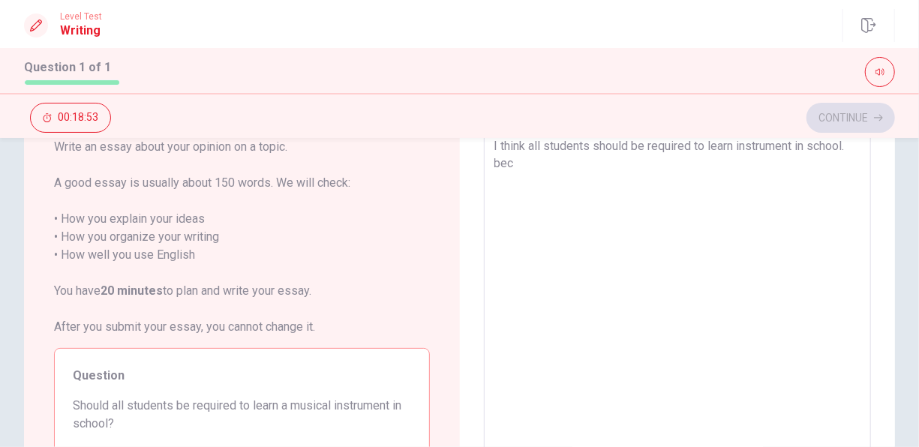
type textarea "I think all students should be required to learn instrument in school. be"
type textarea "x"
type textarea "I think all students should be required to learn instrument in school. b"
type textarea "x"
type textarea "I think all students should be required to learn instrument in school."
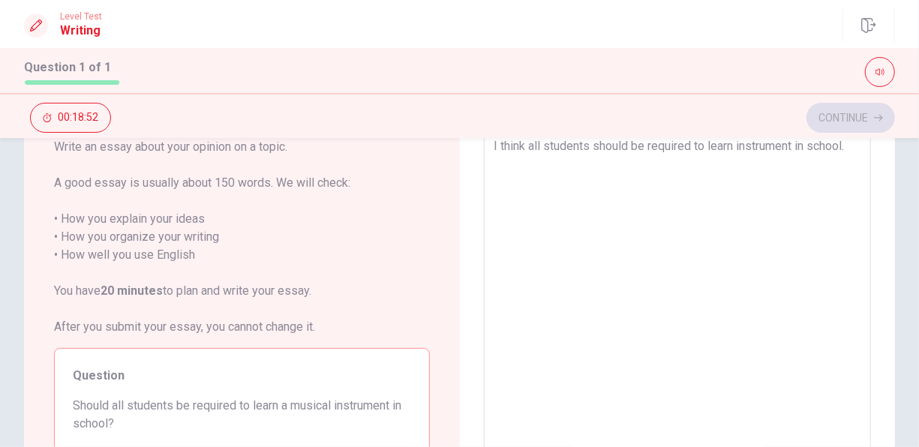
type textarea "x"
type textarea "I think all students should be required to learn instrument in school. B"
type textarea "x"
type textarea "I think all students should be required to learn instrument in school. Be"
type textarea "x"
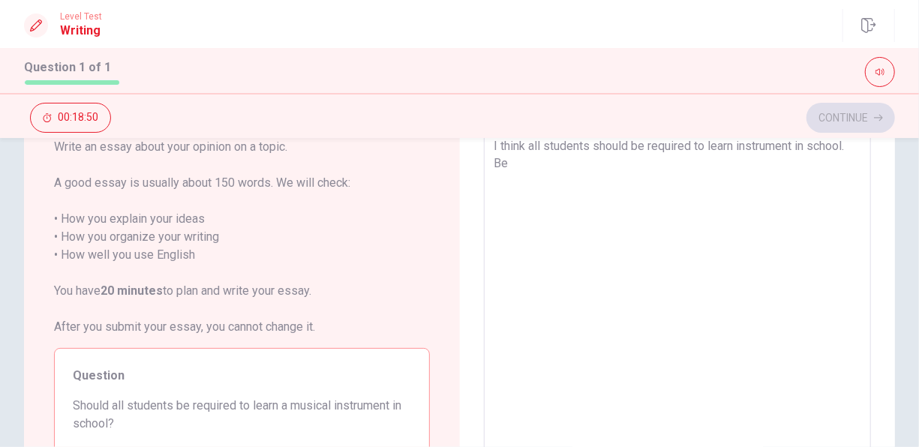
type textarea "I think all students should be required to learn instrument in school. Bec"
type textarea "x"
type textarea "I think all students should be required to learn instrument in school. [GEOGRAP…"
type textarea "x"
type textarea "I think all students should be required to learn instrument in school. [GEOGRAP…"
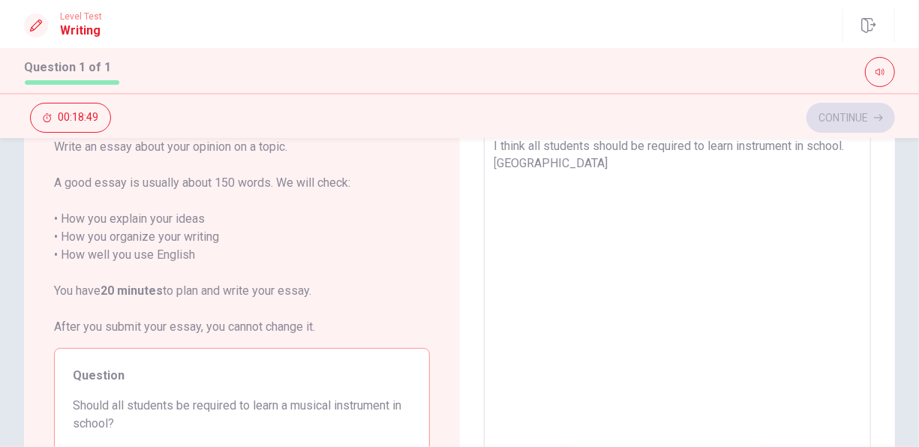
type textarea "x"
type textarea "I think all students should be required to learn instrument in school. Becaus"
type textarea "x"
type textarea "I think all students should be required to learn instrument in school. Because"
type textarea "x"
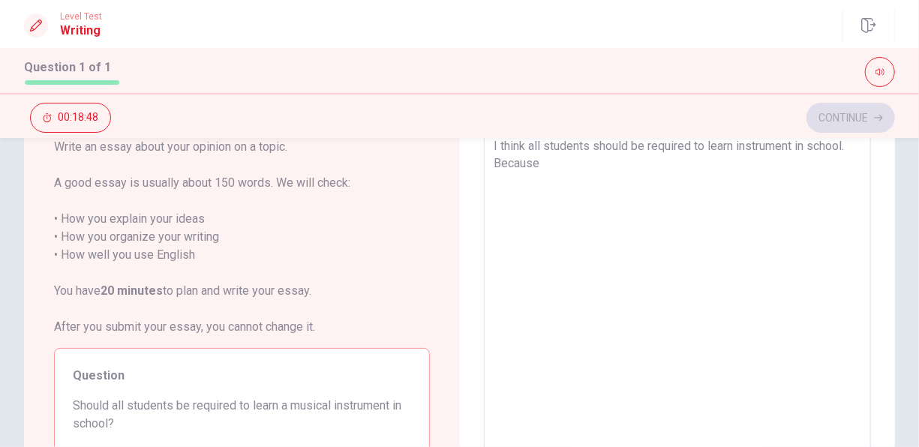
type textarea "I think all students should be required to learn instrument in school. Because"
type textarea "x"
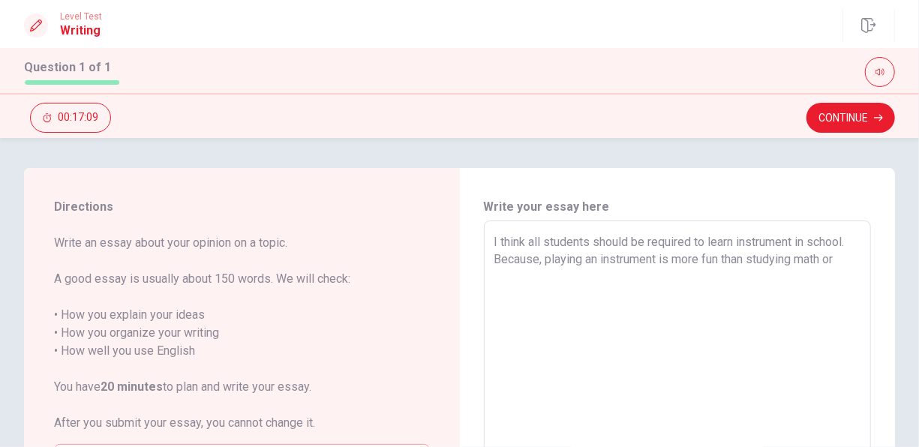
scroll to position [1, 0]
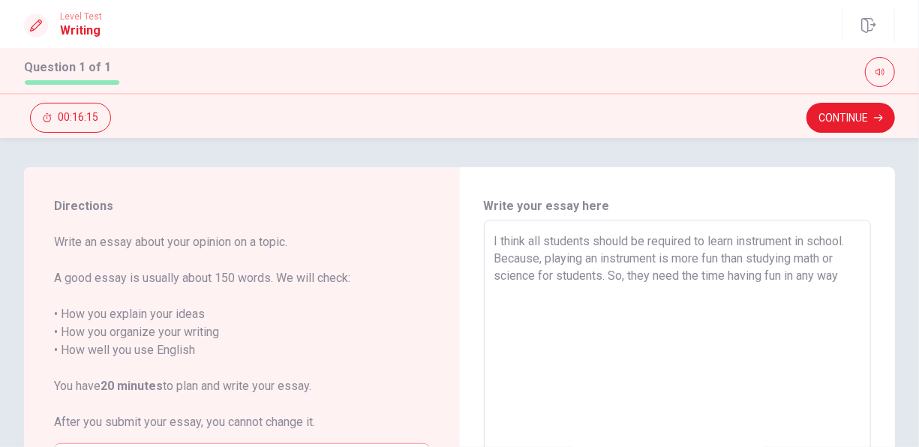
click at [509, 296] on textarea "I think all students should be required to learn instrument in school. Because,…" at bounding box center [677, 428] width 367 height 390
click at [575, 285] on textarea "I think all students should be required to learn instrument in school. Because,…" at bounding box center [677, 428] width 367 height 390
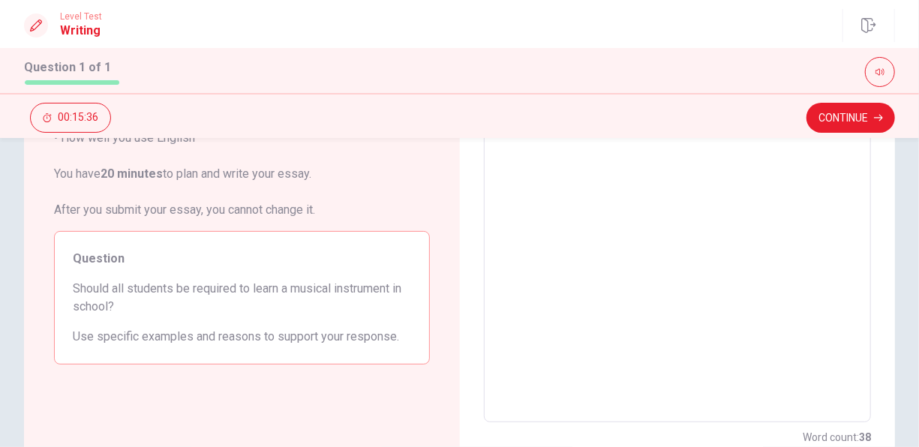
scroll to position [0, 0]
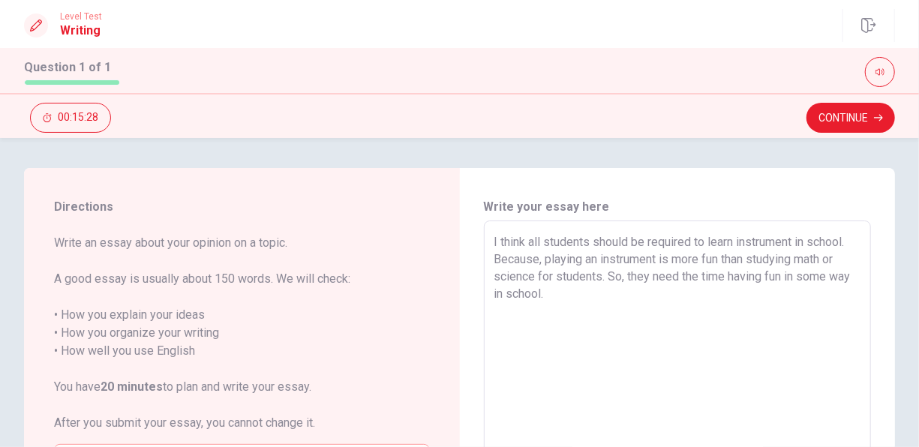
click at [581, 259] on textarea "I think all students should be required to learn instrument in school. Because,…" at bounding box center [677, 428] width 367 height 390
click at [509, 290] on textarea "I think all students should be required to learn instrument in school. I will g…" at bounding box center [677, 428] width 367 height 390
click at [495, 294] on textarea "I think all students should be required to learn instrument in school. I will g…" at bounding box center [677, 428] width 367 height 390
click at [777, 295] on textarea "I think all students should be required to learn instrument in school. I will g…" at bounding box center [677, 428] width 367 height 390
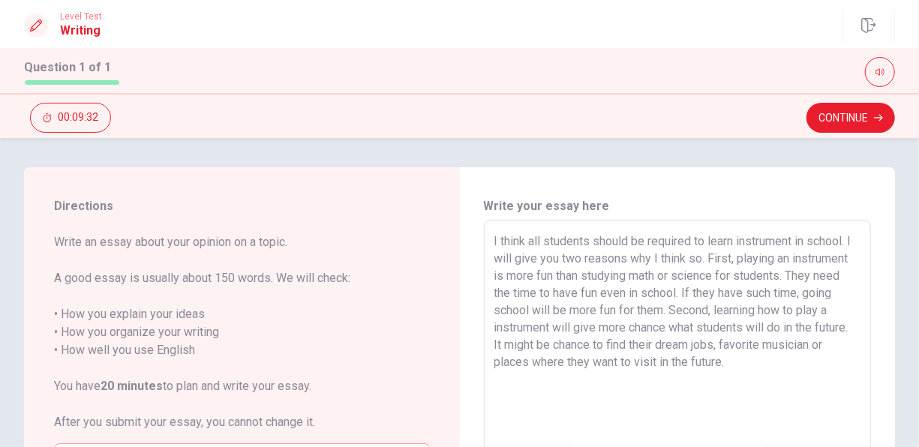
click at [539, 363] on textarea "I think all students should be required to learn instrument in school. I will g…" at bounding box center [677, 428] width 367 height 390
click at [746, 257] on textarea "I think all students should be required to learn instrument in school. I will g…" at bounding box center [677, 426] width 367 height 390
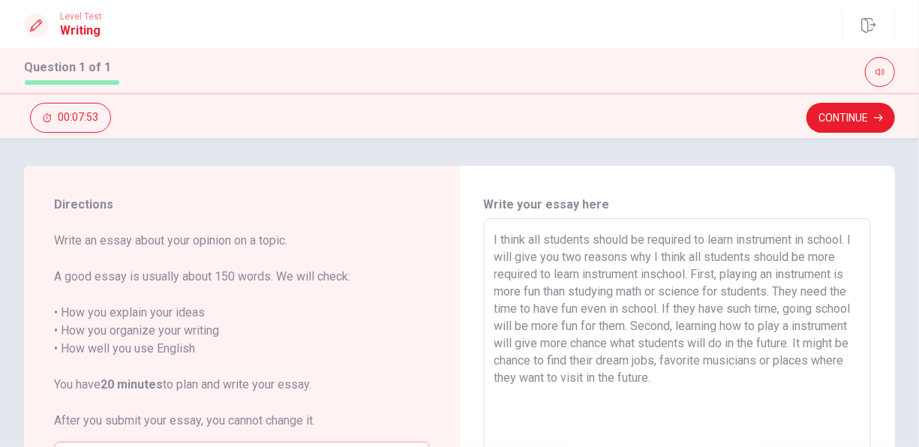
click at [718, 341] on textarea "I think all students should be required to learn instrument in school. I will g…" at bounding box center [677, 426] width 367 height 390
click at [850, 334] on textarea "I think all students should be required to learn instrument in school. I will g…" at bounding box center [677, 426] width 367 height 390
click at [842, 351] on textarea "I think all students should be required to learn instrument in school. I will g…" at bounding box center [677, 426] width 367 height 390
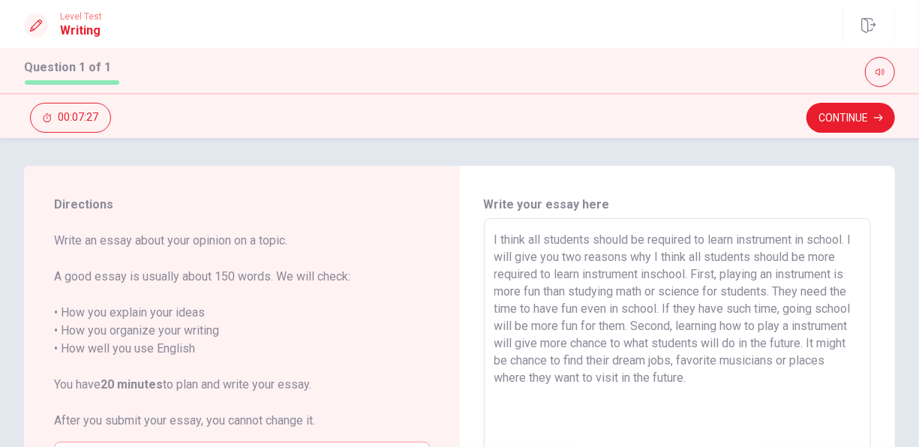
click at [846, 341] on textarea "I think all students should be required to learn instrument in school. I will g…" at bounding box center [677, 426] width 367 height 390
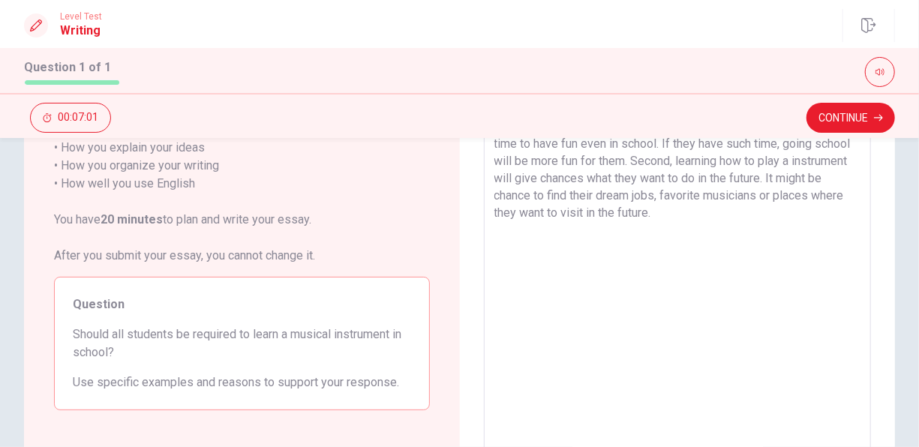
scroll to position [167, 0]
click at [800, 212] on textarea "I think all students should be required to learn instrument in school. I will g…" at bounding box center [677, 262] width 367 height 390
click at [812, 215] on textarea "I think all students should be required to learn instrument in school. I will g…" at bounding box center [677, 262] width 367 height 390
click at [793, 221] on textarea "I think all students should be required to learn instrument in school. I will g…" at bounding box center [677, 262] width 367 height 390
click at [667, 248] on textarea "I think all students should be required to learn instrument in school. I will g…" at bounding box center [677, 262] width 367 height 390
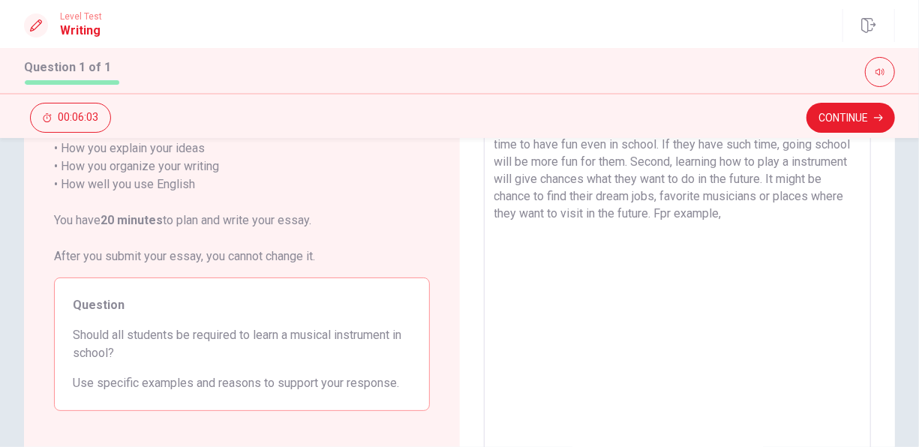
click at [810, 215] on textarea "I think all students should be required to learn instrument in school. I will g…" at bounding box center [677, 262] width 367 height 390
click at [694, 248] on textarea "I think all students should be required to learn instrument in school. I will g…" at bounding box center [677, 262] width 367 height 390
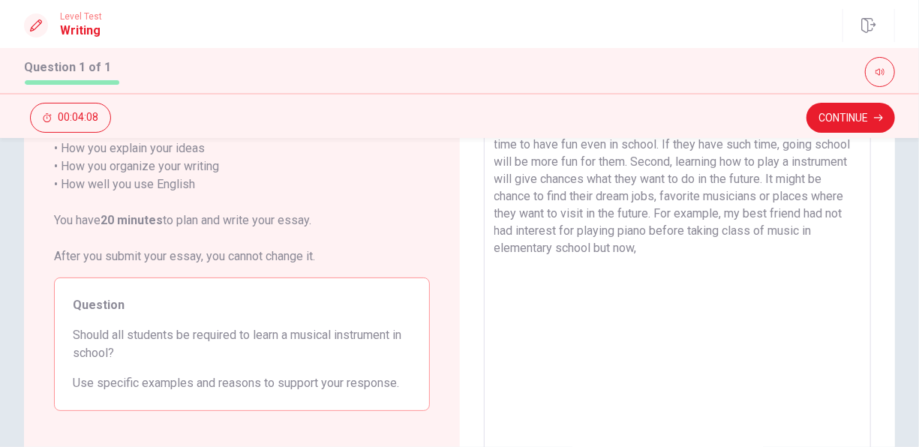
click at [755, 246] on textarea "I think all students should be required to learn instrument in school. I will g…" at bounding box center [677, 262] width 367 height 390
drag, startPoint x: 755, startPoint y: 246, endPoint x: 772, endPoint y: 288, distance: 45.4
click at [772, 288] on textarea "I think all students should be required to learn instrument in school. I will g…" at bounding box center [677, 262] width 367 height 390
click at [760, 250] on textarea "I think all students should be required to learn instrument in school. I will g…" at bounding box center [677, 262] width 367 height 390
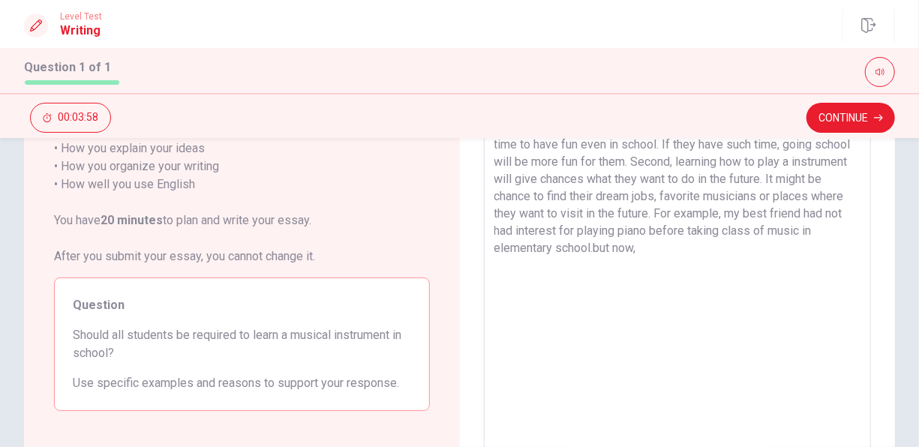
click at [764, 249] on textarea "I think all students should be required to learn instrument in school. I will g…" at bounding box center [677, 262] width 367 height 390
click at [815, 245] on textarea "I think all students should be required to learn instrument in school. I will g…" at bounding box center [677, 262] width 367 height 390
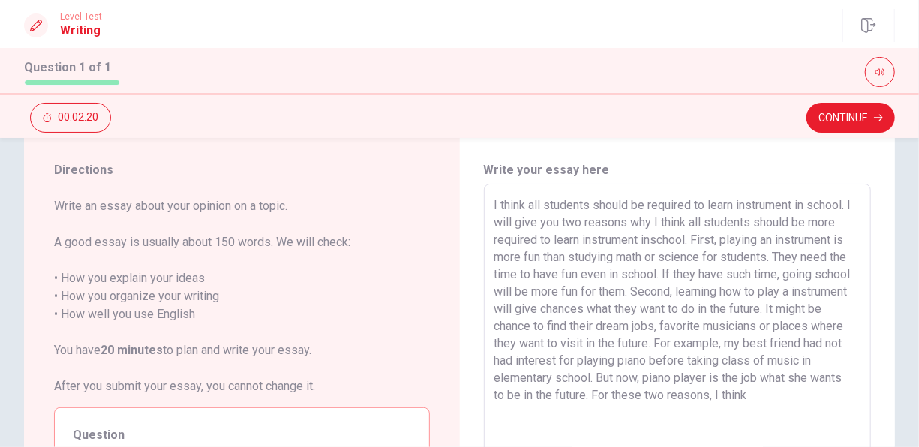
scroll to position [36, 0]
click at [529, 199] on textarea "I think all students should be required to learn instrument in school. I will g…" at bounding box center [677, 392] width 367 height 390
drag, startPoint x: 526, startPoint y: 203, endPoint x: 529, endPoint y: 222, distance: 19.7
click at [529, 222] on textarea "I think all students should be required to learn instrument in school. I will g…" at bounding box center [677, 392] width 367 height 390
click at [607, 417] on textarea "I think all students should be required to learn instrument in school. I will g…" at bounding box center [677, 392] width 367 height 390
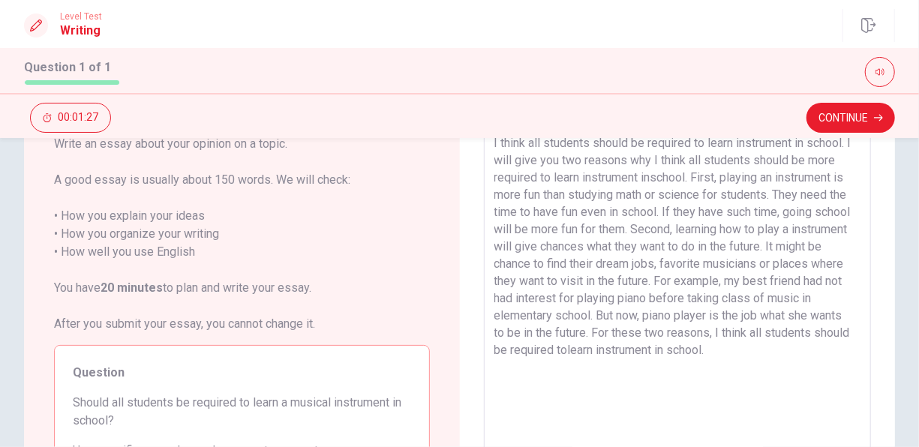
scroll to position [71, 0]
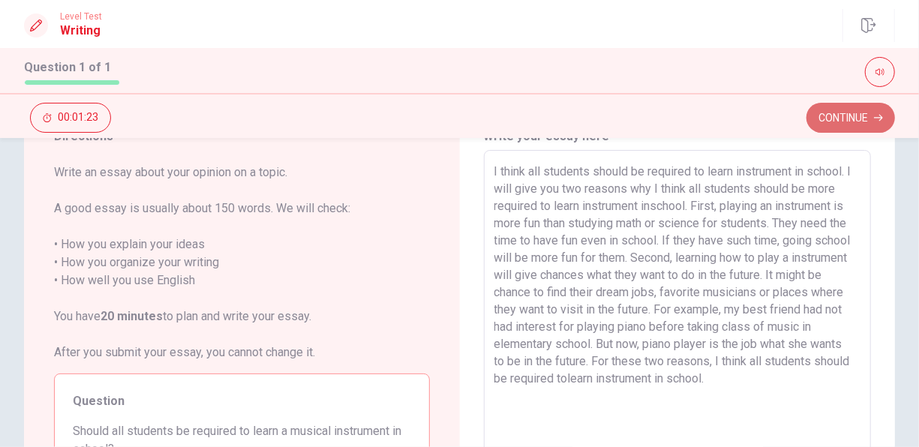
click at [838, 110] on button "Continue" at bounding box center [850, 118] width 89 height 30
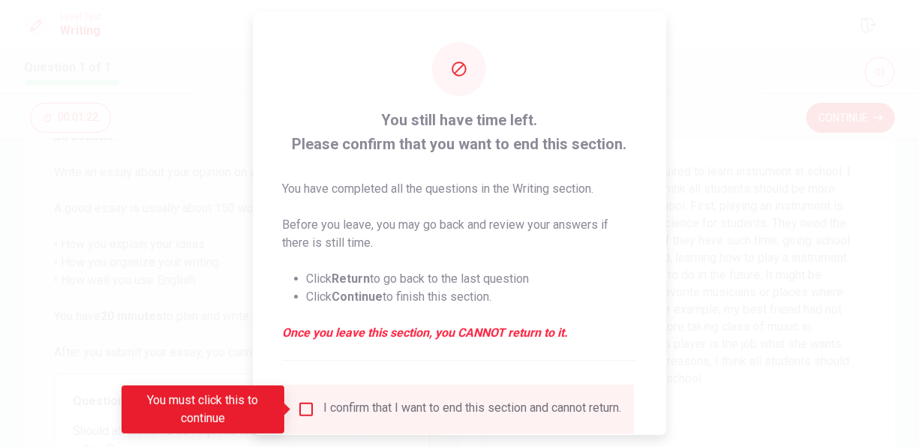
click at [336, 407] on div "I confirm that I want to end this section and cannot return." at bounding box center [473, 410] width 298 height 18
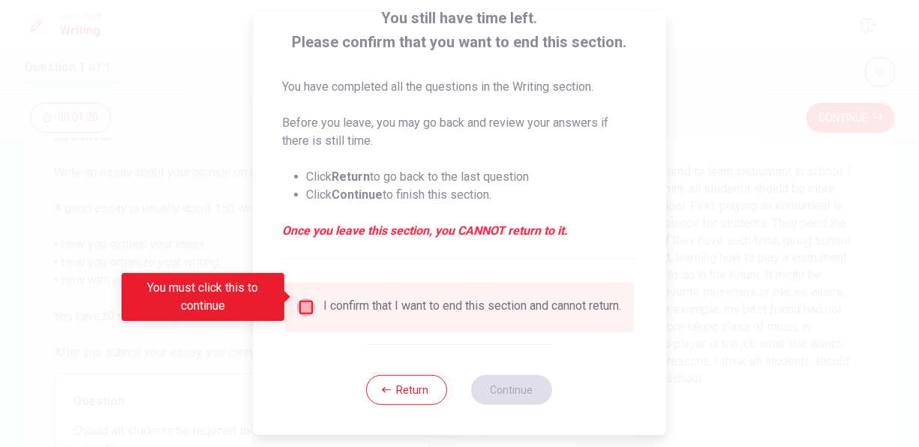
click at [304, 299] on input "You must click this to continue" at bounding box center [306, 308] width 18 height 18
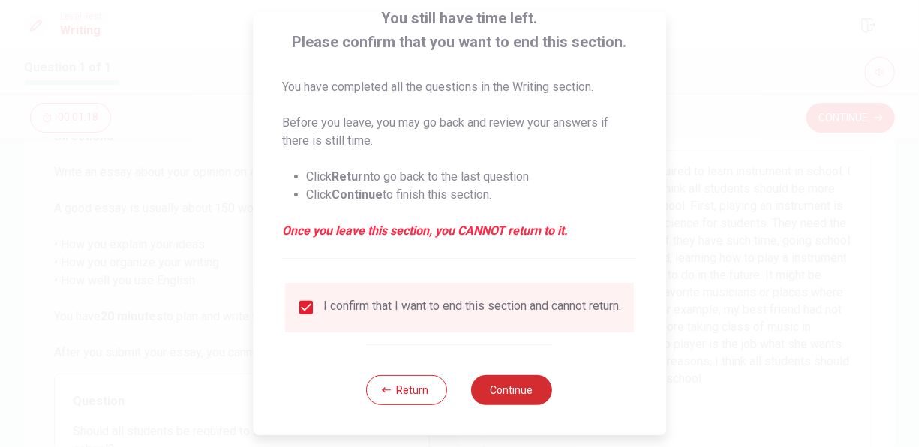
click at [503, 391] on button "Continue" at bounding box center [512, 390] width 81 height 30
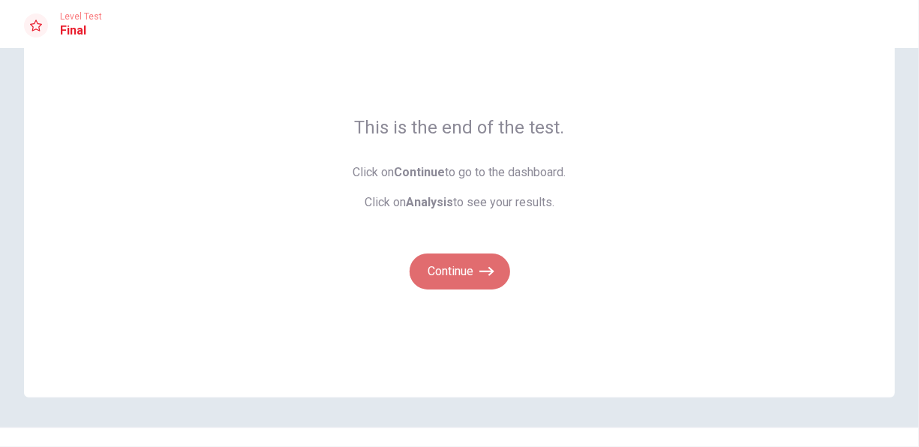
click at [458, 283] on button "Continue" at bounding box center [460, 272] width 101 height 36
